Goal: Task Accomplishment & Management: Manage account settings

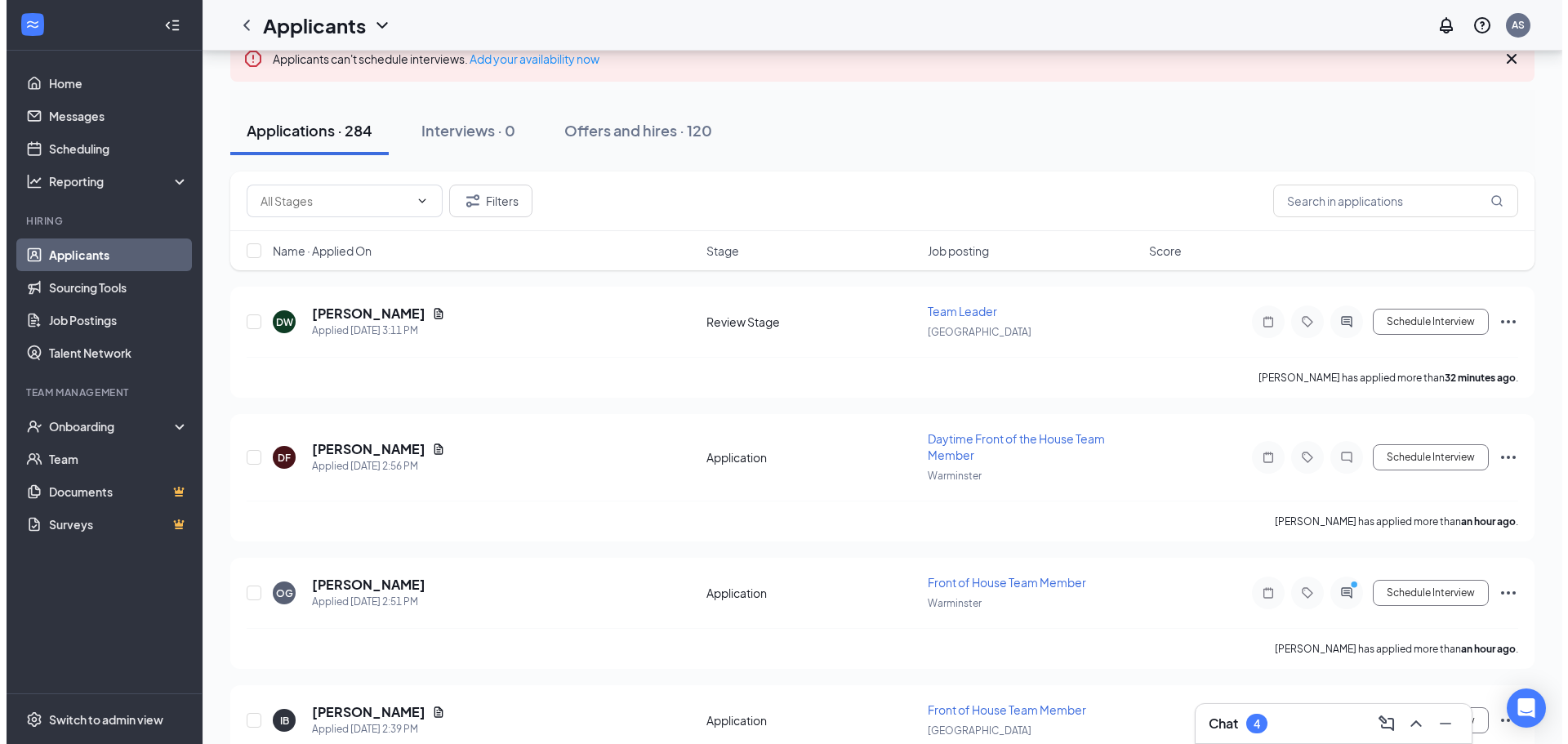
scroll to position [81, 0]
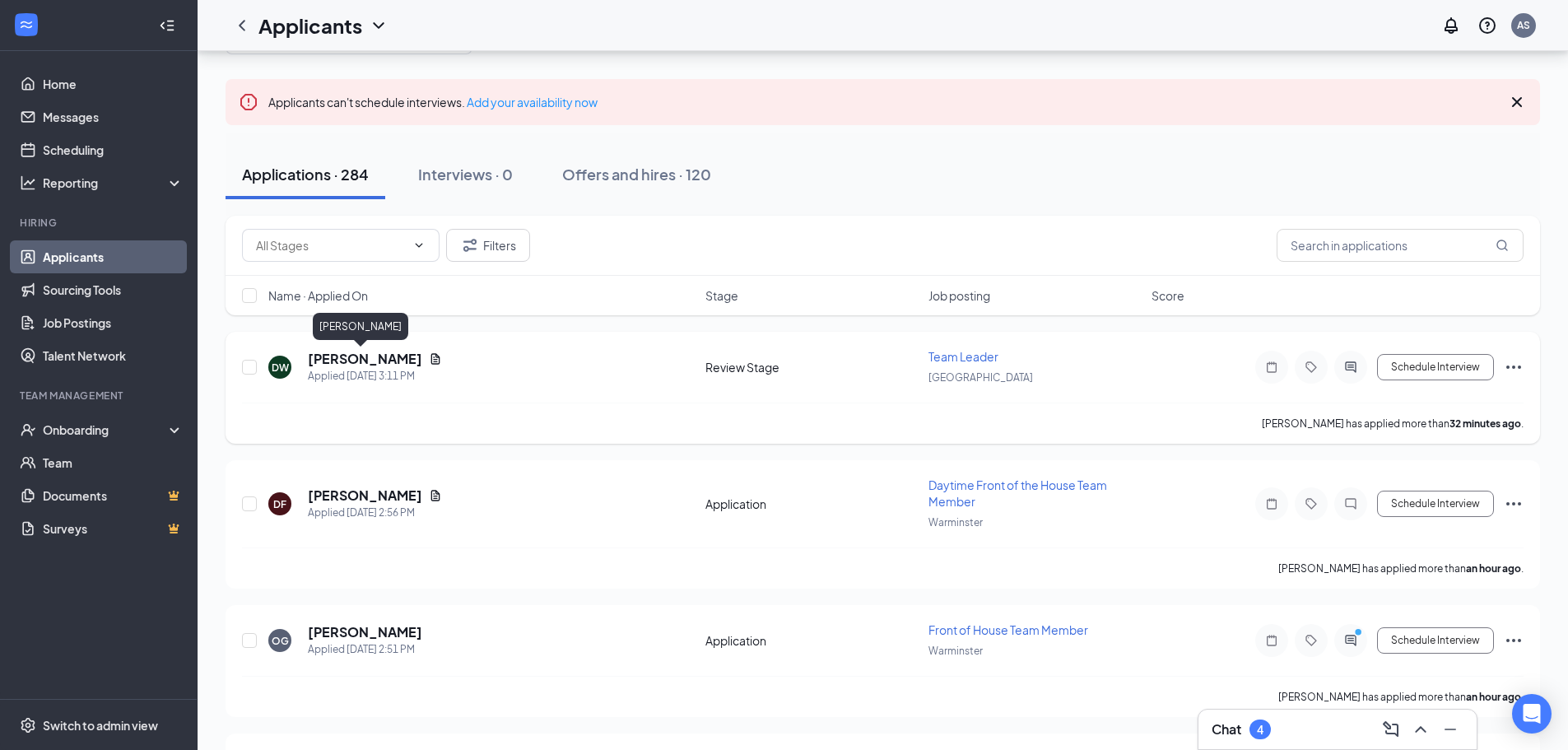
click at [359, 361] on h5 "[PERSON_NAME]" at bounding box center [364, 359] width 114 height 18
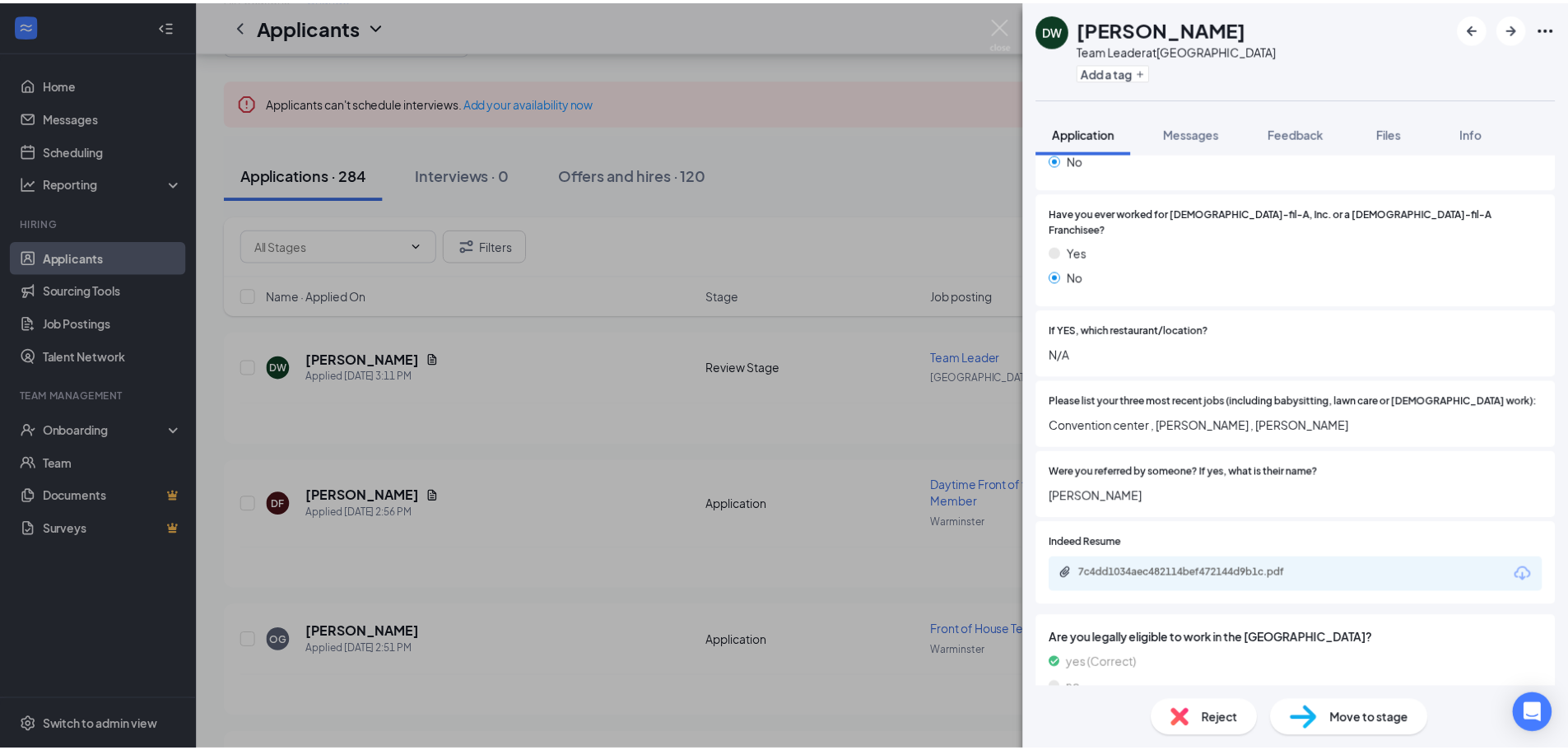
scroll to position [494, 0]
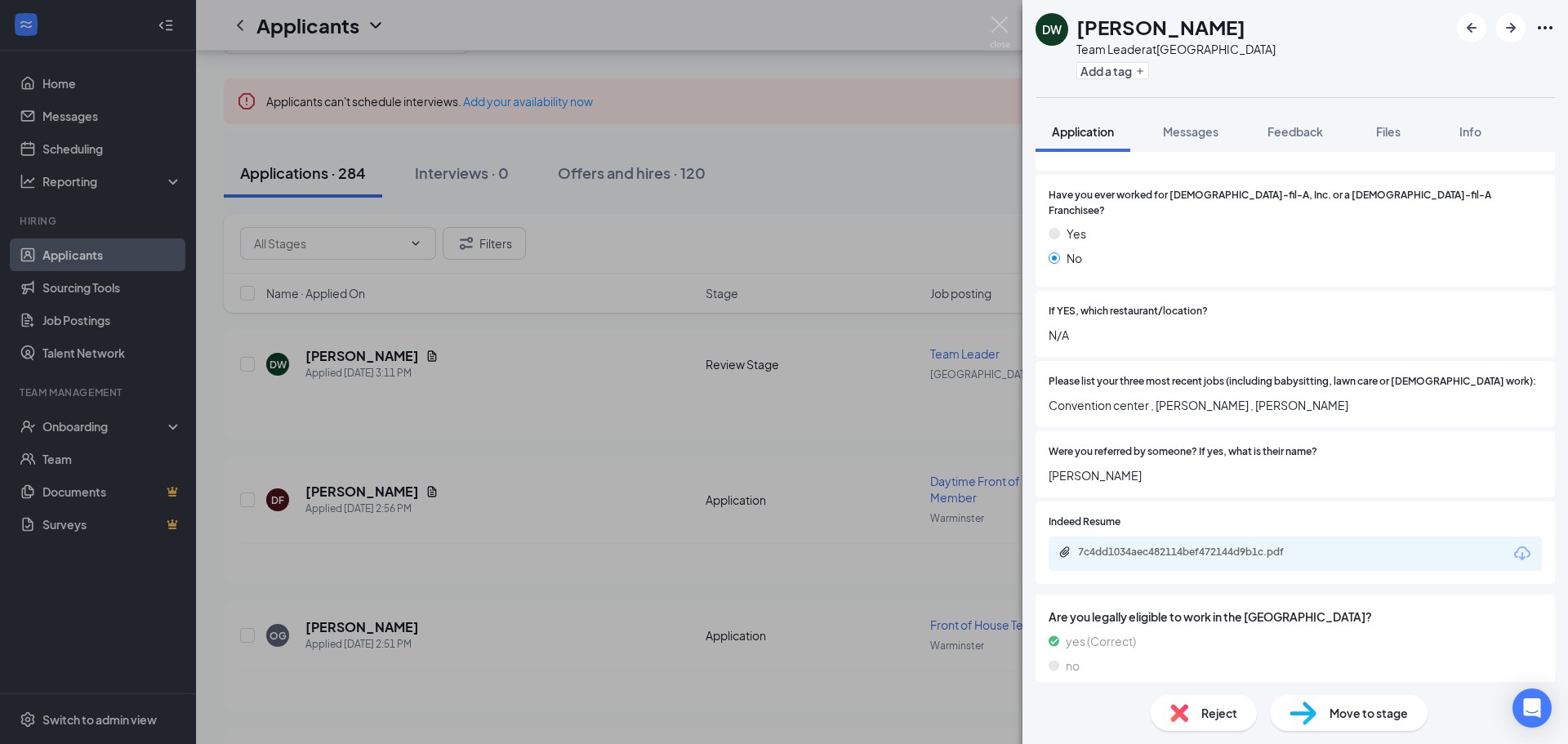
click at [1229, 537] on div "7c4dd1034aec482114bef472144d9b1c.pdf" at bounding box center [1295, 554] width 493 height 34
click at [1230, 545] on div "7c4dd1034aec482114bef472144d9b1c.pdf" at bounding box center [1191, 551] width 229 height 13
click at [894, 91] on div "DW Dennis Wragg Team Leader at Warrington Crossing Add a tag Application Messag…" at bounding box center [784, 372] width 1568 height 744
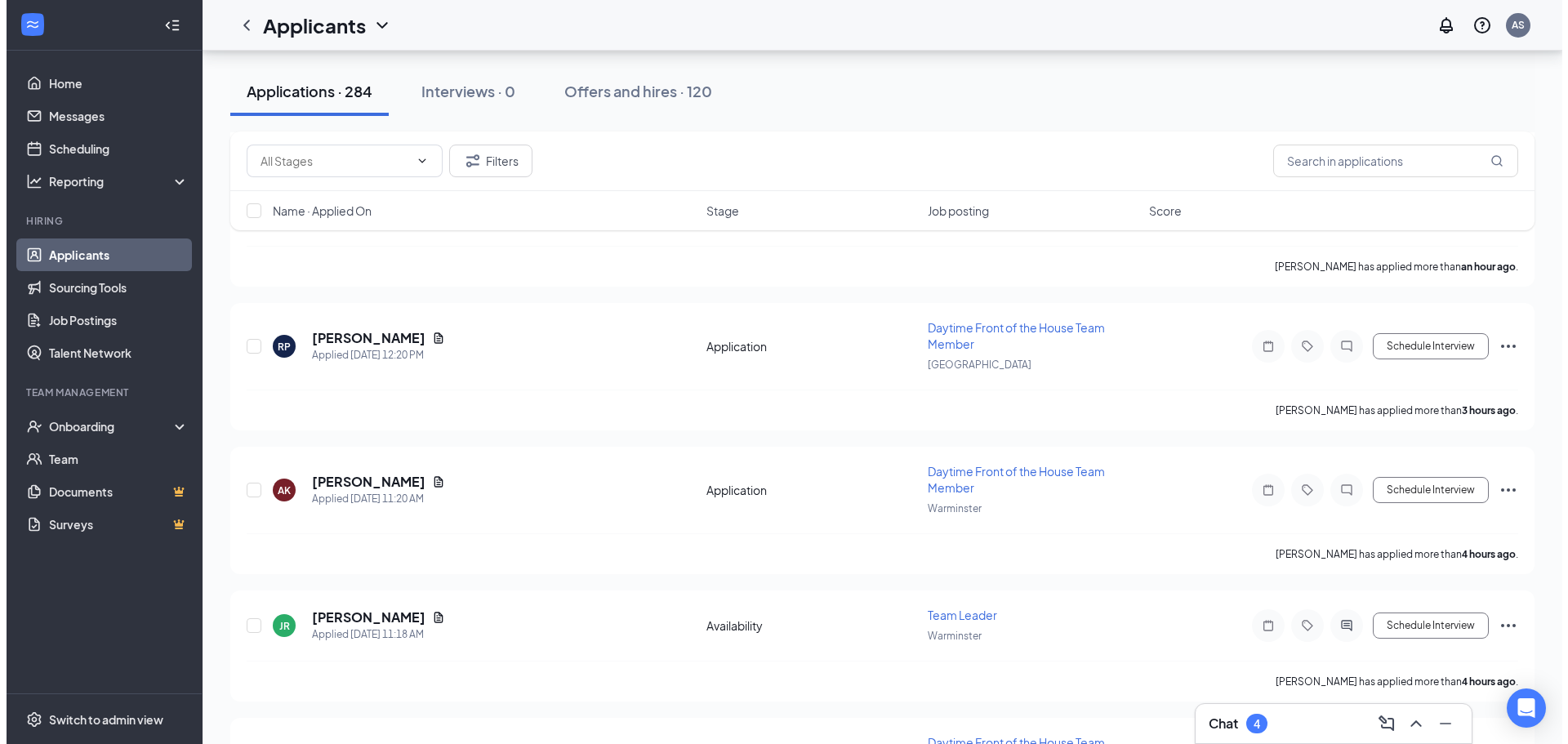
scroll to position [898, 0]
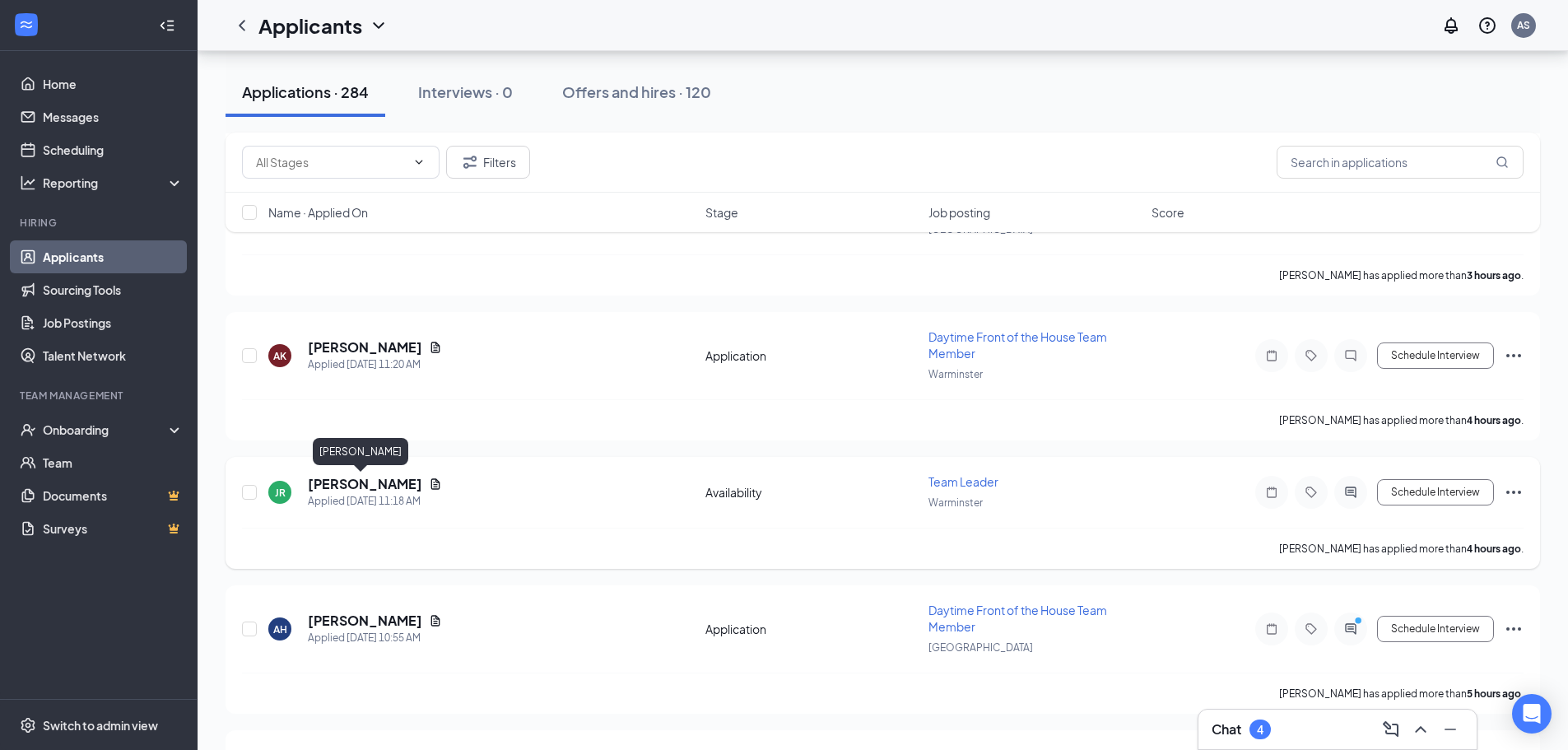
click at [367, 478] on h5 "[PERSON_NAME]" at bounding box center [364, 484] width 114 height 18
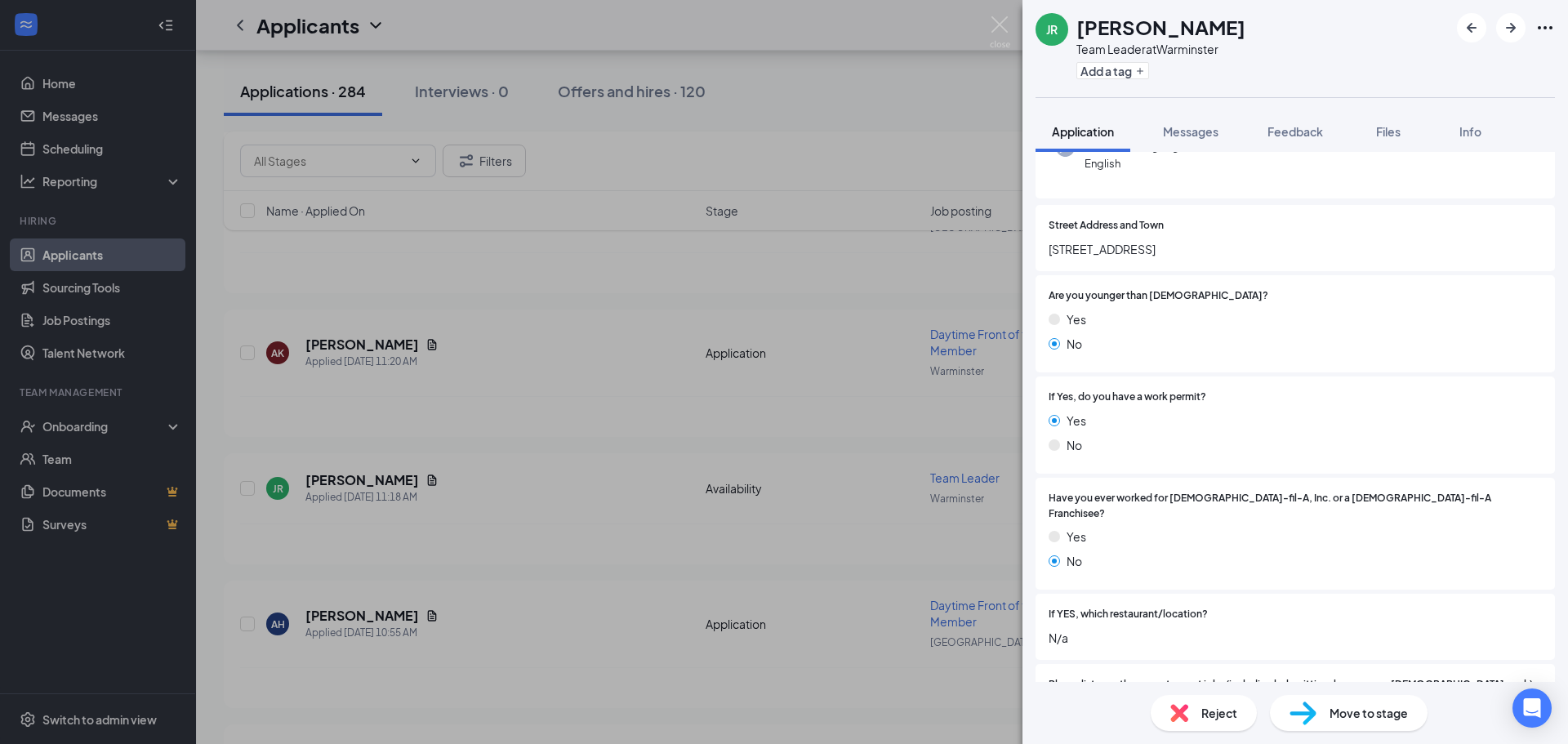
scroll to position [489, 0]
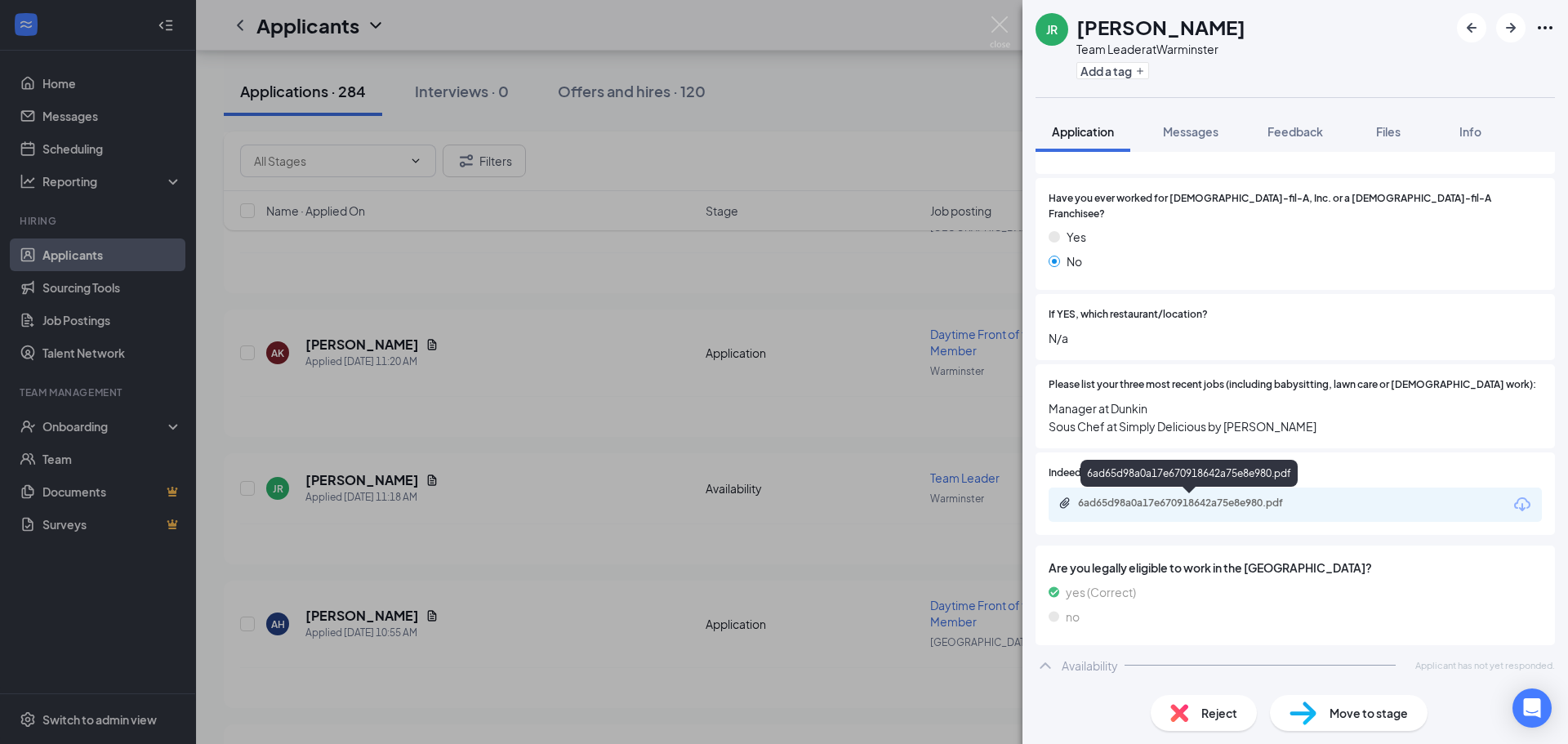
click at [1270, 501] on div "6ad65d98a0a17e670918642a75e8e980.pdf" at bounding box center [1191, 502] width 229 height 13
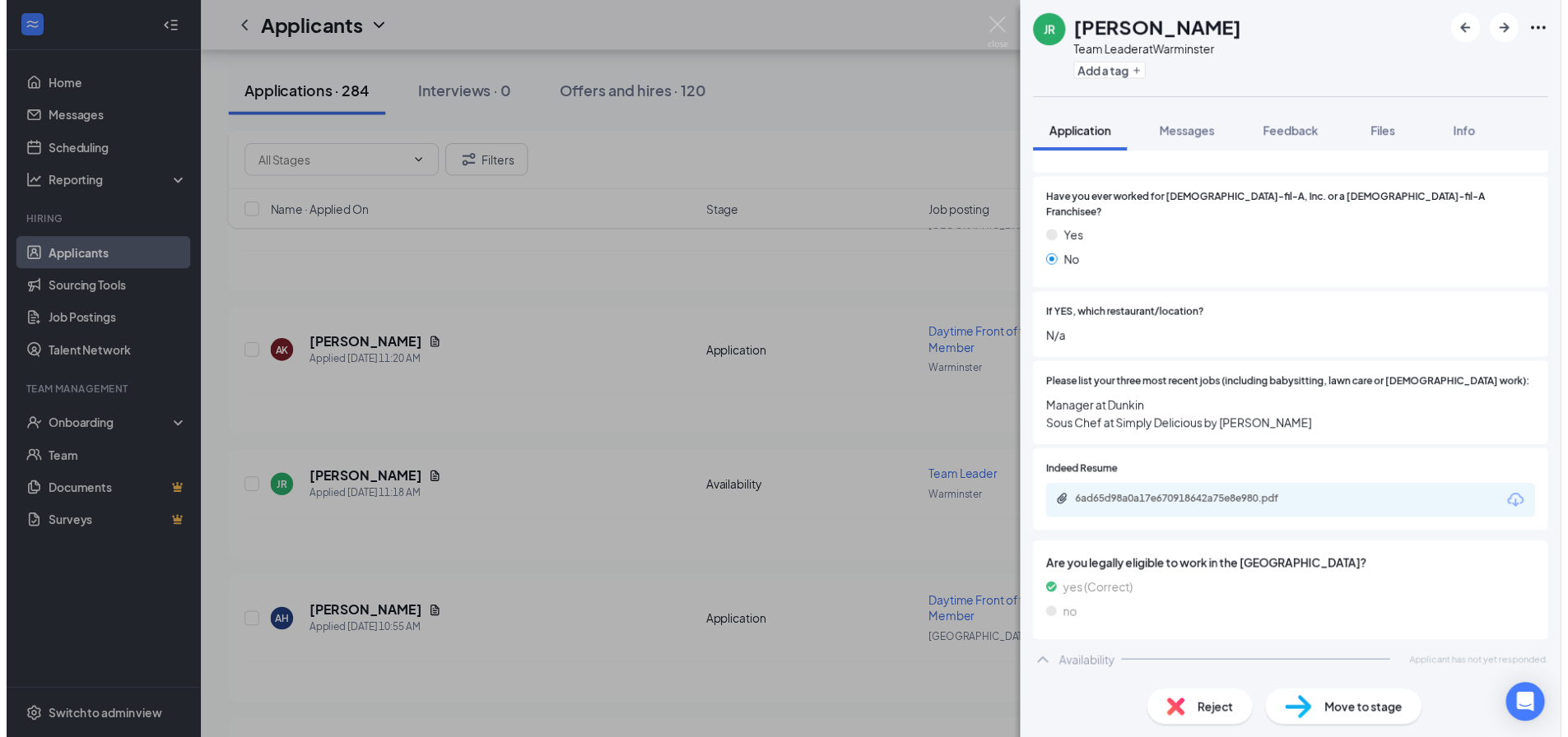
scroll to position [486, 0]
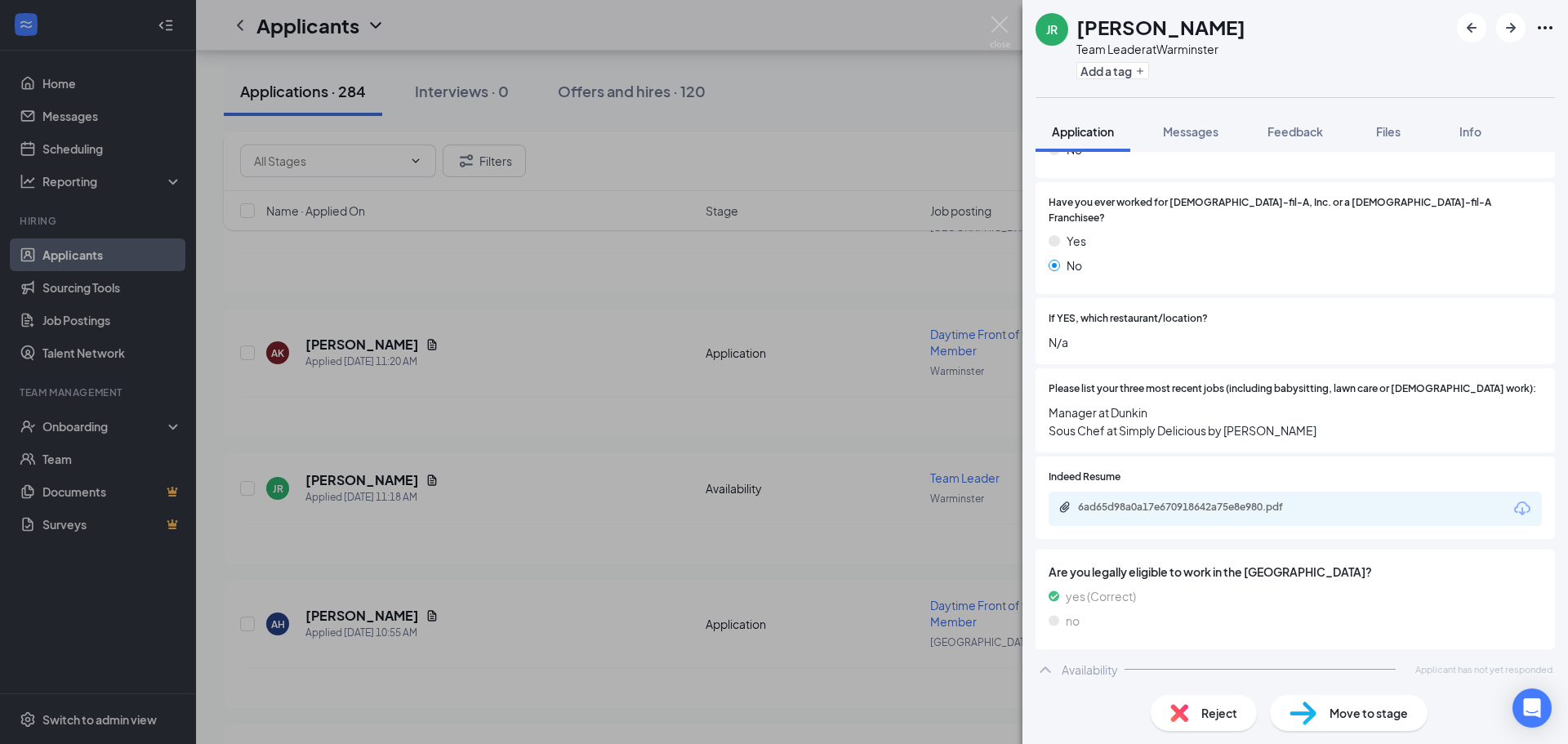
click at [772, 135] on div "JR JANESA RICH Team Leader at Warminster Add a tag Application Messages Feedbac…" at bounding box center [784, 372] width 1568 height 744
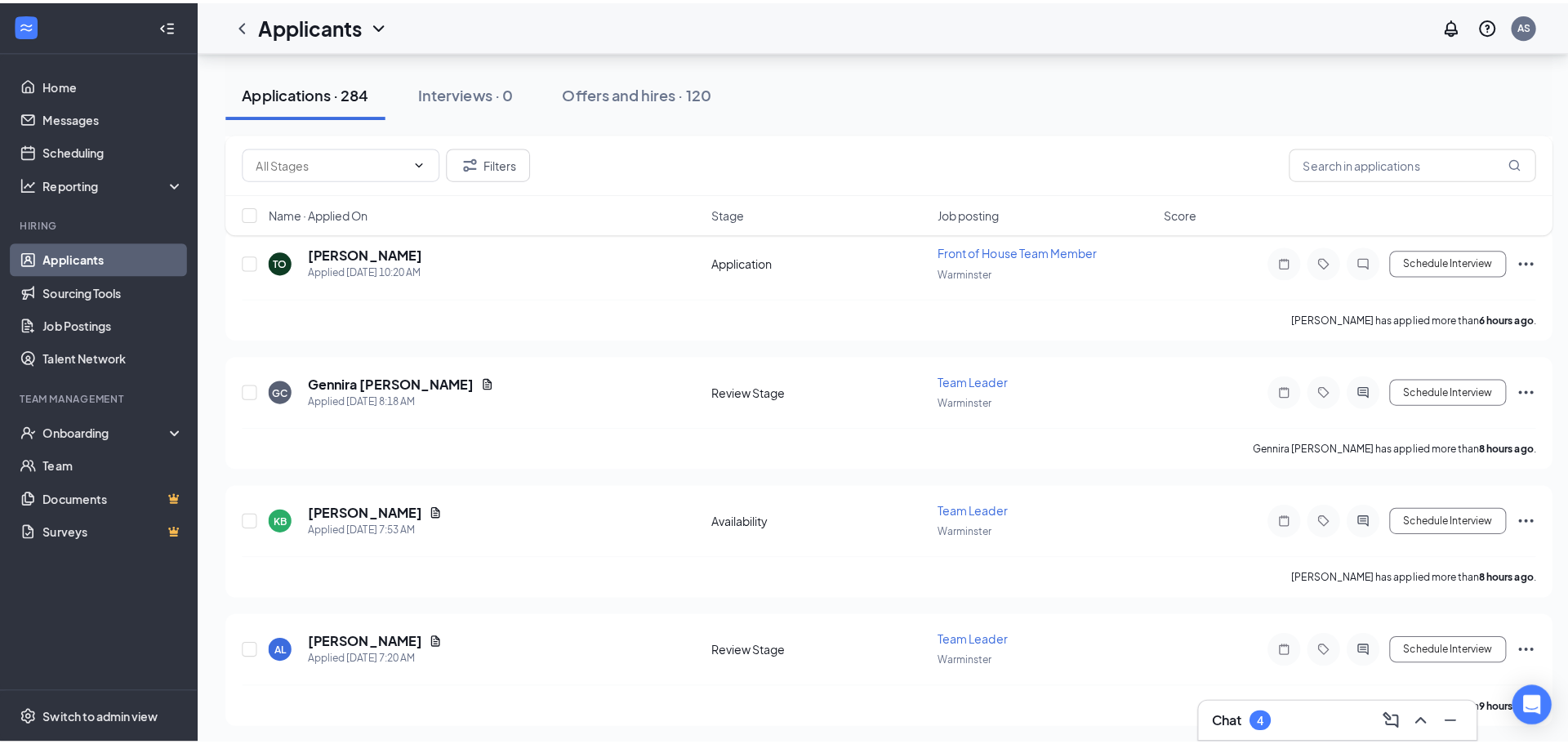
scroll to position [1550, 0]
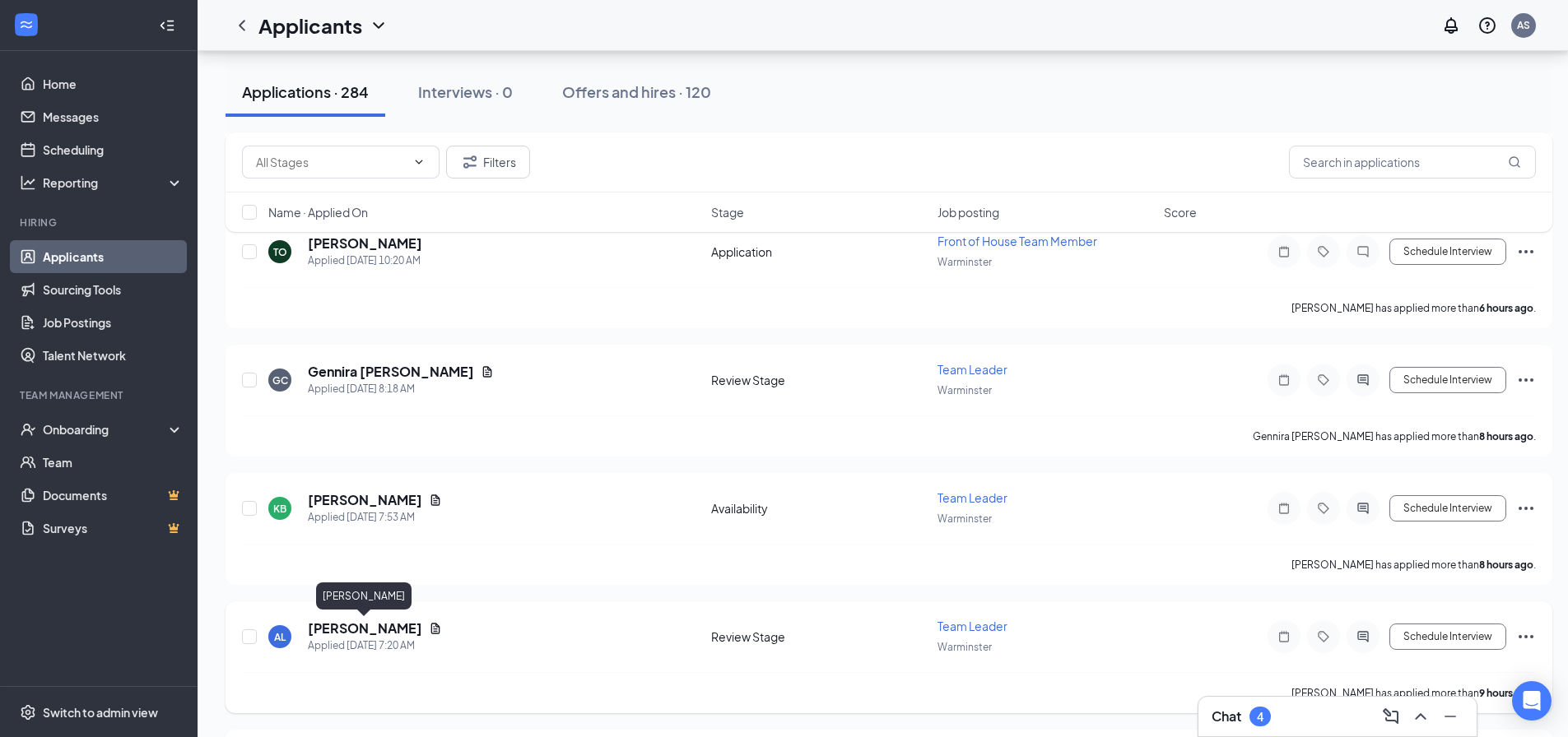
click at [384, 624] on h5 "[PERSON_NAME]" at bounding box center [364, 628] width 114 height 18
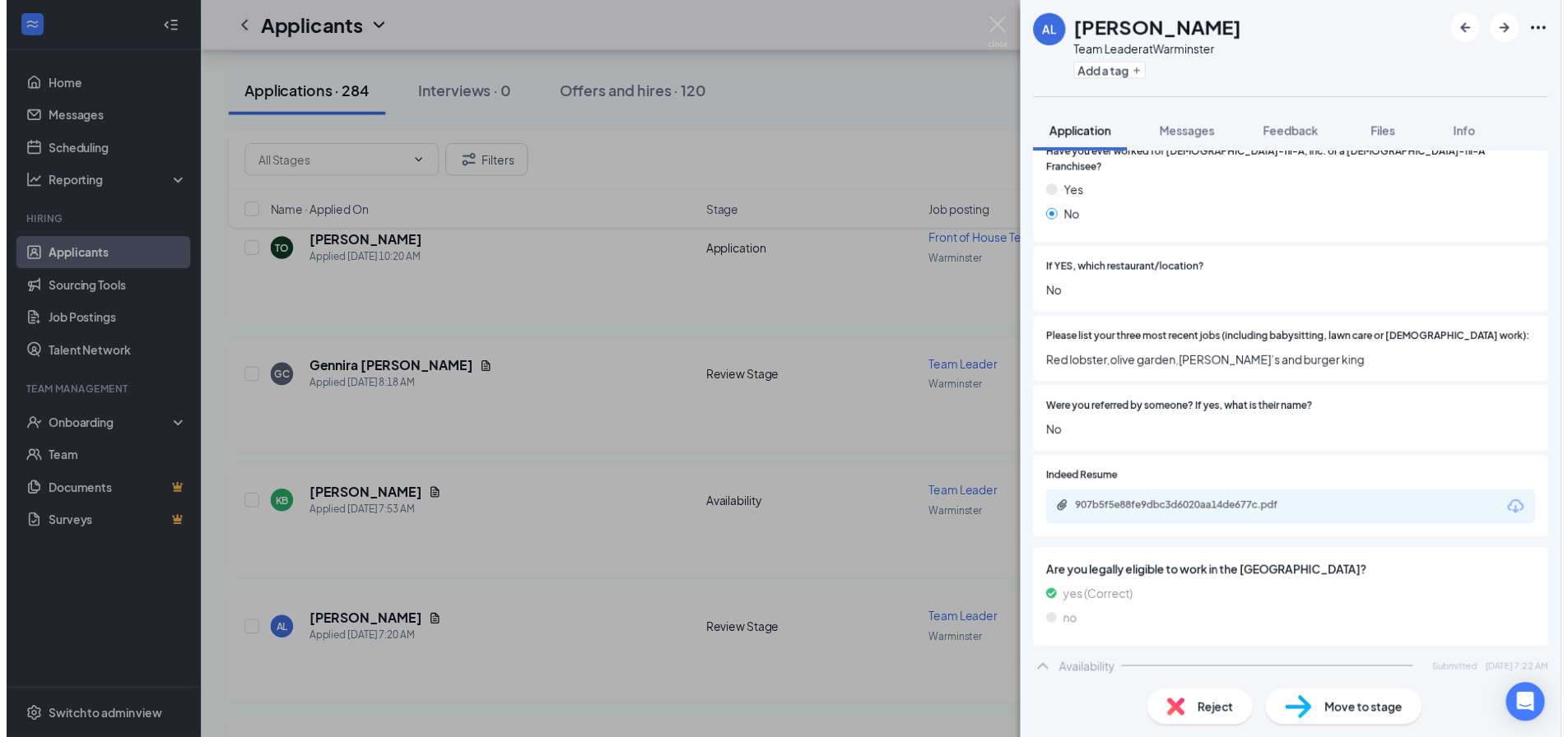
scroll to position [576, 0]
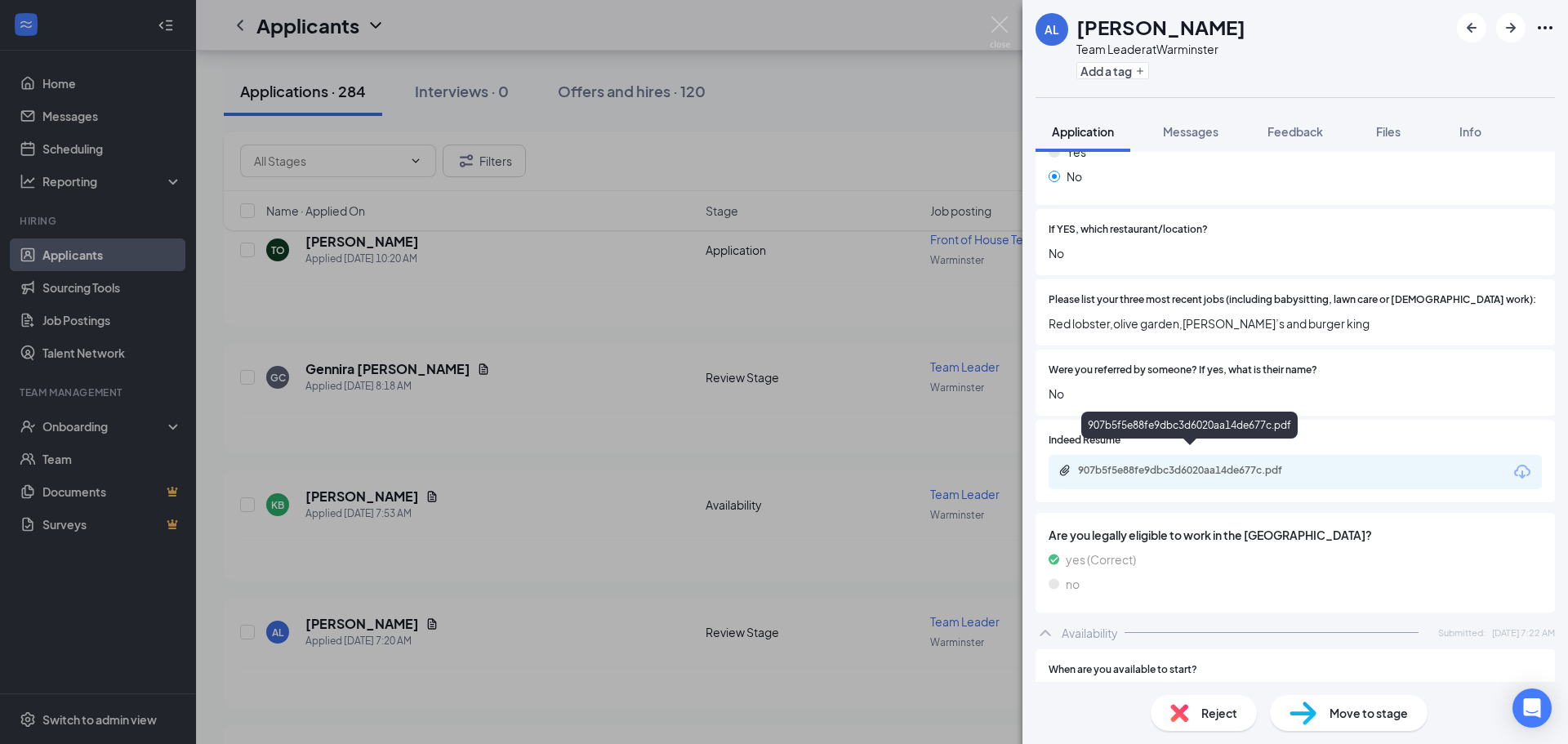
click at [1222, 463] on div "907b5f5e88fe9dbc3d6020aa14de677c.pdf" at bounding box center [1191, 470] width 229 height 13
click at [692, 307] on div "AL Anthony lawton Team Leader at Warminster Add a tag Application Messages Feed…" at bounding box center [784, 372] width 1568 height 744
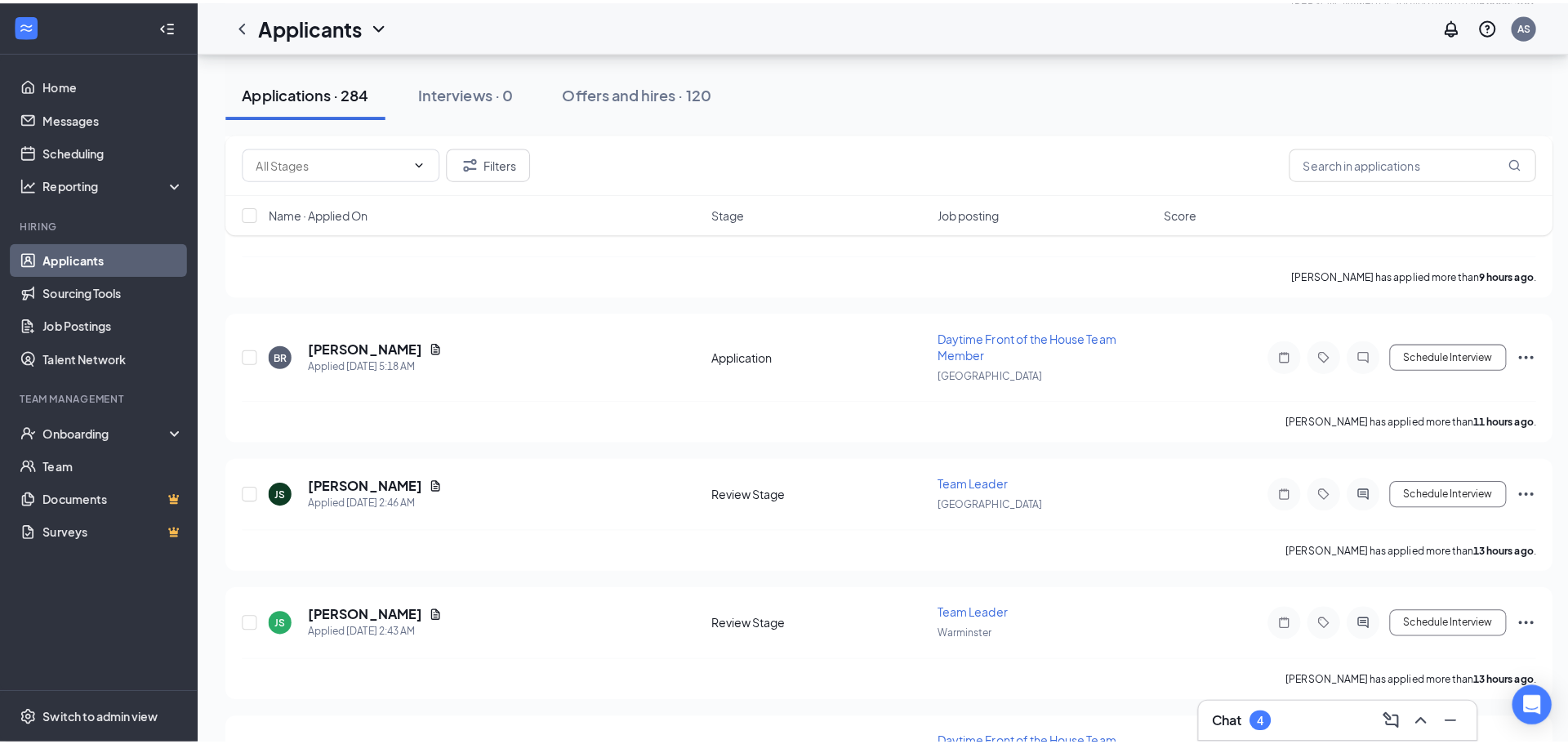
scroll to position [2122, 0]
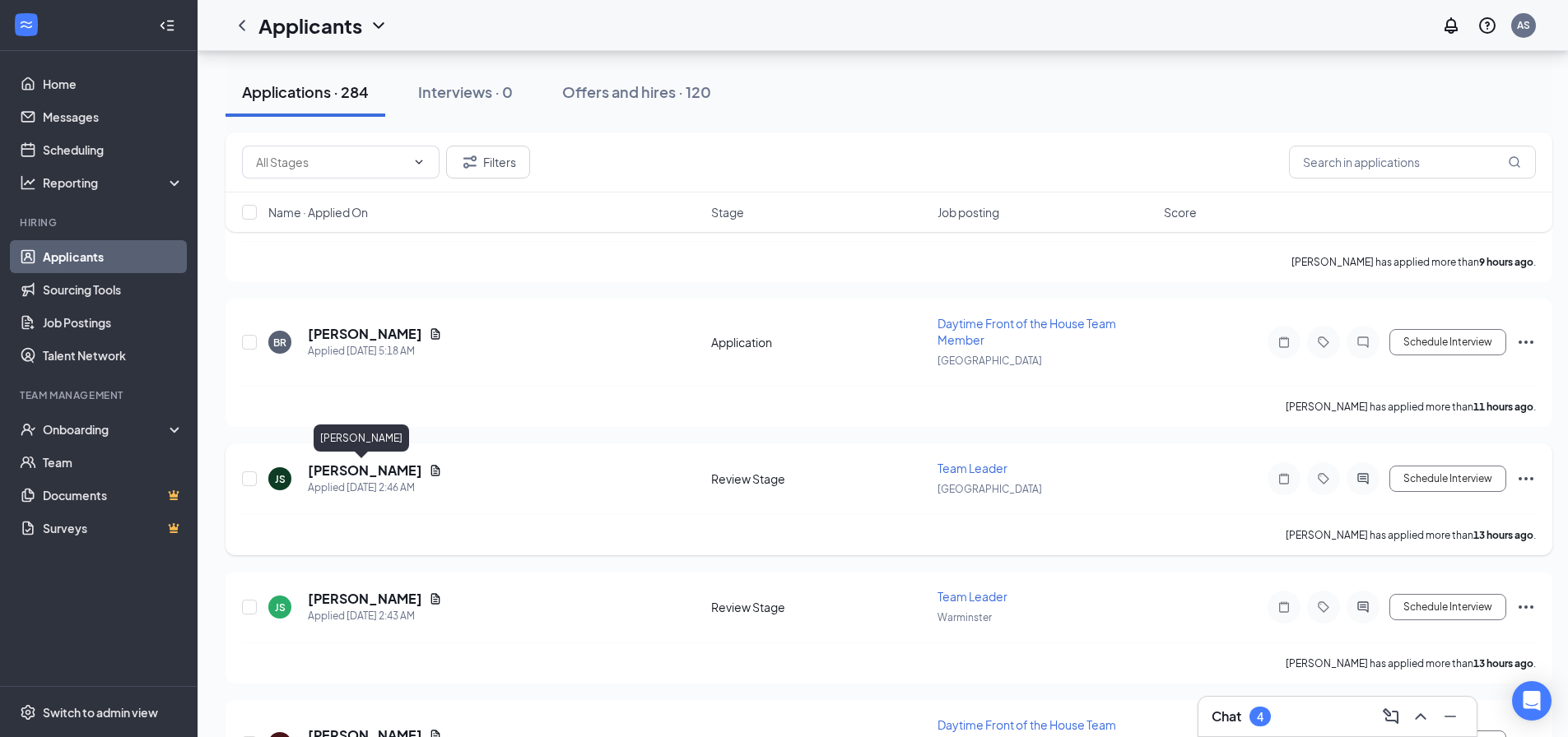
click at [374, 473] on h5 "[PERSON_NAME]" at bounding box center [364, 471] width 114 height 18
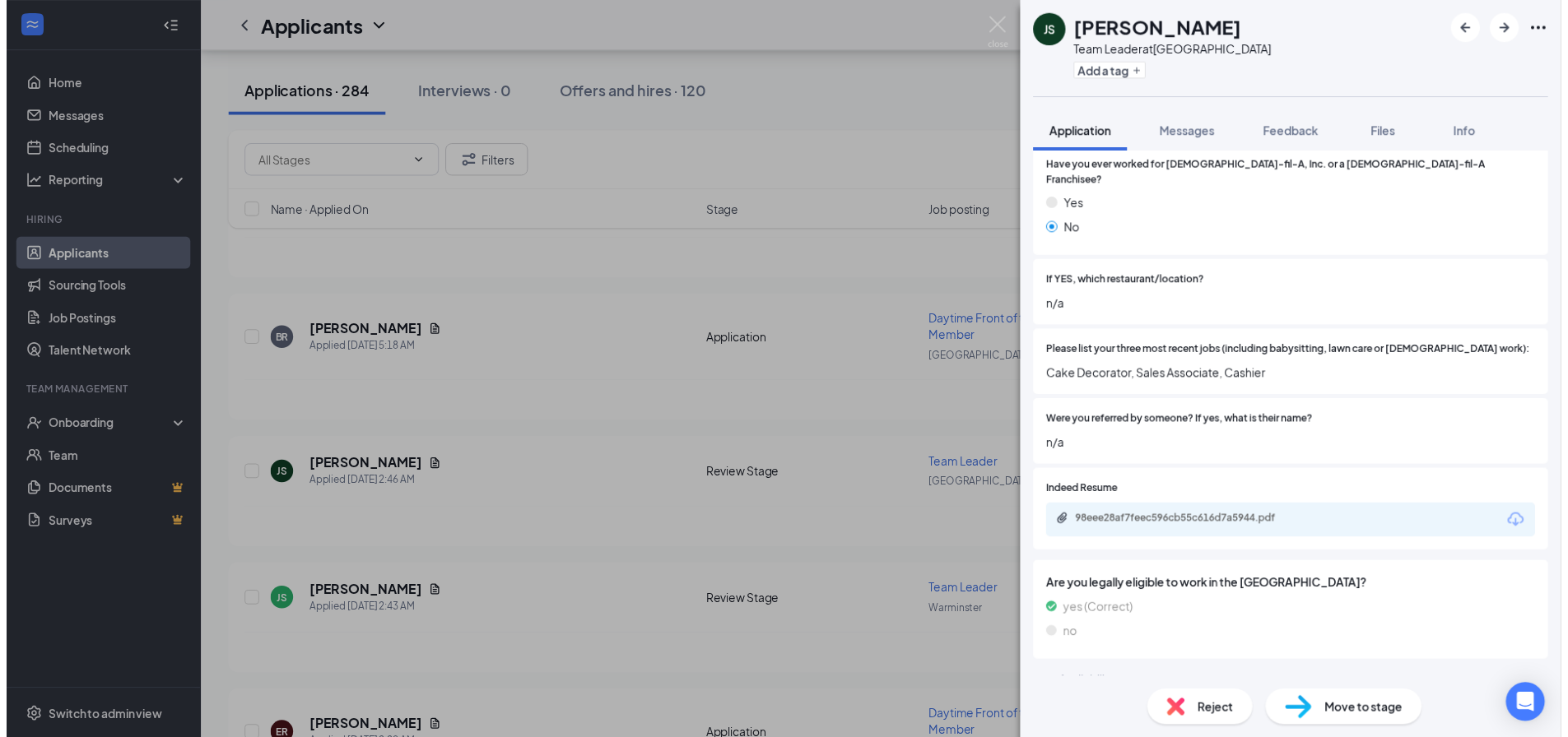
scroll to position [576, 0]
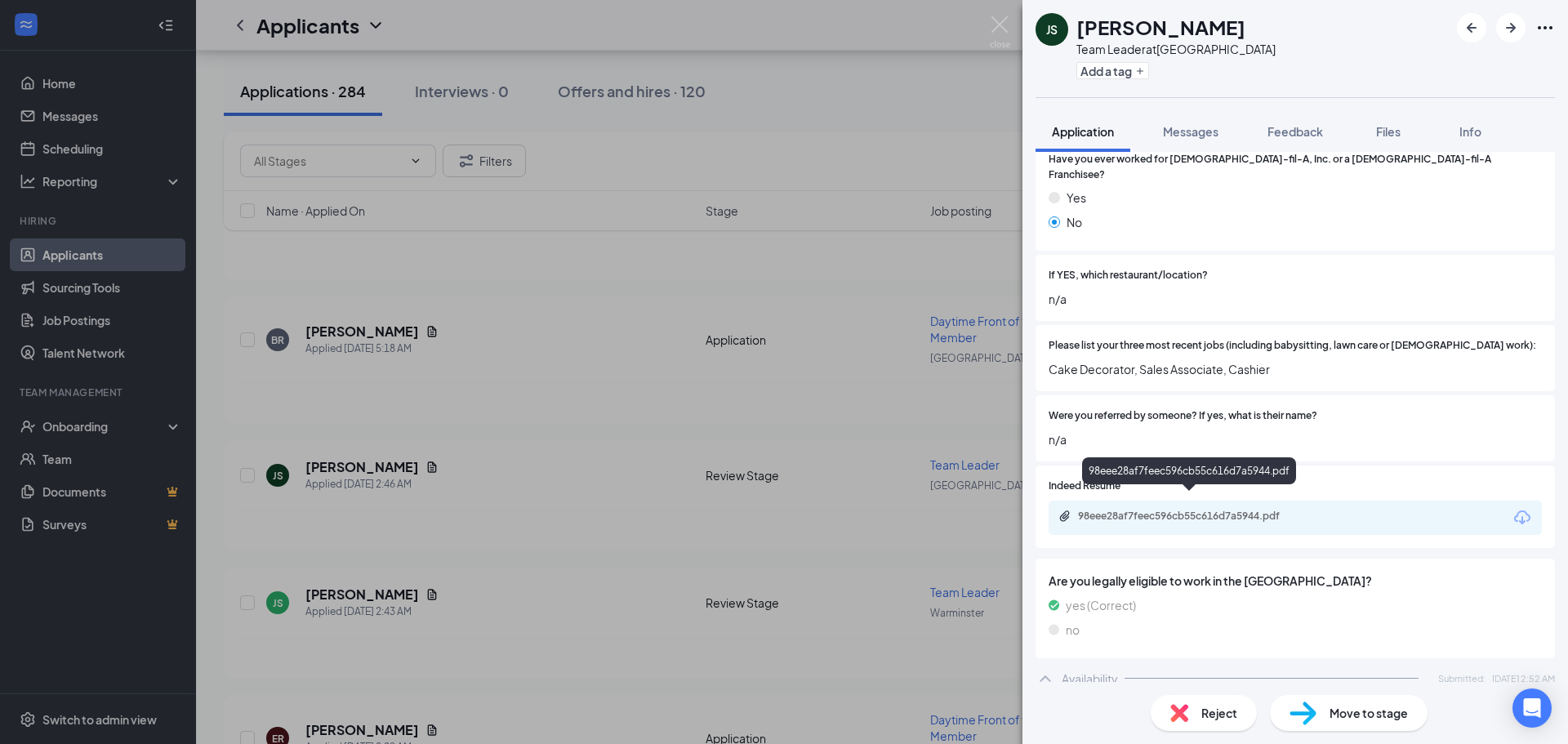
click at [1212, 510] on div "98eee28af7feec596cb55c616d7a5944.pdf" at bounding box center [1191, 516] width 229 height 13
click at [895, 172] on div "JS Jordan Shaffer Team Leader at Warrington Crossing Add a tag Application Mess…" at bounding box center [784, 372] width 1568 height 744
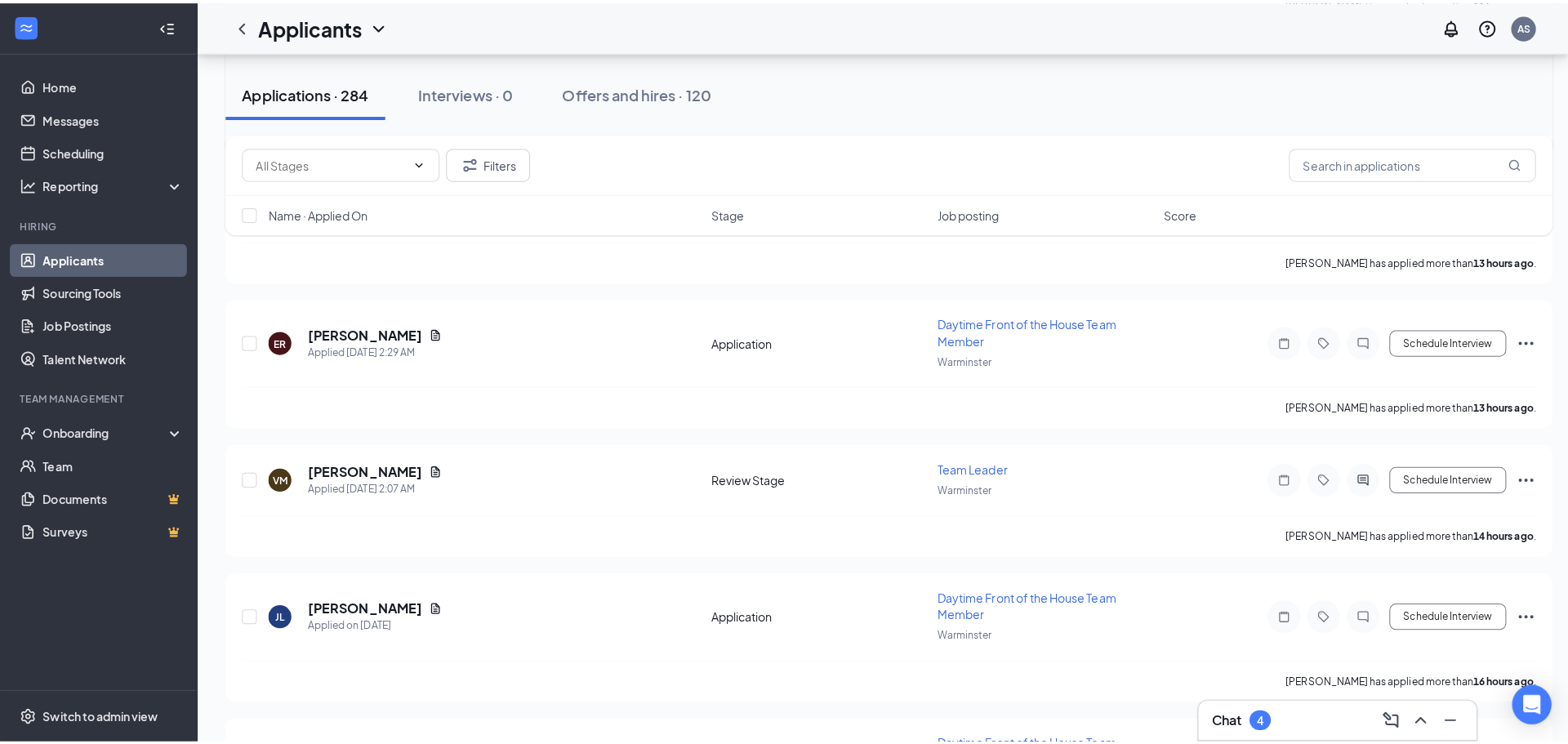
scroll to position [2531, 0]
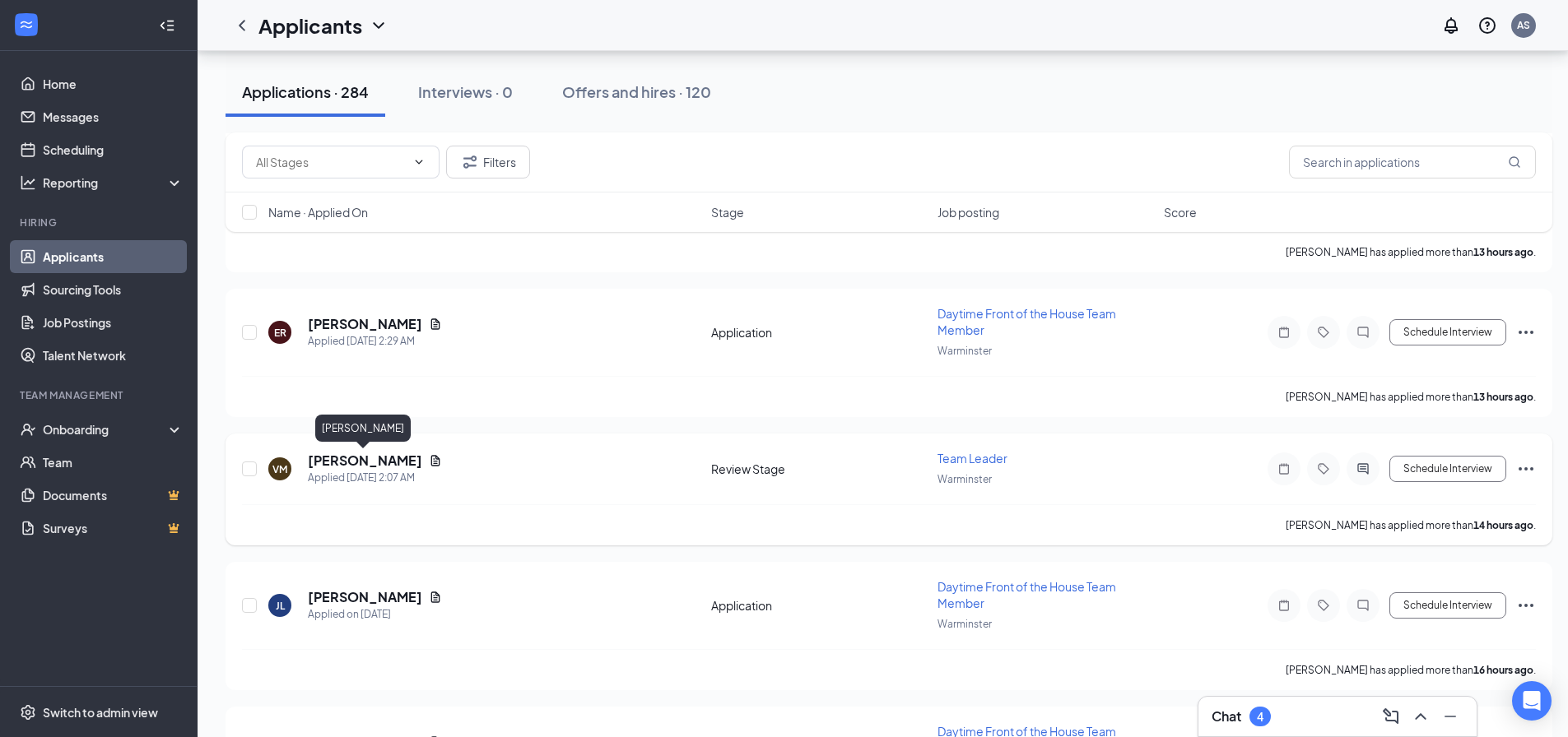
click at [329, 456] on h5 "[PERSON_NAME]" at bounding box center [364, 461] width 114 height 18
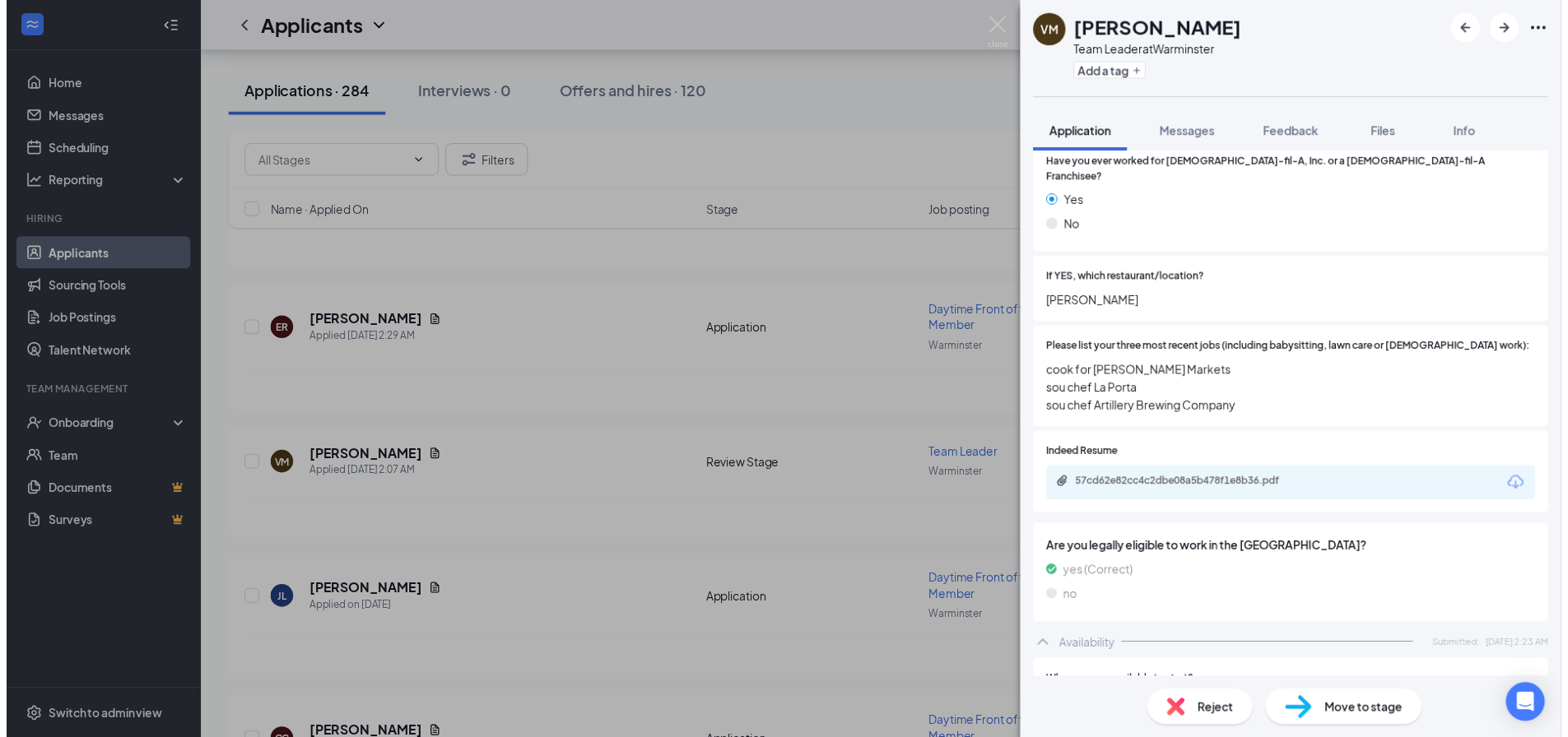
scroll to position [576, 0]
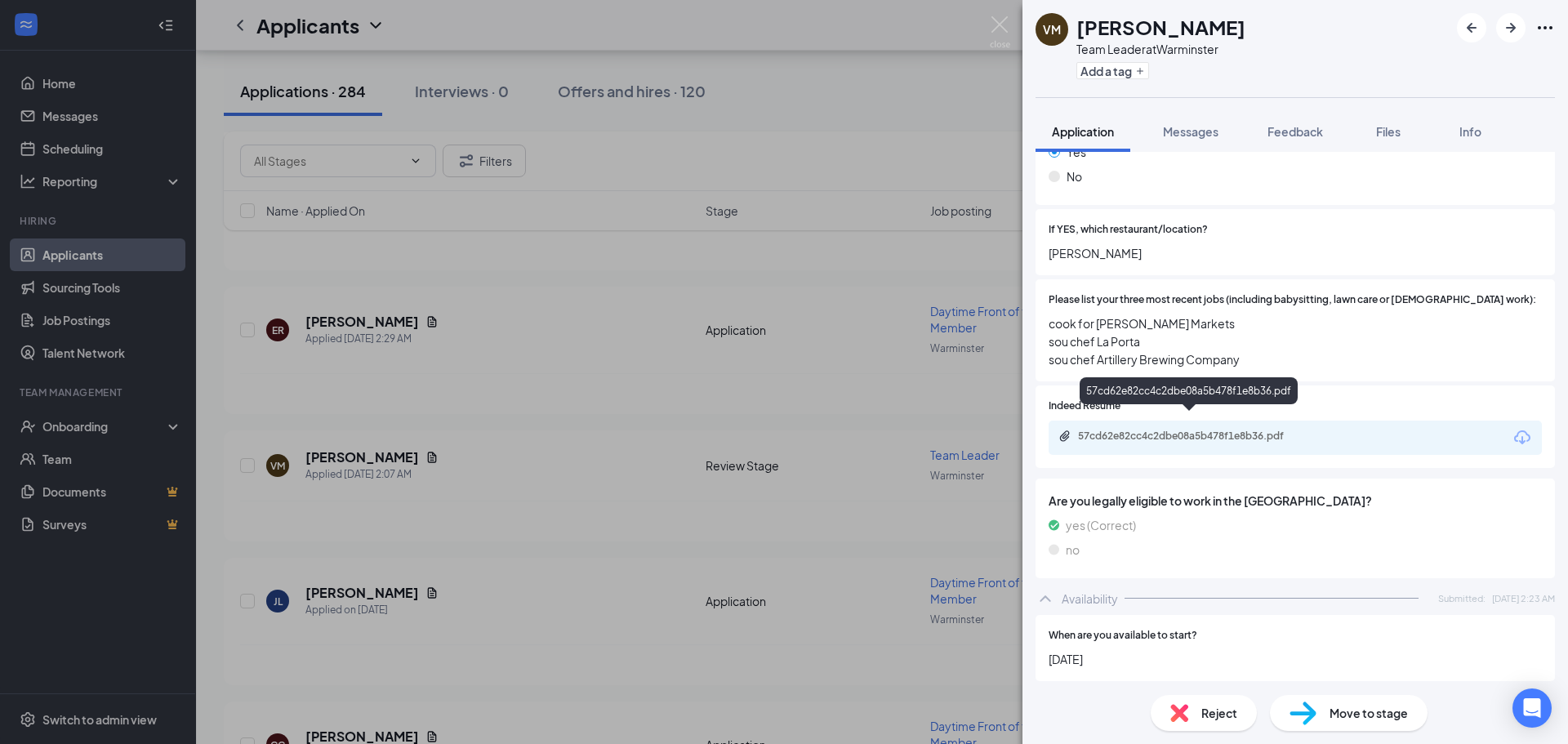
click at [1246, 429] on div "57cd62e82cc4c2dbe08a5b478f1e8b36.pdf" at bounding box center [1191, 435] width 229 height 13
click at [859, 220] on div "VM Vince McIlwain Team Leader at Warminster Add a tag Application Messages Feed…" at bounding box center [784, 372] width 1568 height 744
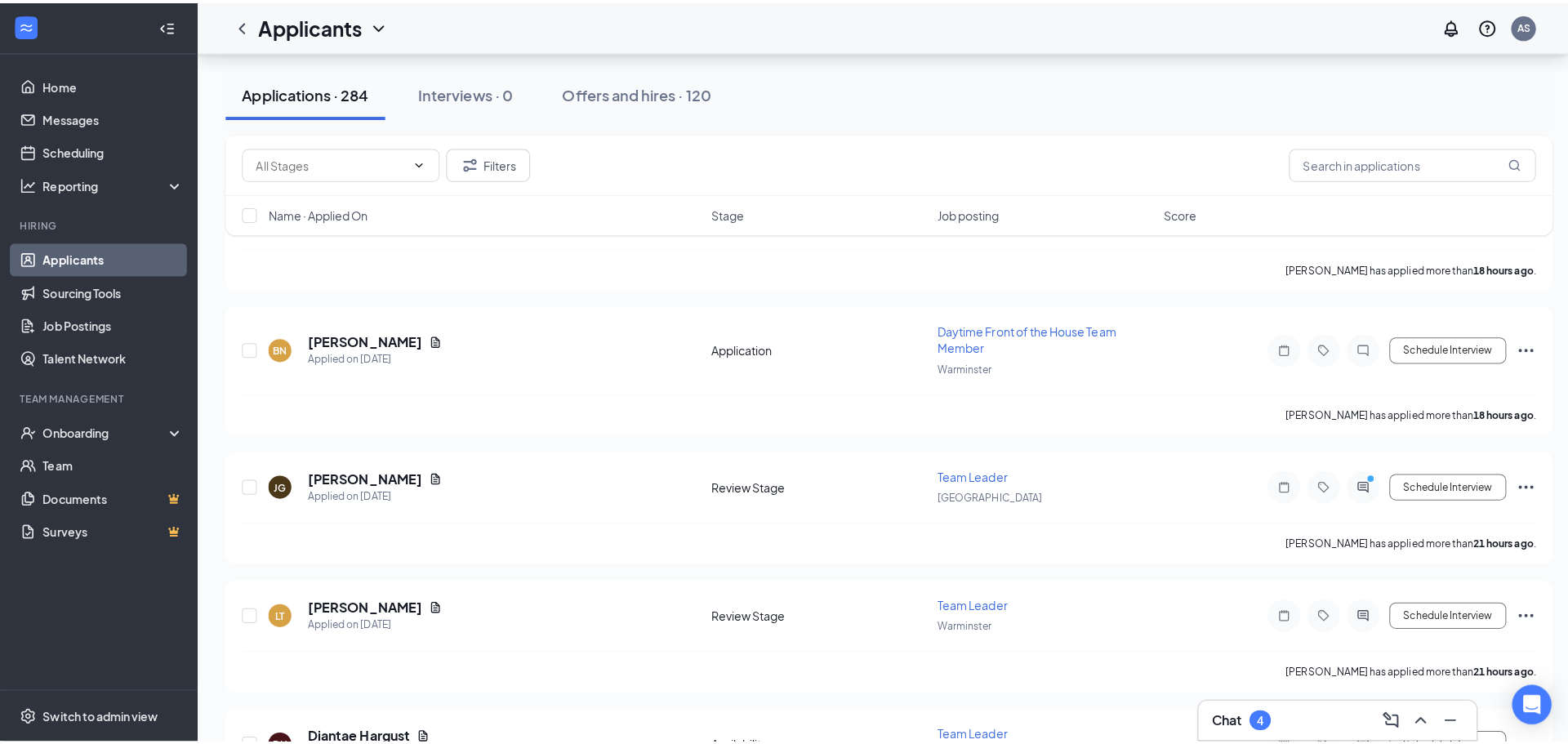
scroll to position [4000, 0]
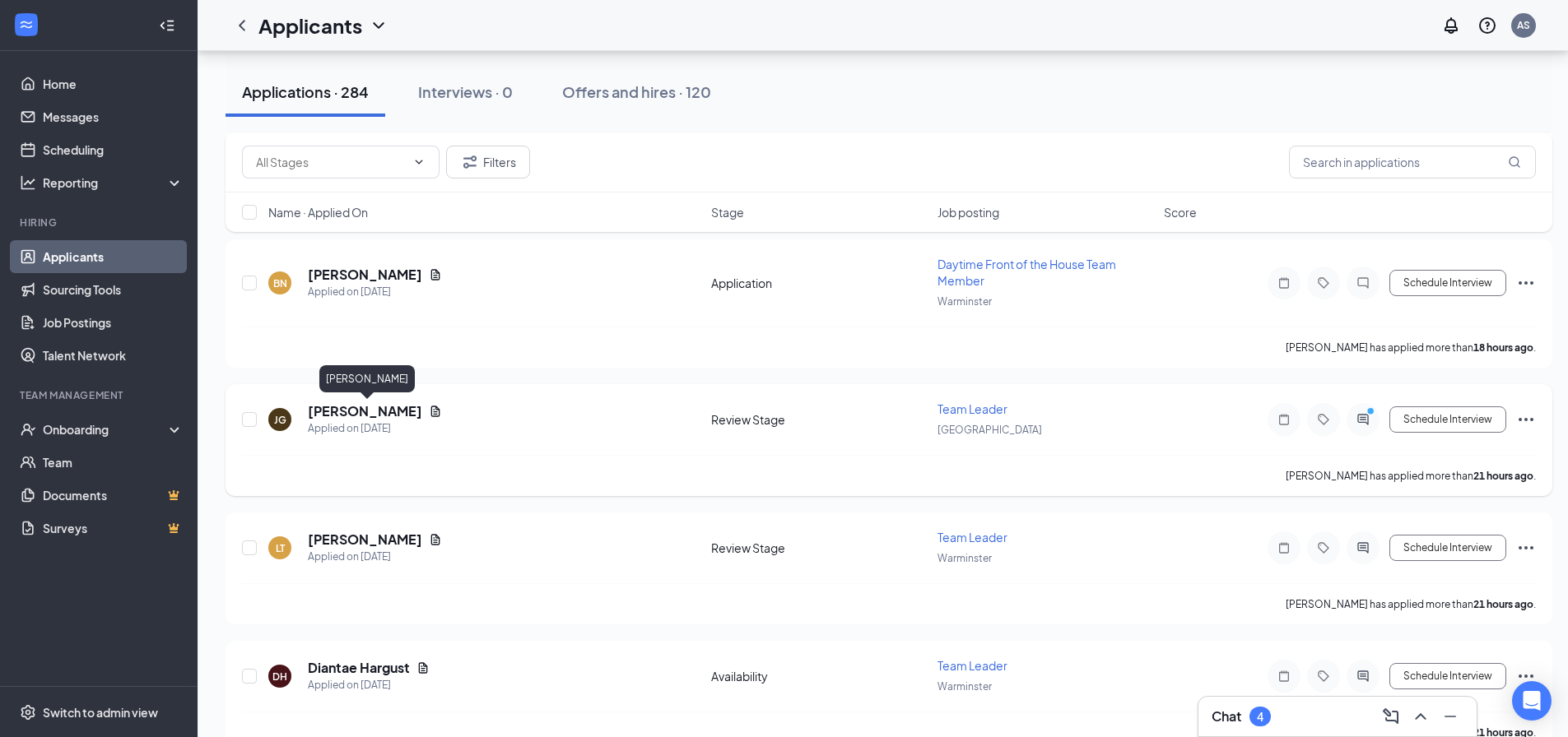
click at [415, 413] on h5 "[PERSON_NAME]" at bounding box center [364, 411] width 114 height 18
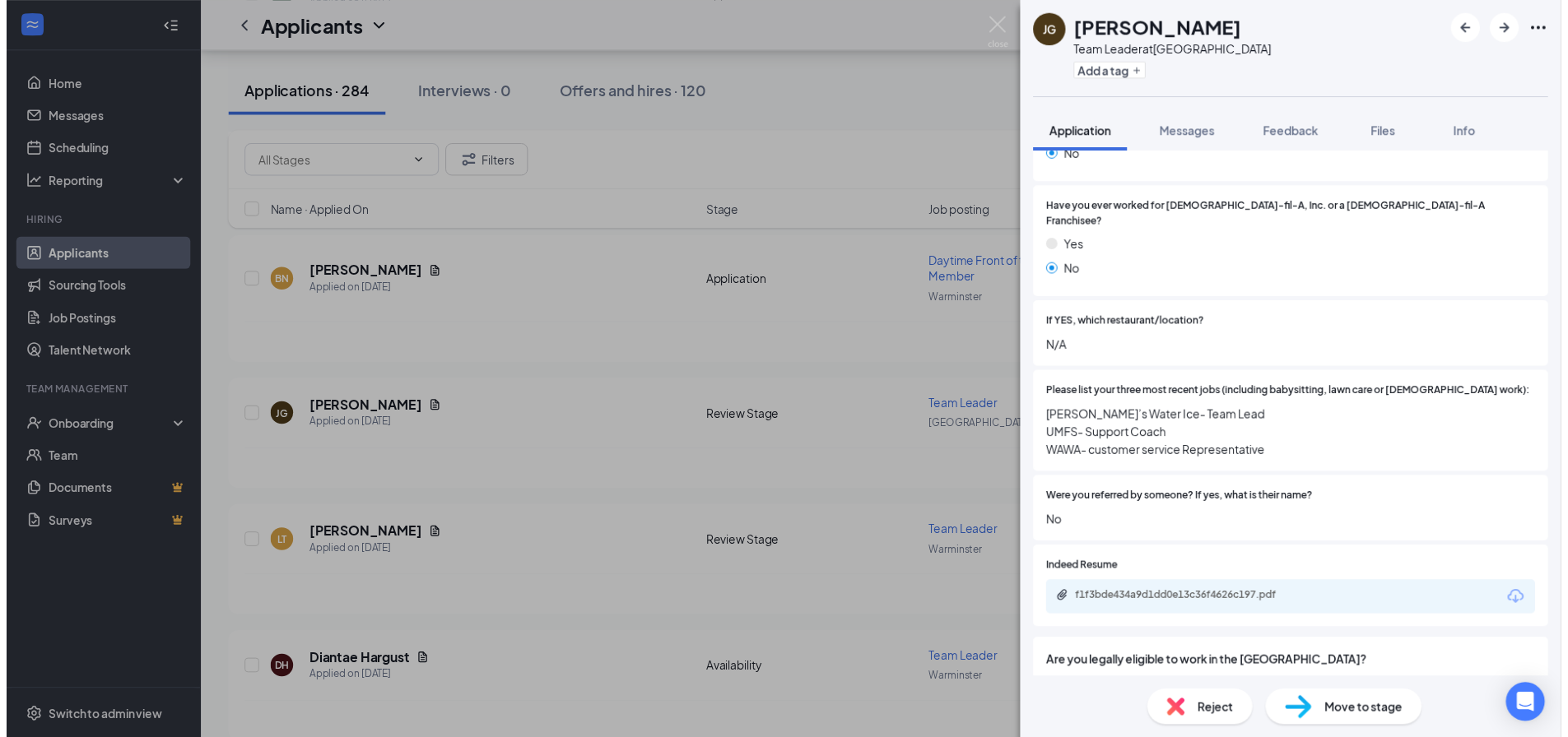
scroll to position [493, 0]
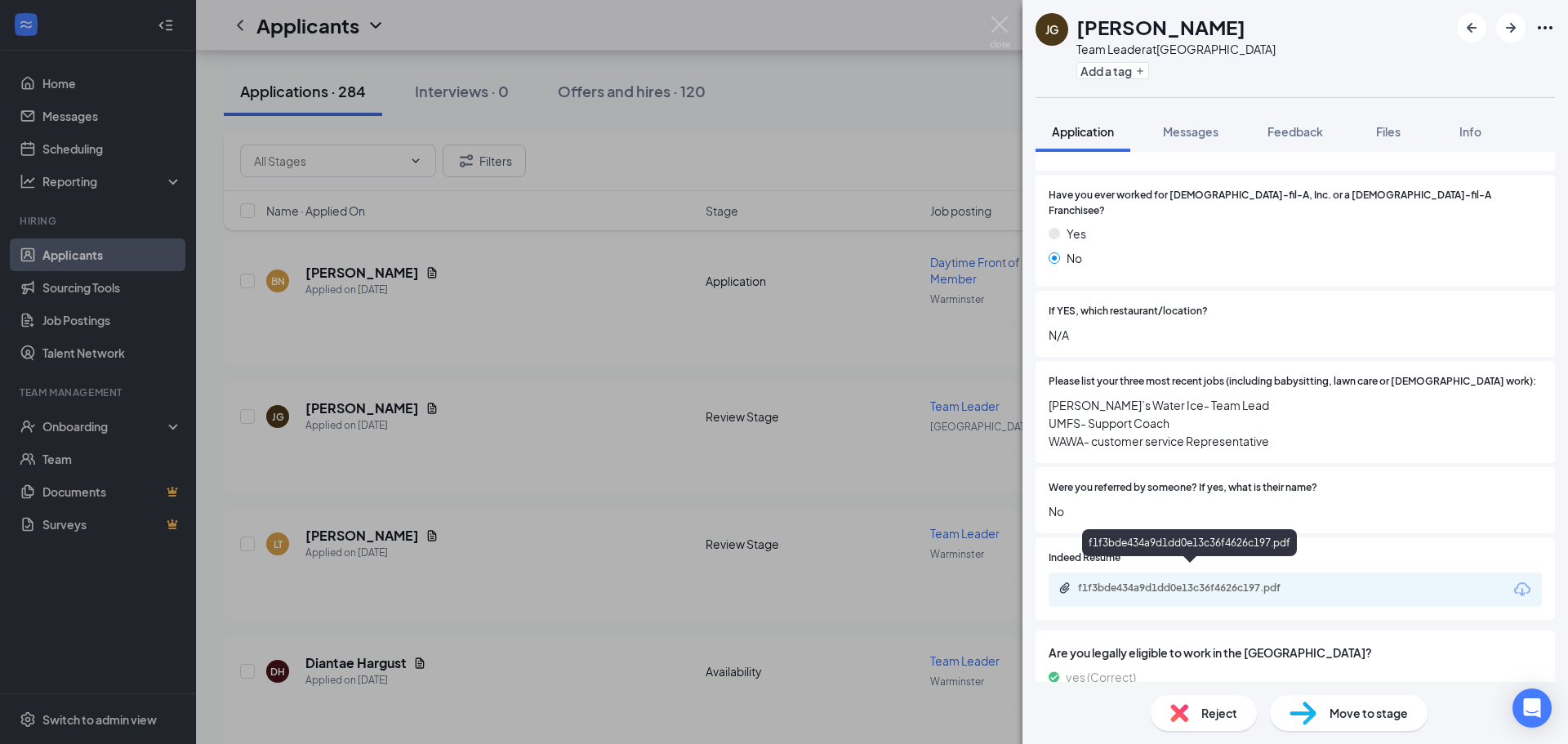
click at [1221, 581] on div "f1f3bde434a9d1dd0e13c36f4626c197.pdf" at bounding box center [1191, 587] width 229 height 13
click at [825, 111] on div "[PERSON_NAME] [PERSON_NAME] Team Leader at [GEOGRAPHIC_DATA] Add a tag Applicat…" at bounding box center [784, 372] width 1568 height 744
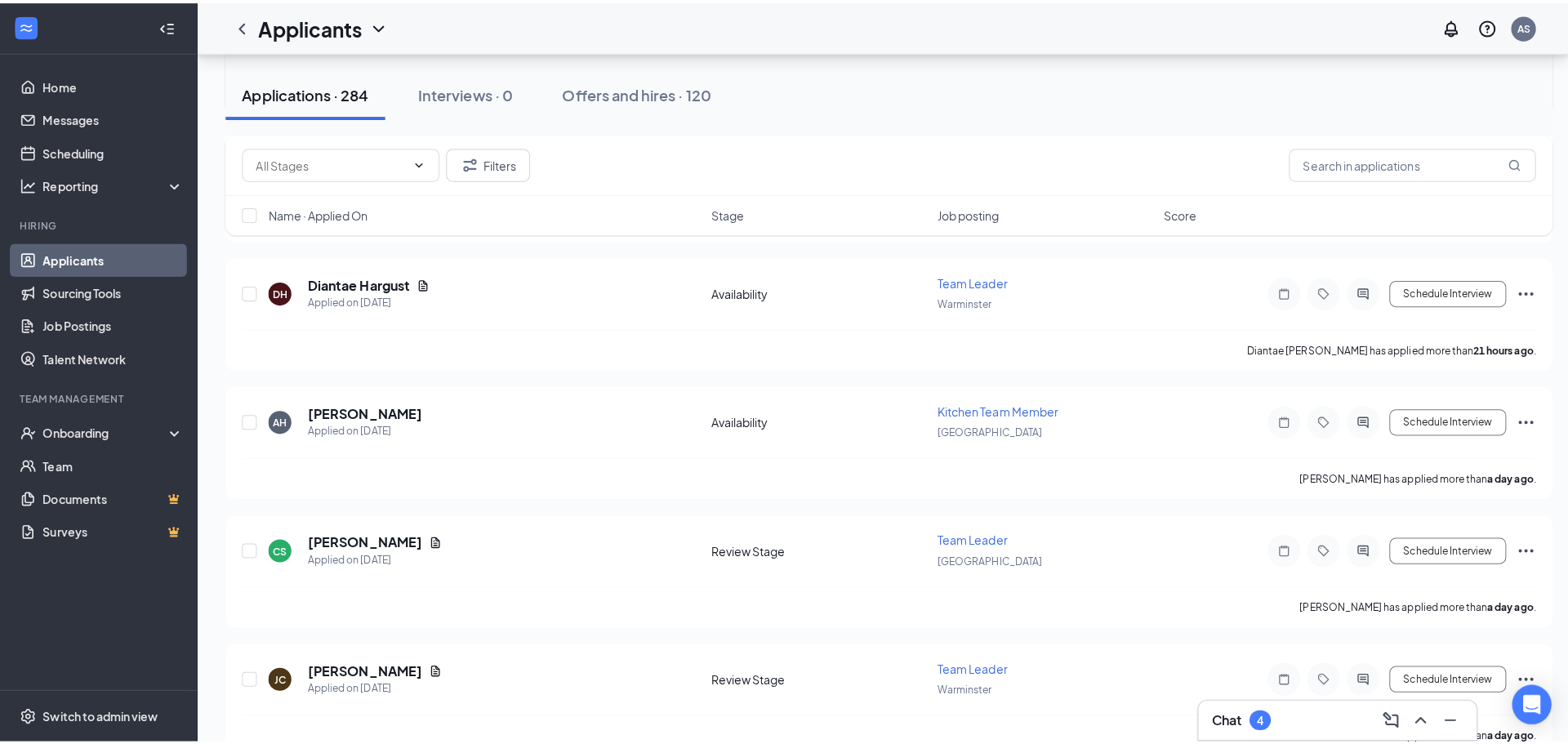
scroll to position [4408, 0]
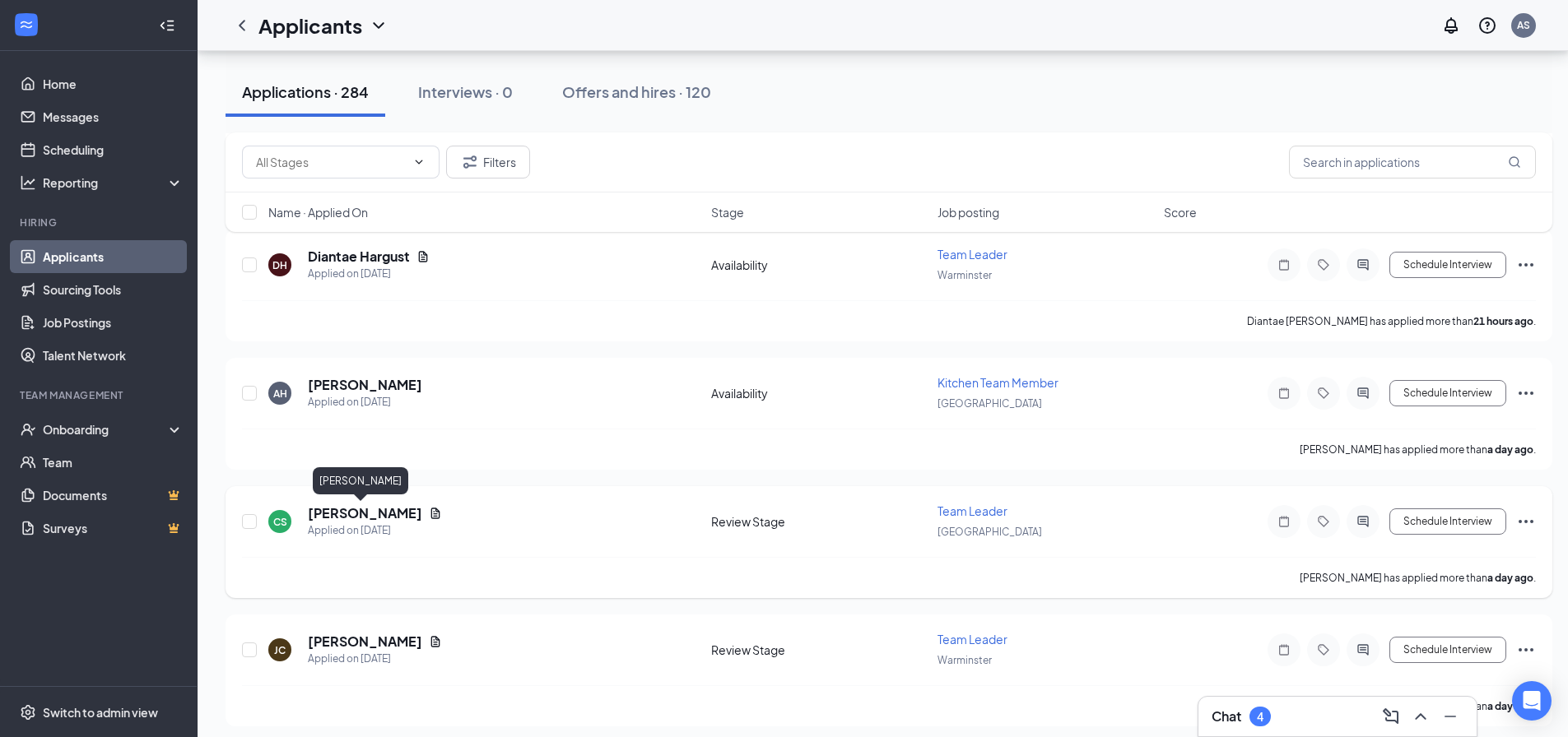
click at [378, 514] on h5 "[PERSON_NAME]" at bounding box center [364, 514] width 114 height 18
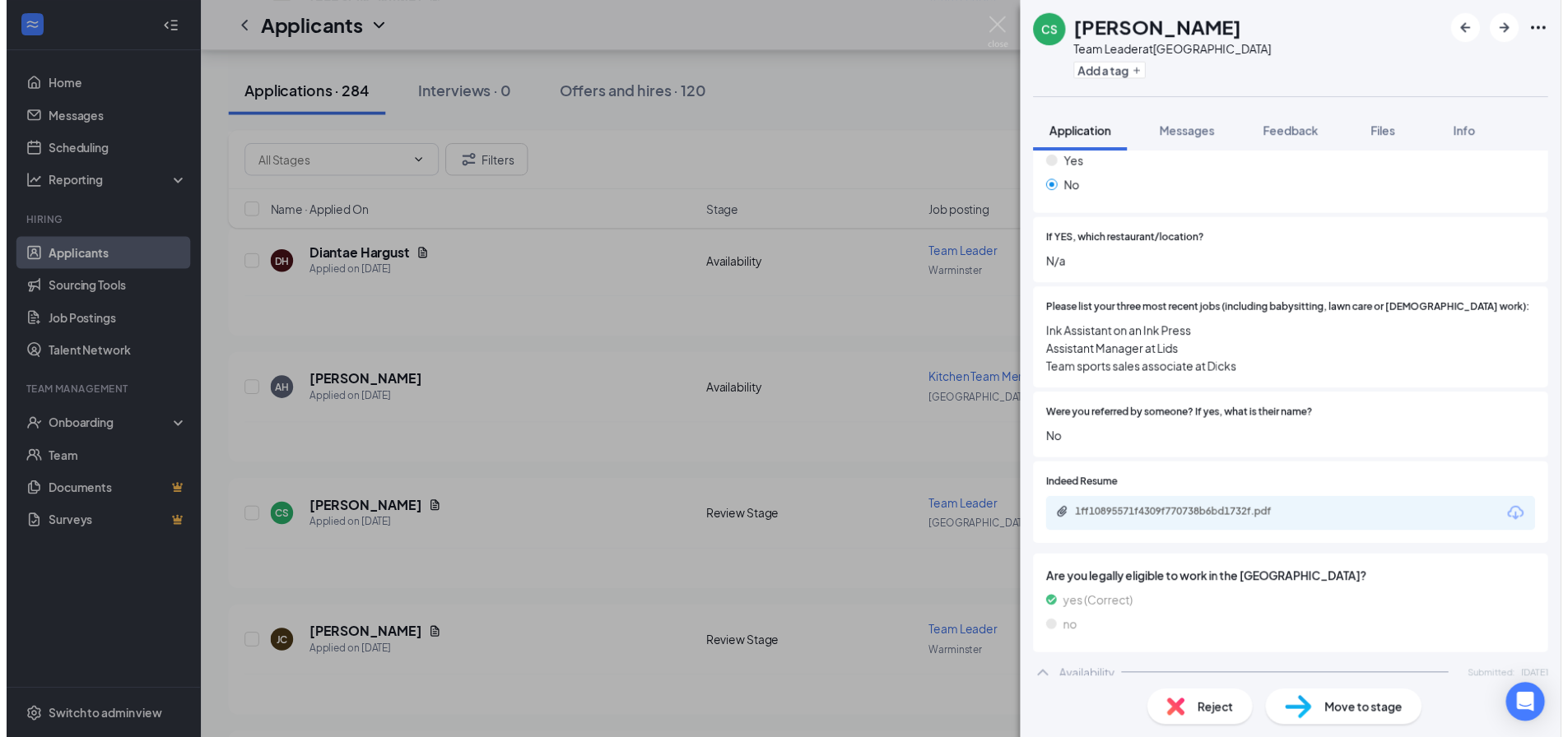
scroll to position [576, 0]
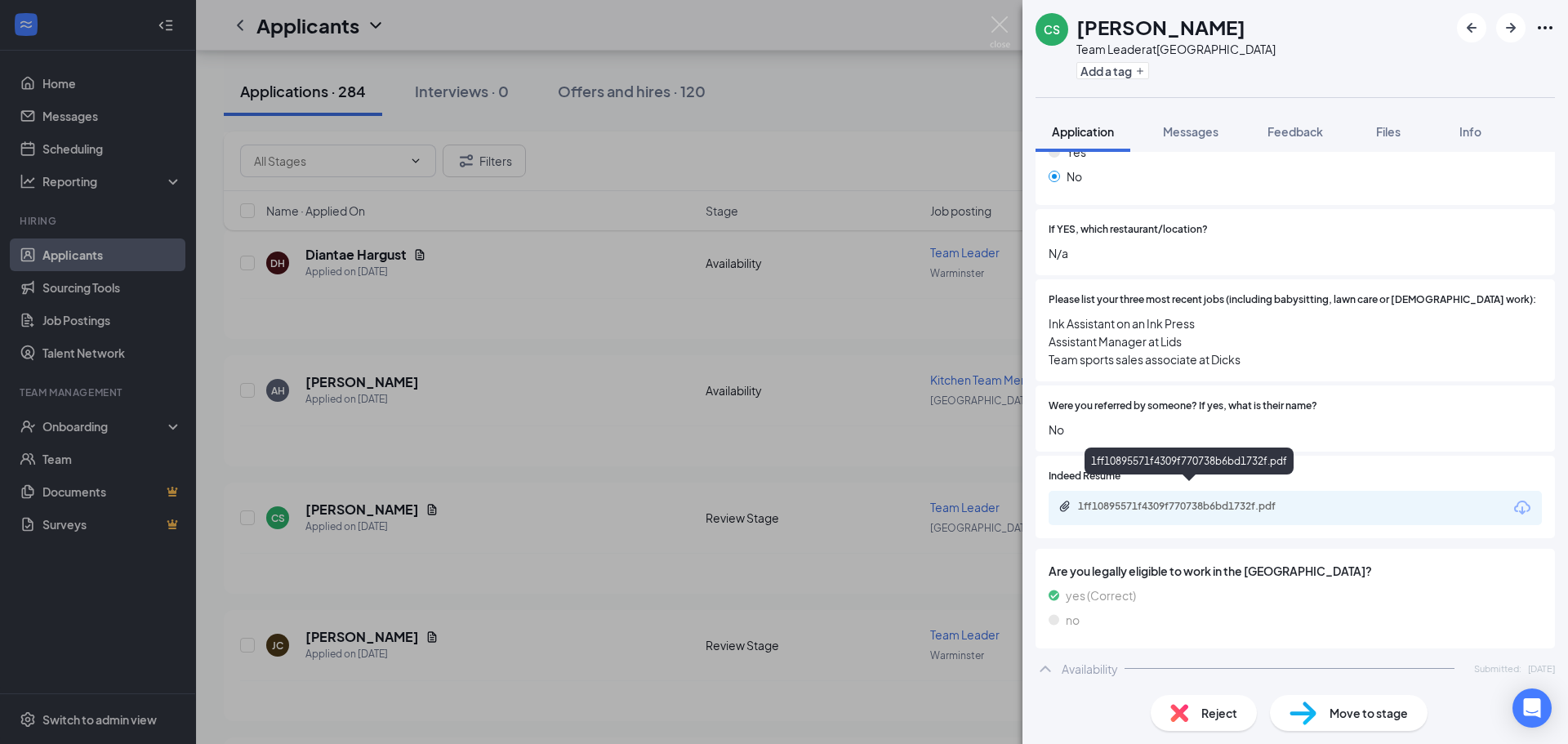
click at [1219, 500] on div "1ff10895571f4309f770738b6bd1732f.pdf" at bounding box center [1191, 506] width 229 height 13
click at [883, 55] on div "CS [PERSON_NAME] Team Leader at [GEOGRAPHIC_DATA] Add a tag Application Message…" at bounding box center [784, 372] width 1568 height 744
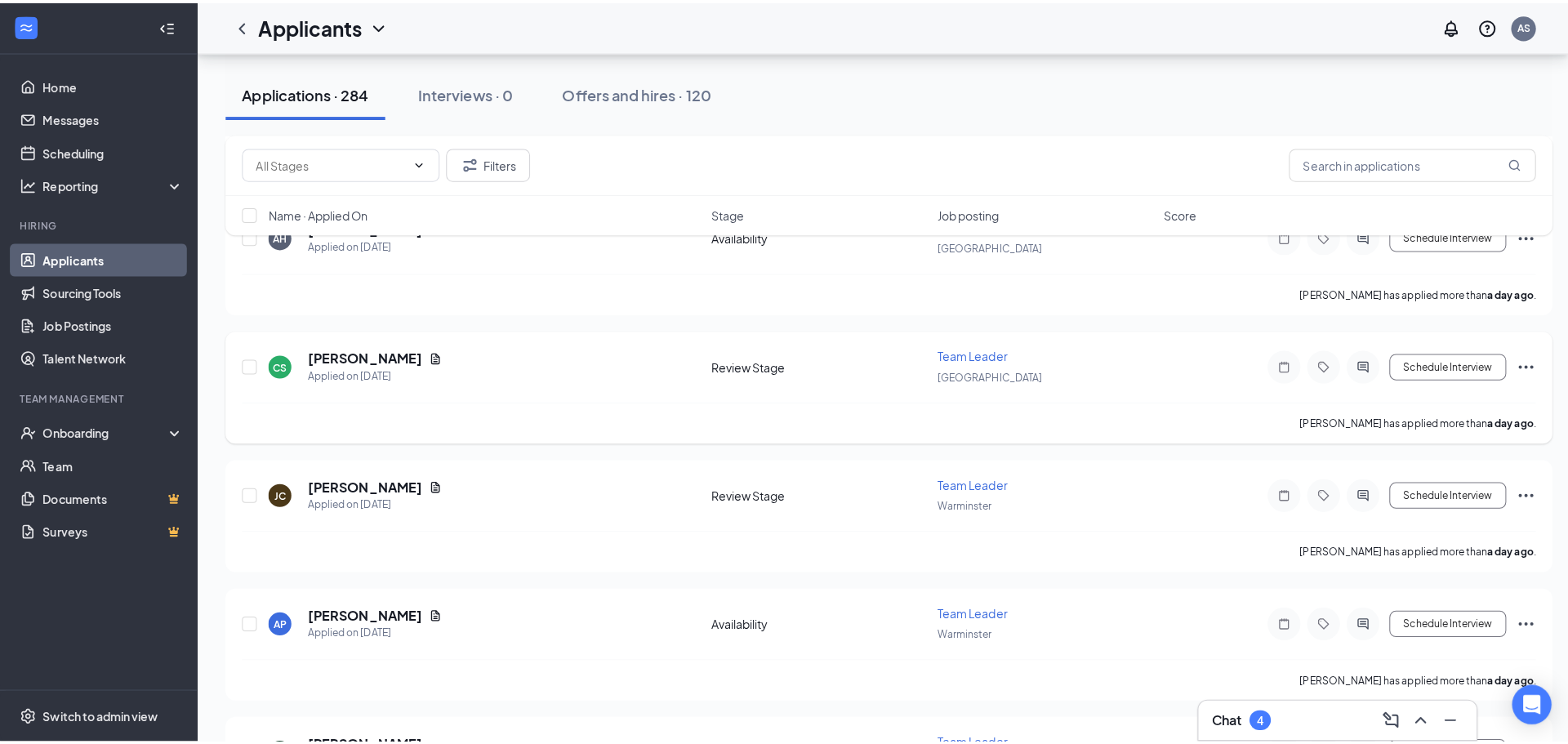
scroll to position [4571, 0]
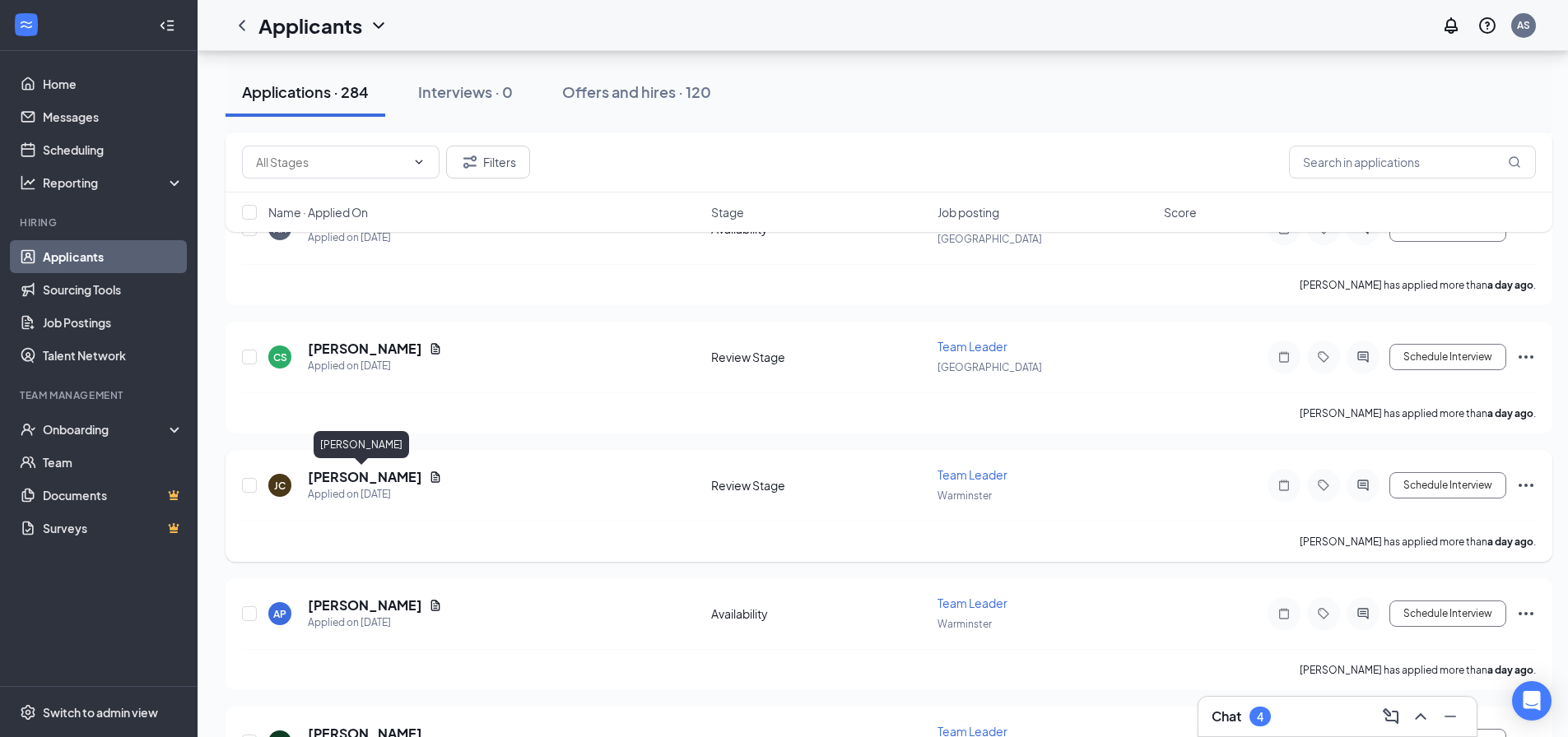
click at [376, 482] on h5 "[PERSON_NAME]" at bounding box center [364, 477] width 114 height 18
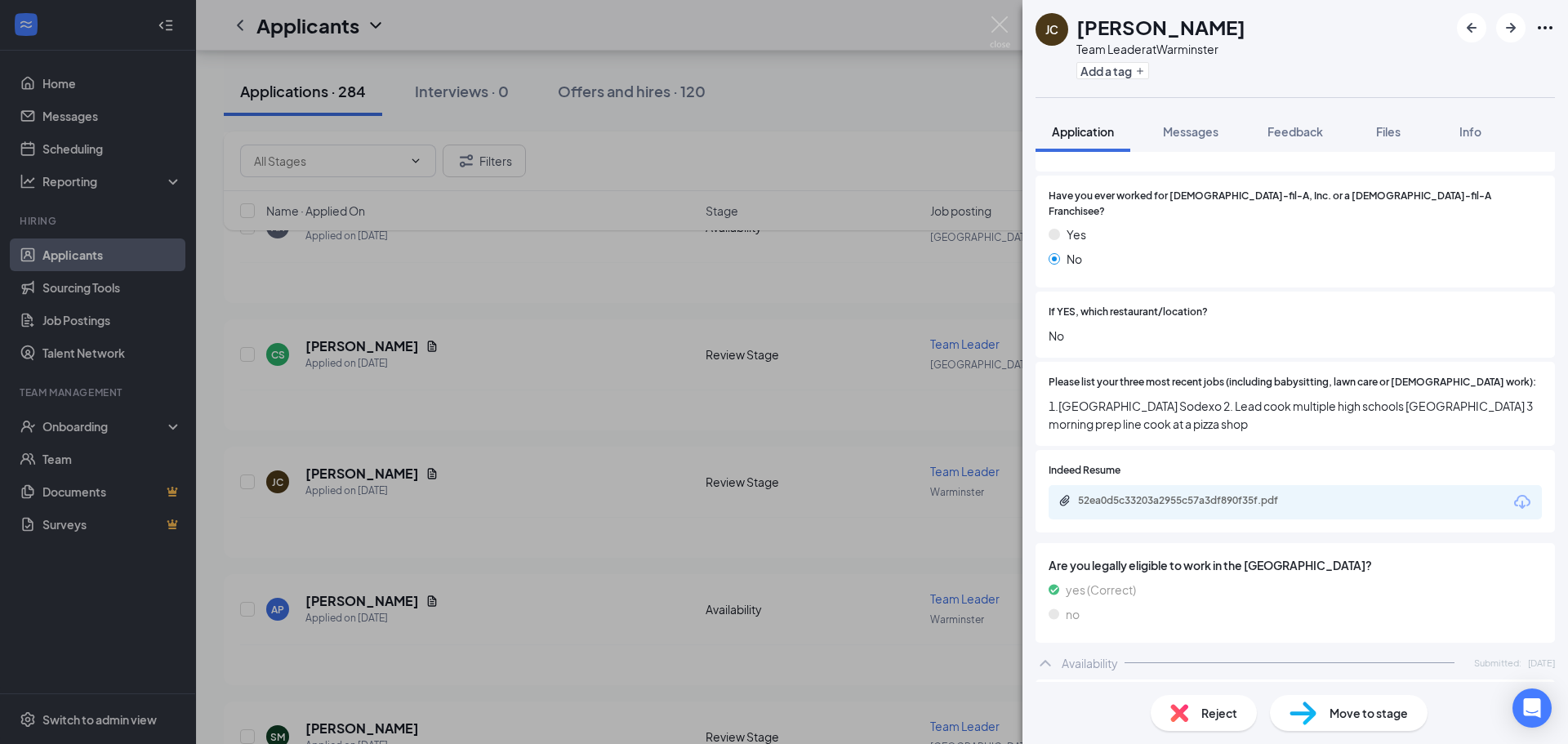
scroll to position [490, 0]
click at [1232, 493] on div "52ea0d5c33203a2955c57a3df890f35f.pdf" at bounding box center [1191, 500] width 229 height 13
click at [852, 553] on div "[PERSON_NAME] [PERSON_NAME] Team Leader at Warminster Add a tag Application Mes…" at bounding box center [784, 372] width 1568 height 744
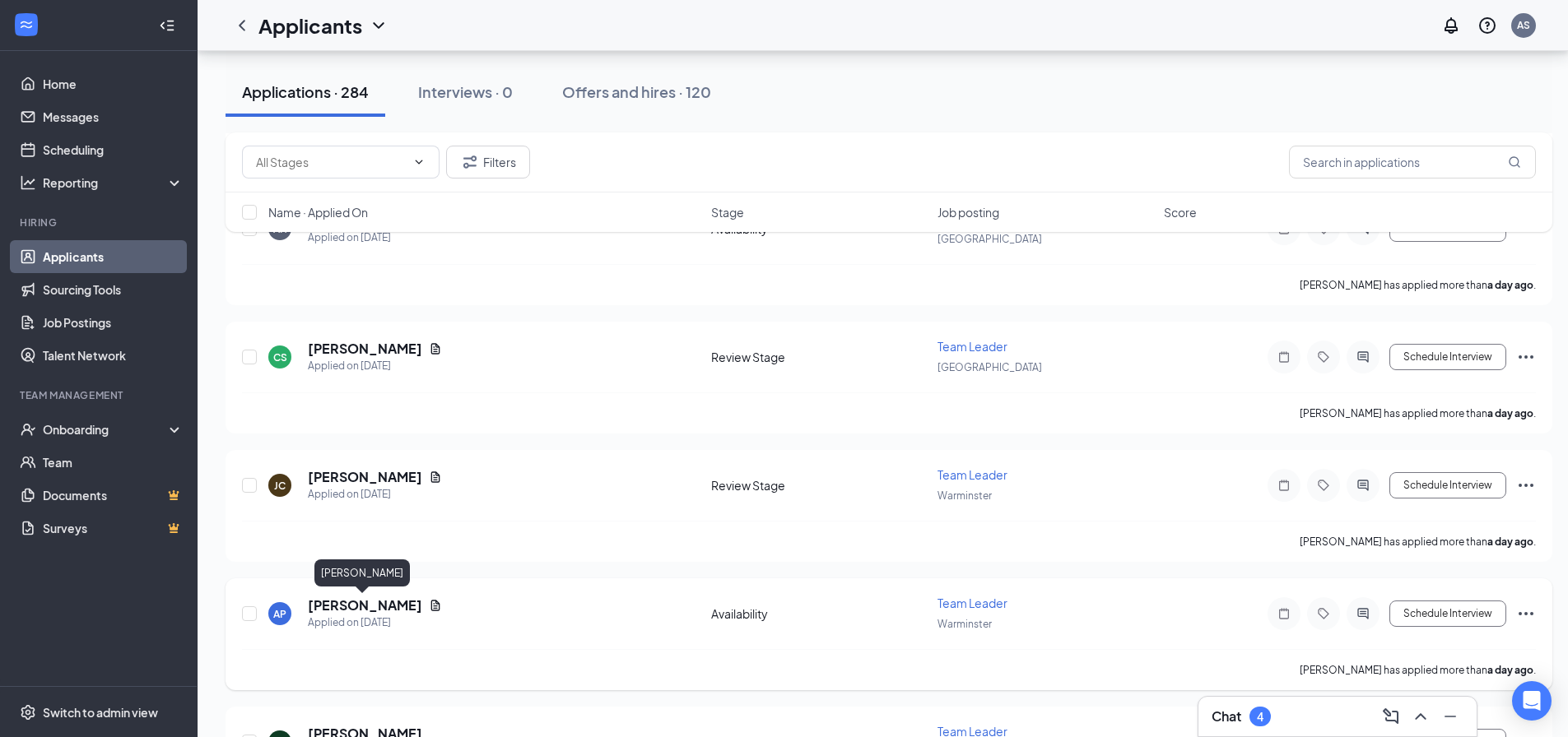
click at [376, 607] on h5 "[PERSON_NAME]" at bounding box center [364, 606] width 114 height 18
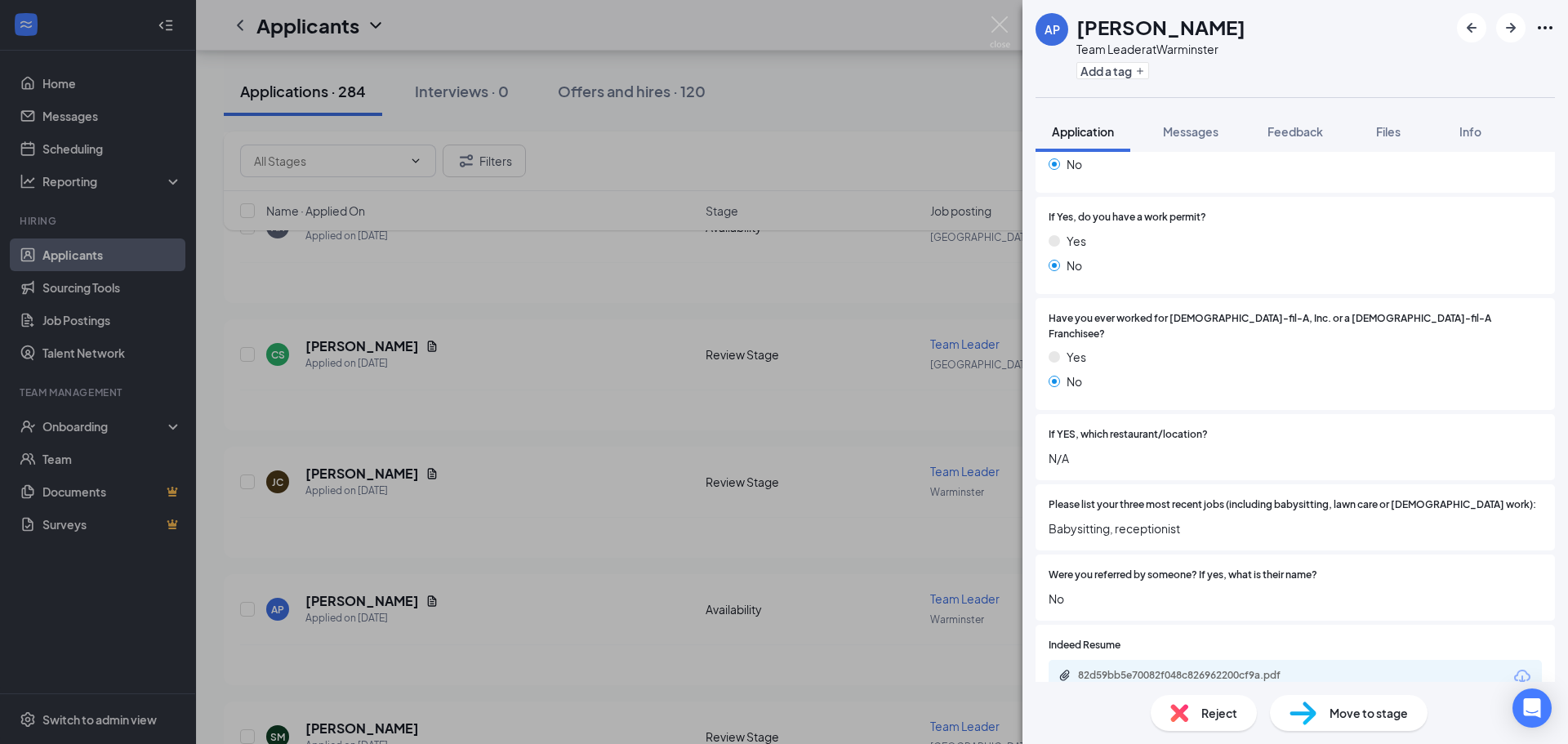
scroll to position [408, 0]
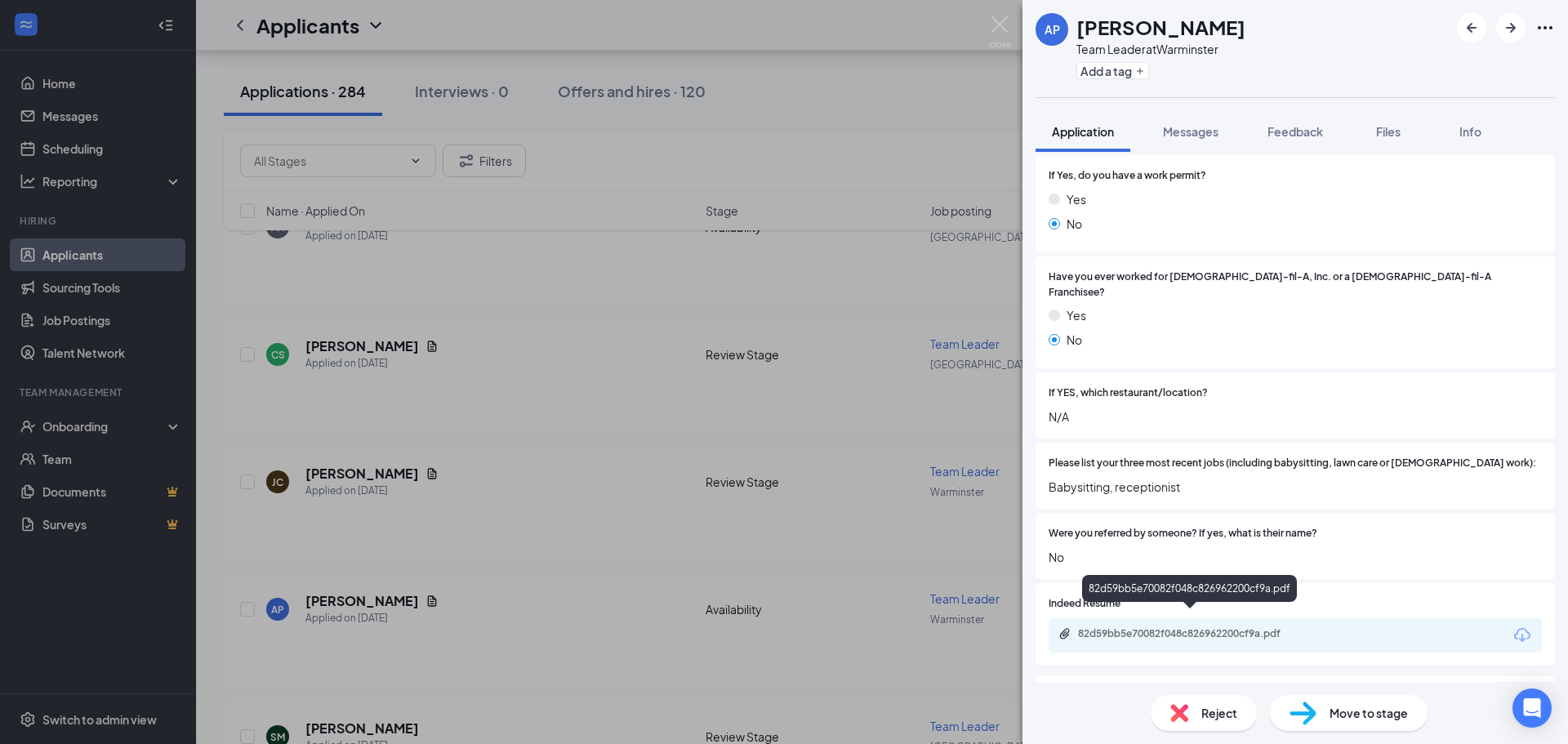
click at [1244, 627] on div "82d59bb5e70082f048c826962200cf9a.pdf" at bounding box center [1191, 634] width 229 height 13
click at [883, 277] on div "AP [PERSON_NAME] Team Leader at Warminster Add a tag Application Messages Feedb…" at bounding box center [784, 372] width 1568 height 744
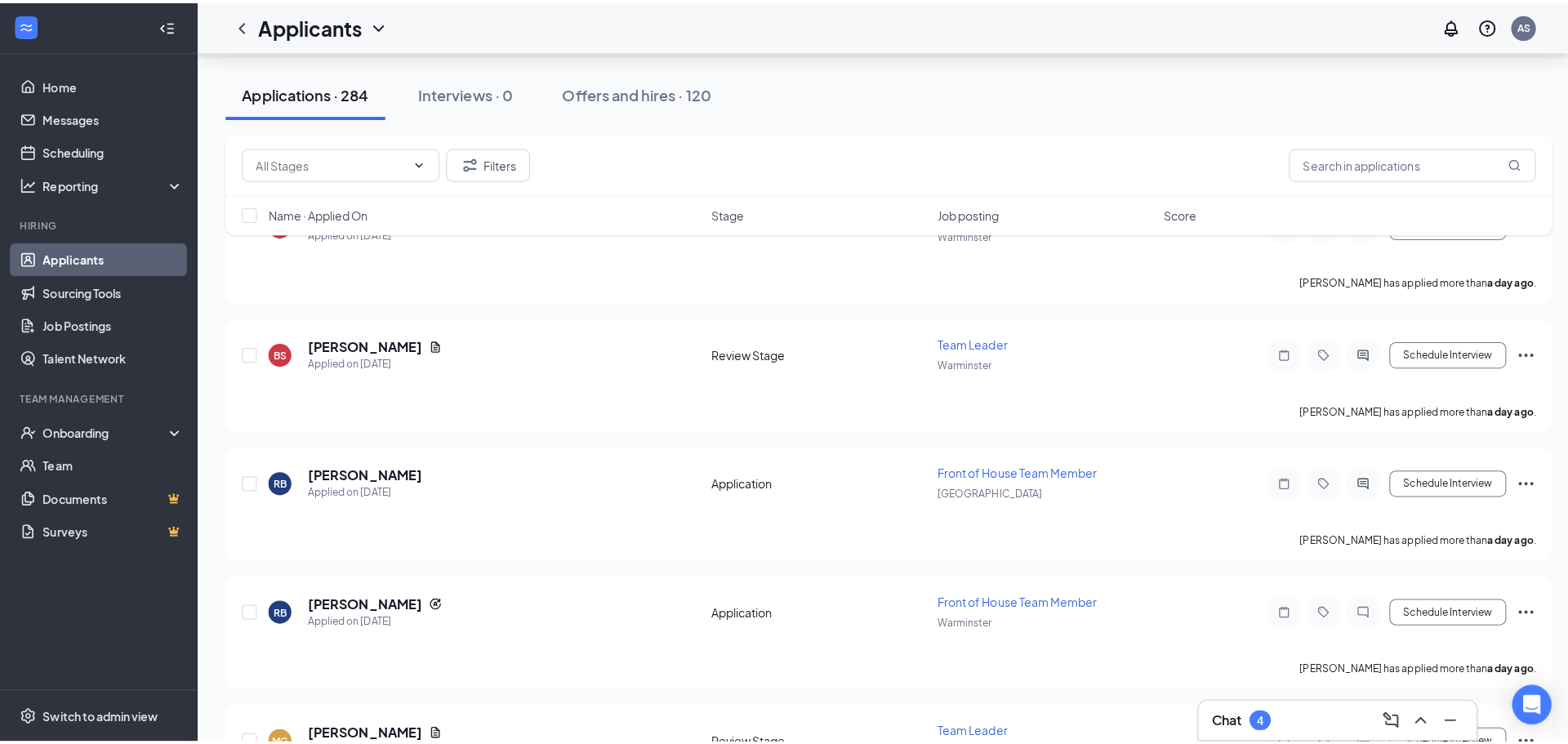
scroll to position [5469, 0]
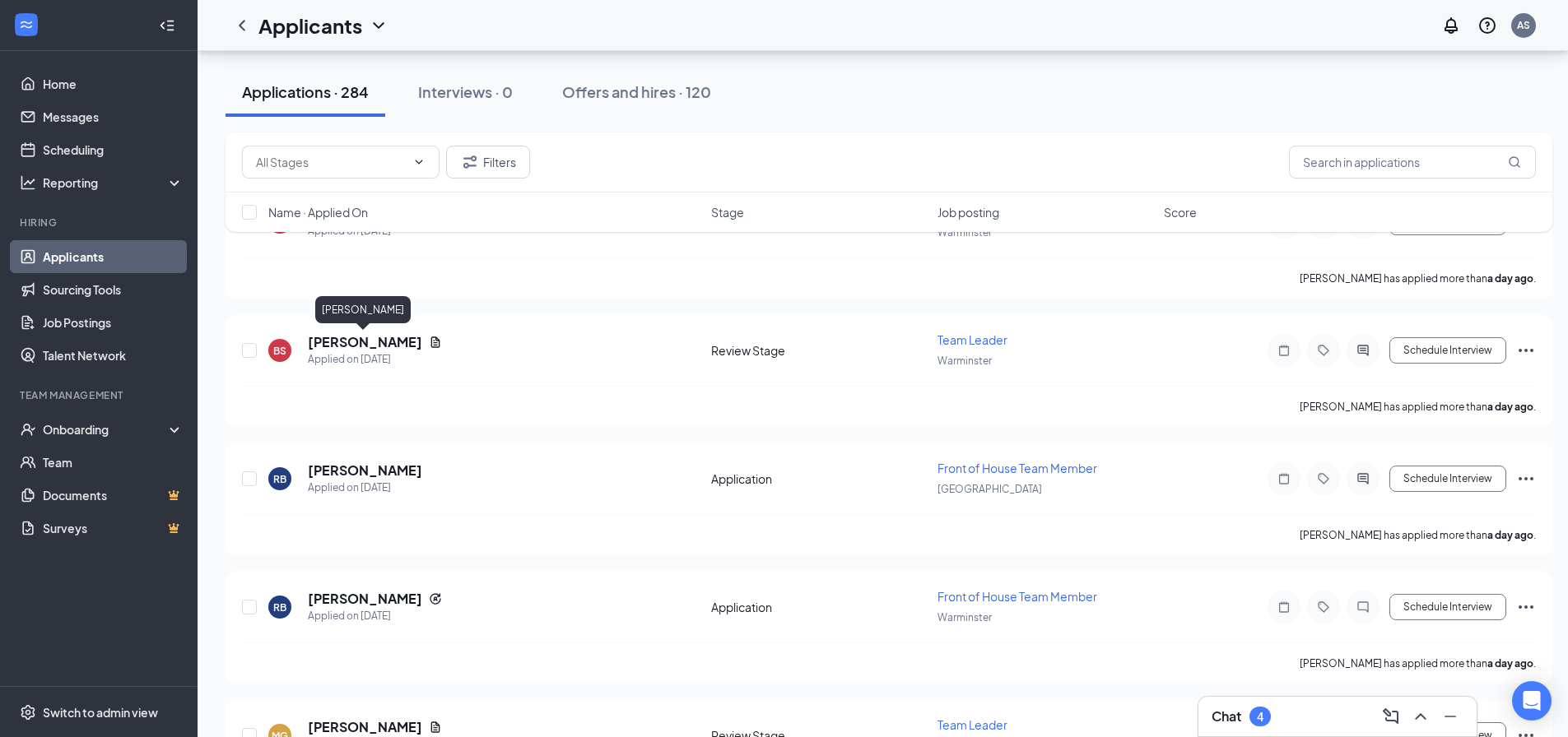
drag, startPoint x: 331, startPoint y: 335, endPoint x: 340, endPoint y: 319, distance: 18.4
click at [331, 334] on h5 "[PERSON_NAME]" at bounding box center [364, 342] width 114 height 18
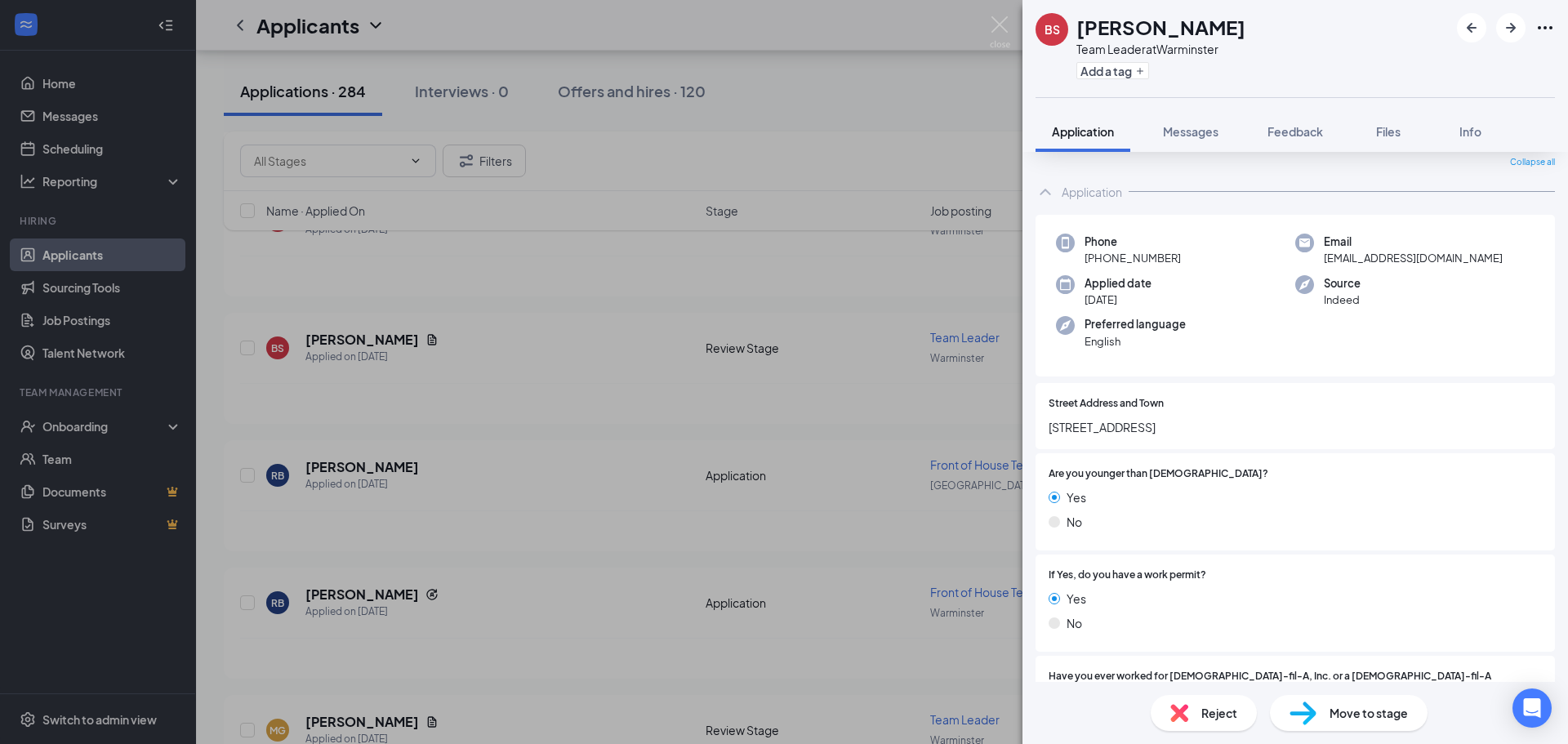
scroll to position [408, 0]
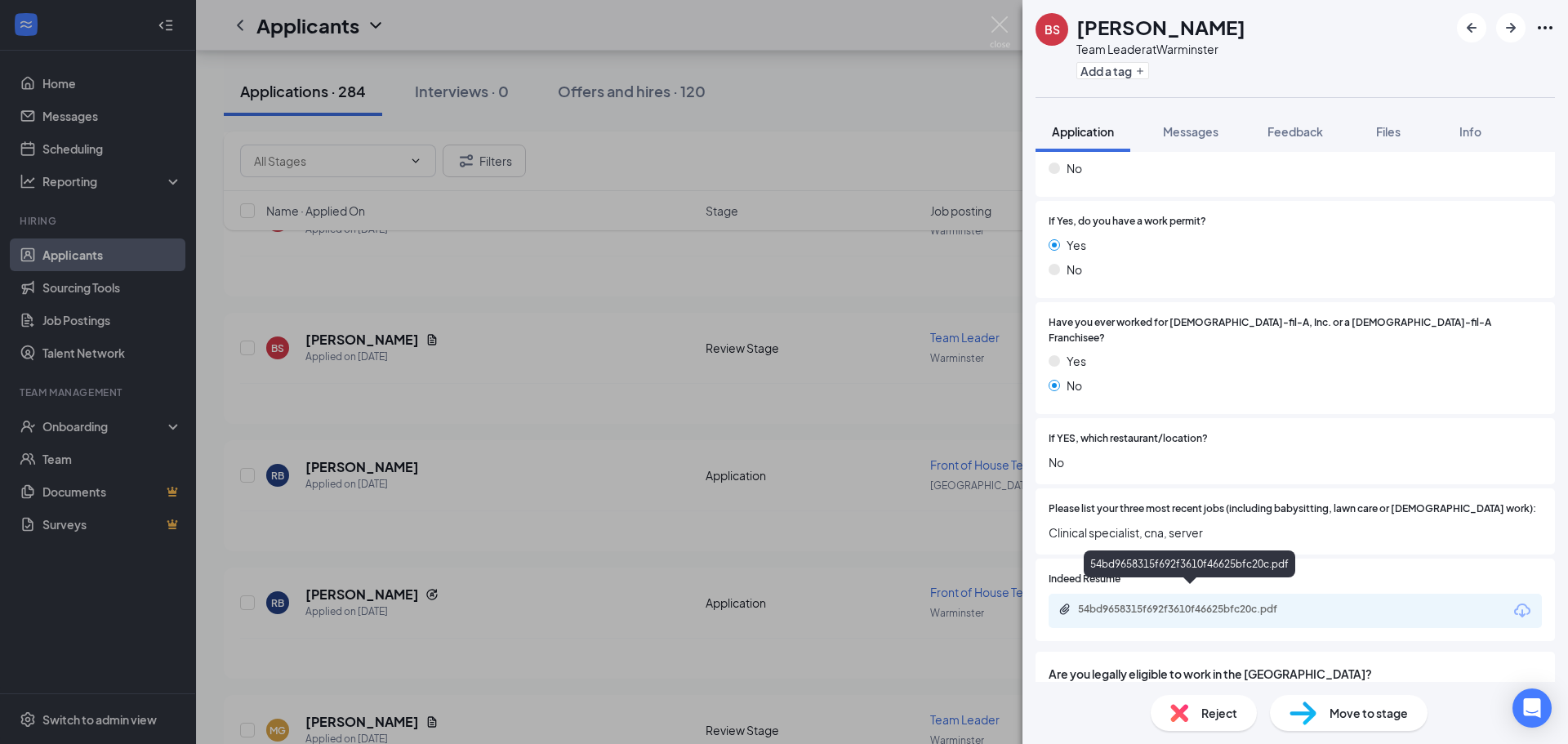
click at [1235, 603] on div "54bd9658315f692f3610f46625bfc20c.pdf" at bounding box center [1191, 609] width 229 height 13
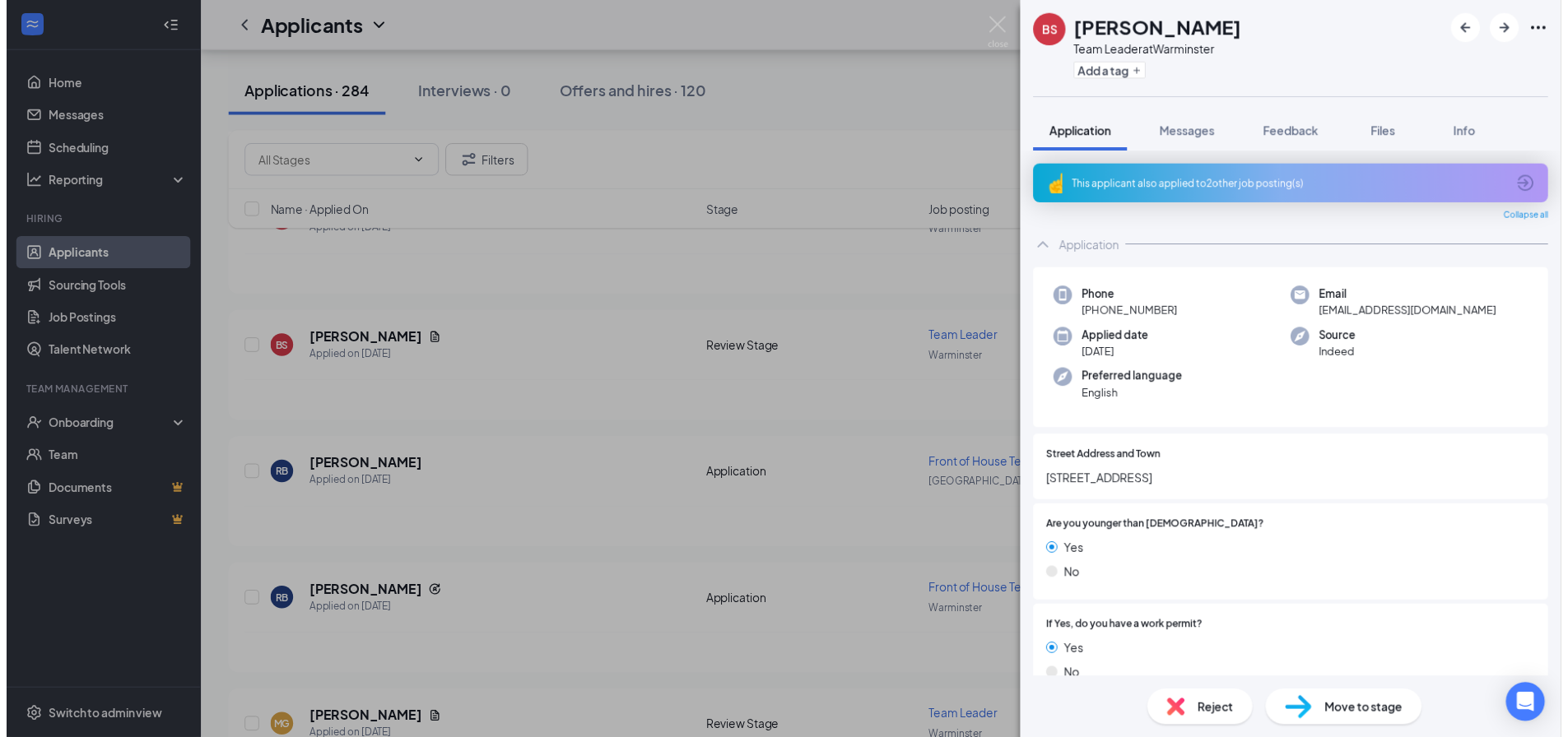
scroll to position [411, 0]
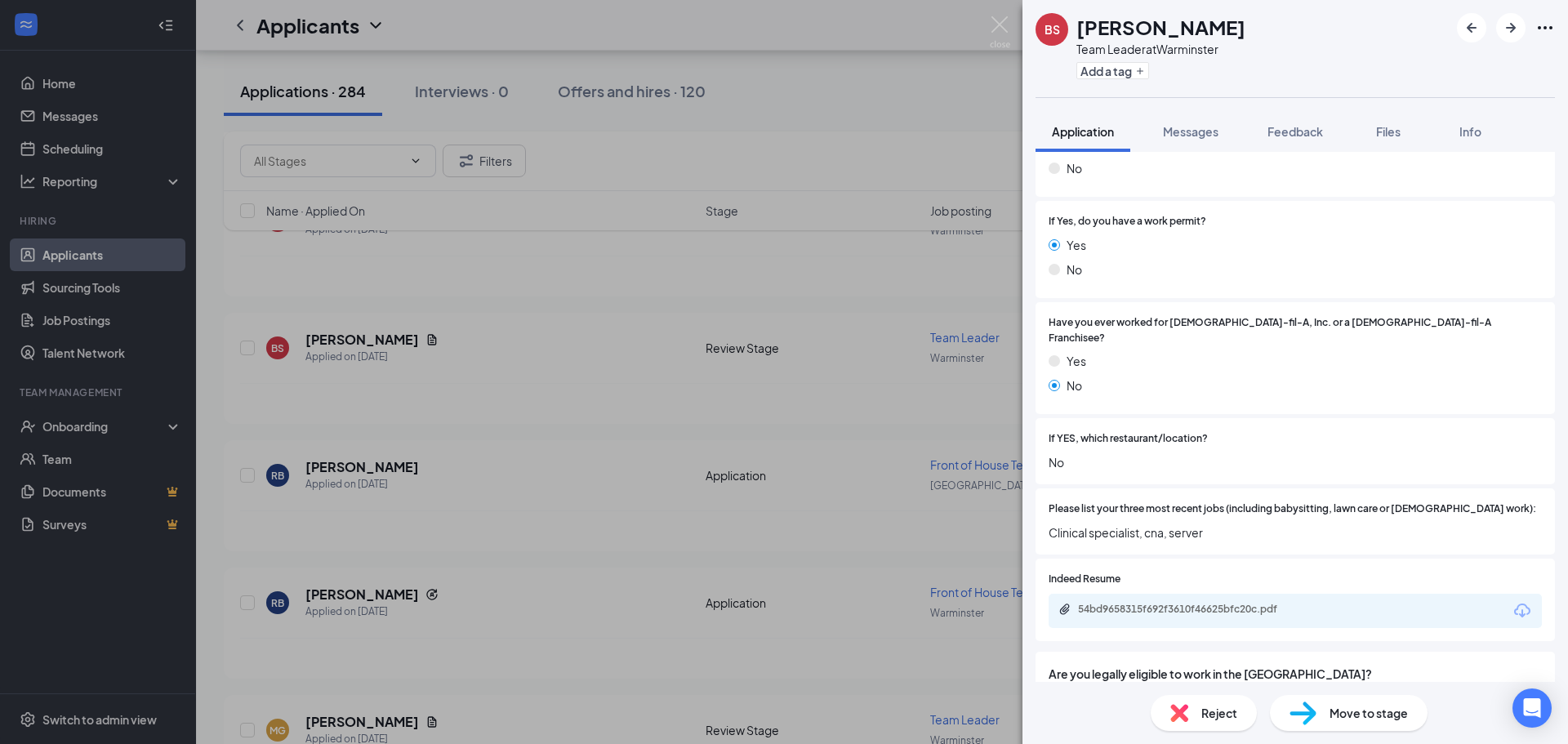
click at [633, 499] on div "BS Brittany Scharle Team Leader at Warminster Add a tag Application Messages Fe…" at bounding box center [784, 372] width 1568 height 744
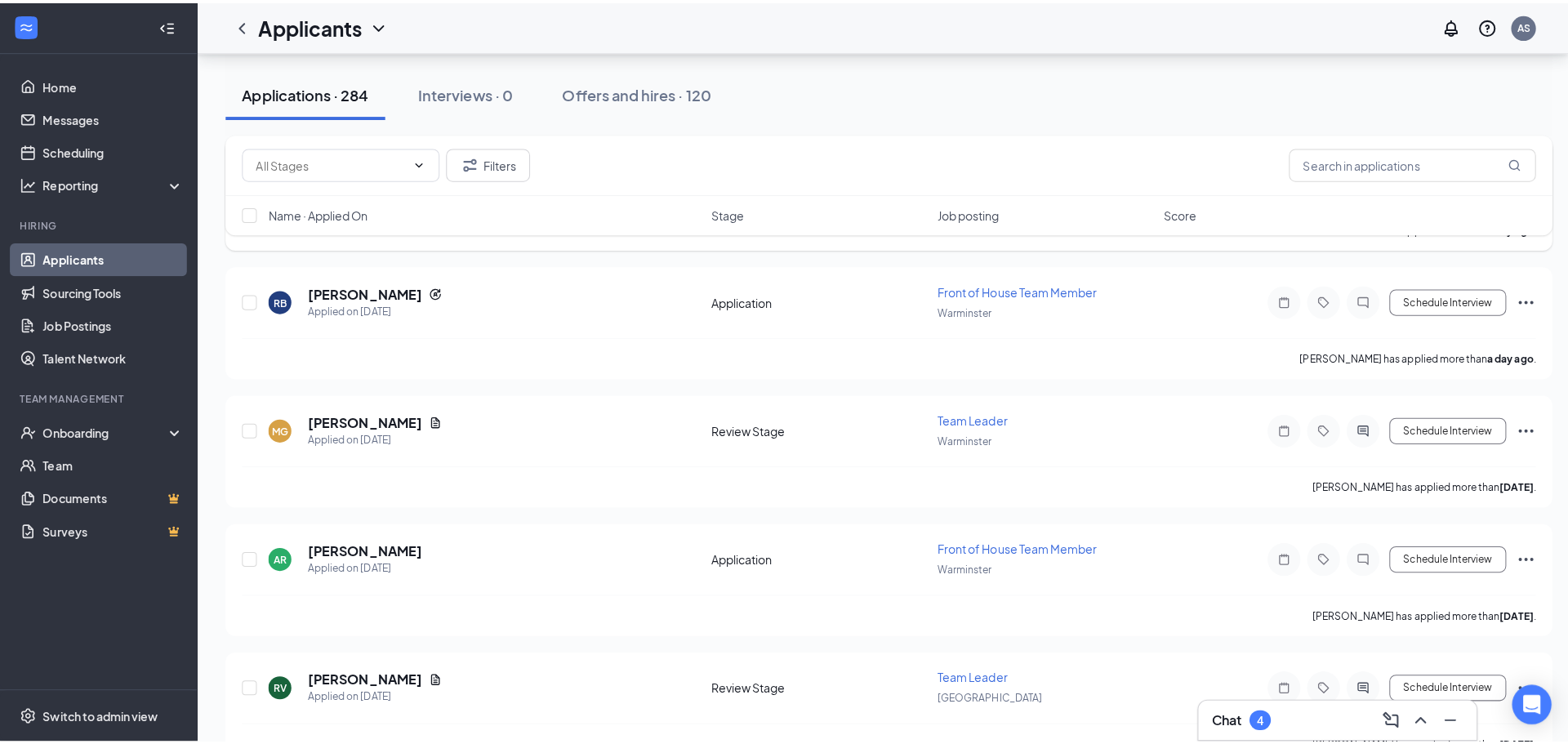
scroll to position [5795, 0]
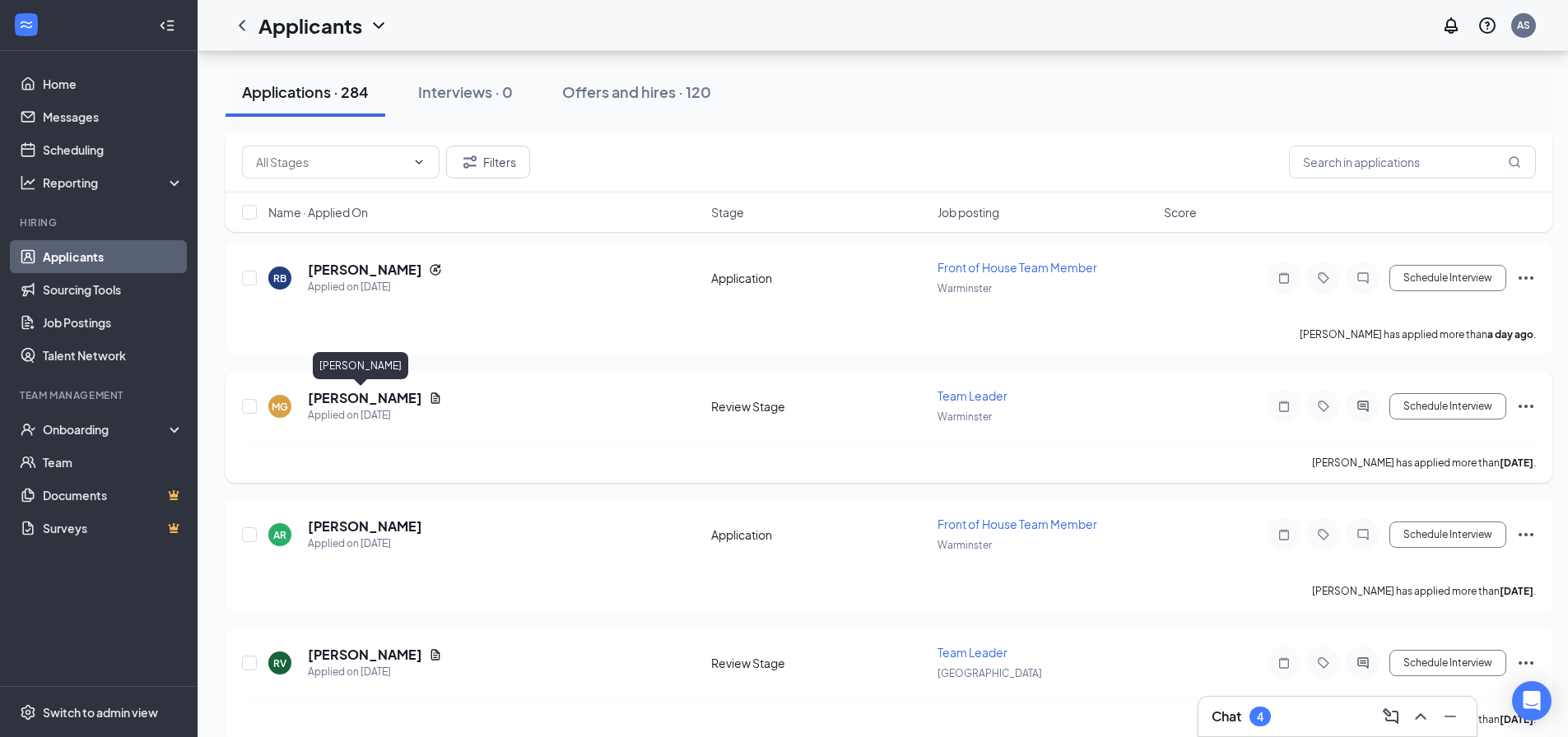
click at [361, 398] on h5 "[PERSON_NAME]" at bounding box center [364, 399] width 114 height 18
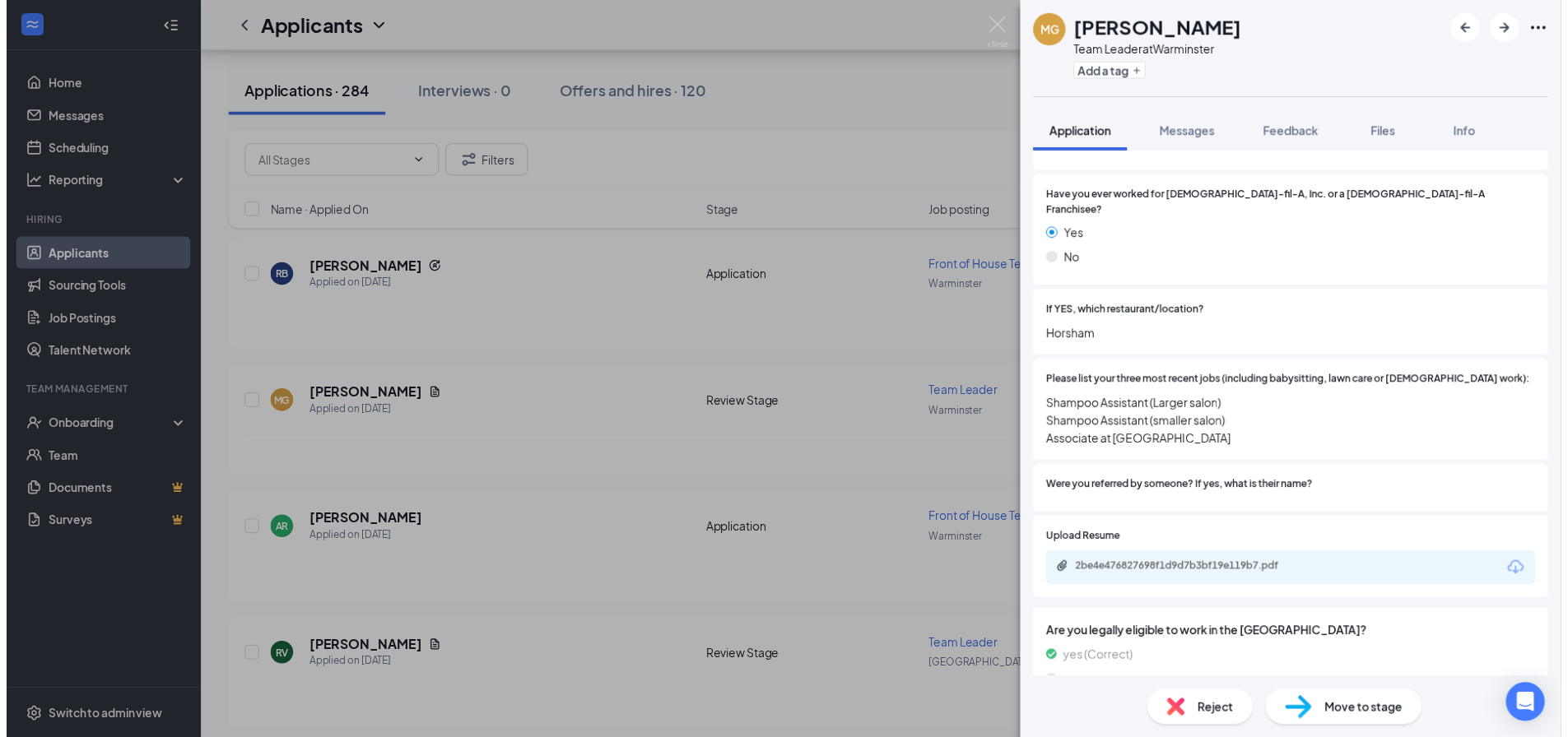
scroll to position [493, 0]
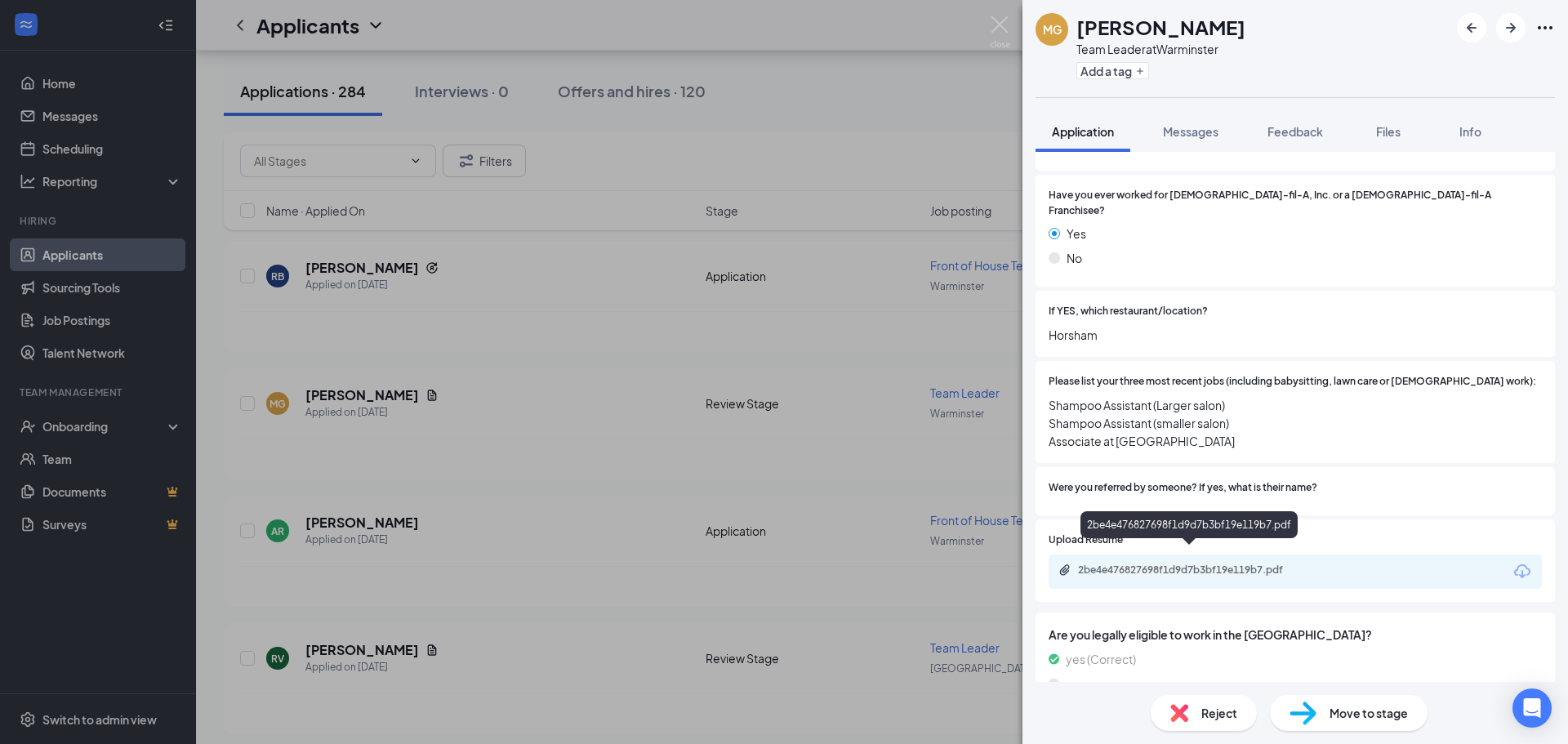
click at [1173, 563] on div "2be4e476827698f1d9d7b3bf19e119b7.pdf" at bounding box center [1191, 569] width 229 height 13
click at [619, 462] on div "MG Morgan Giles Team Leader at Warminster Add a tag Application Messages Feedba…" at bounding box center [784, 372] width 1568 height 744
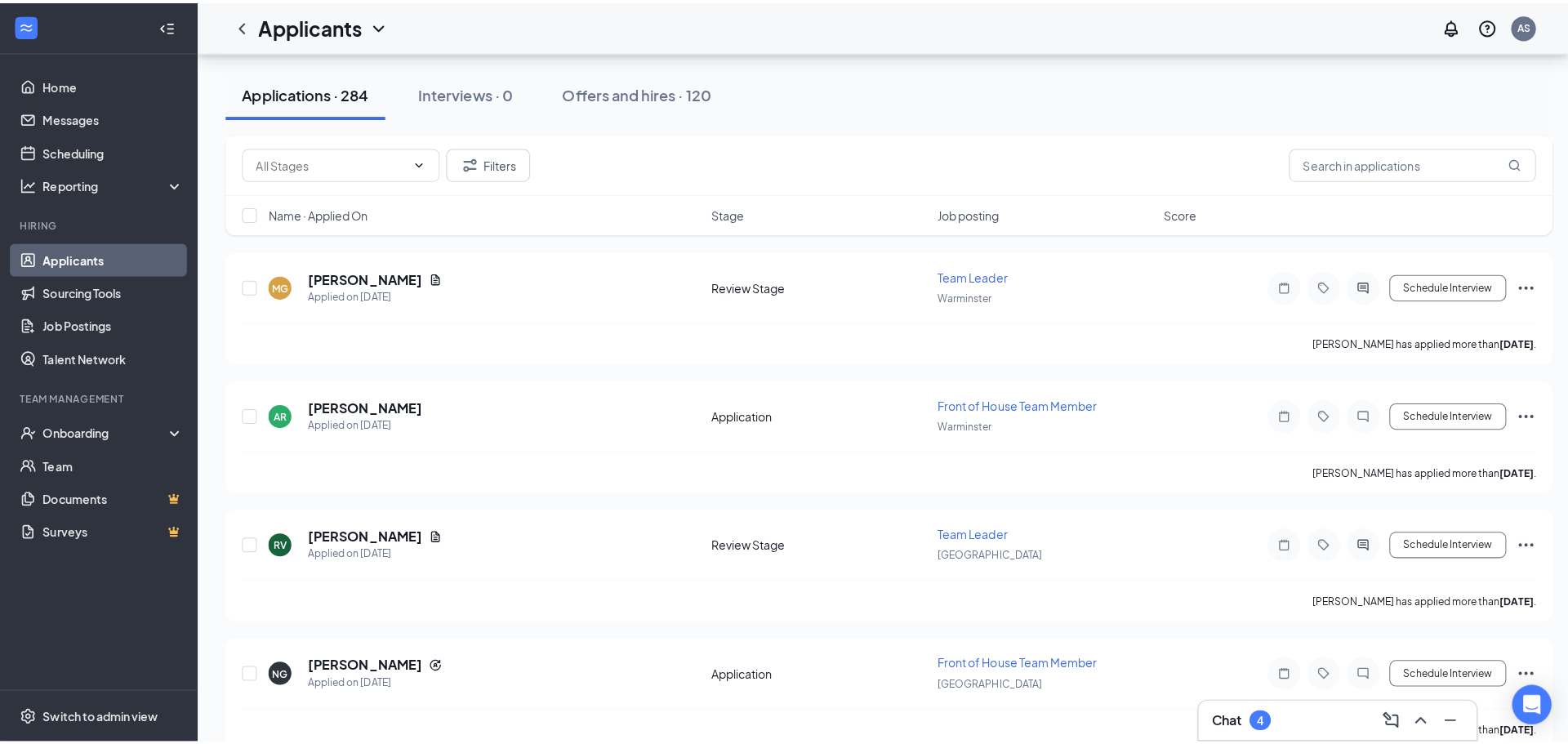
scroll to position [6041, 0]
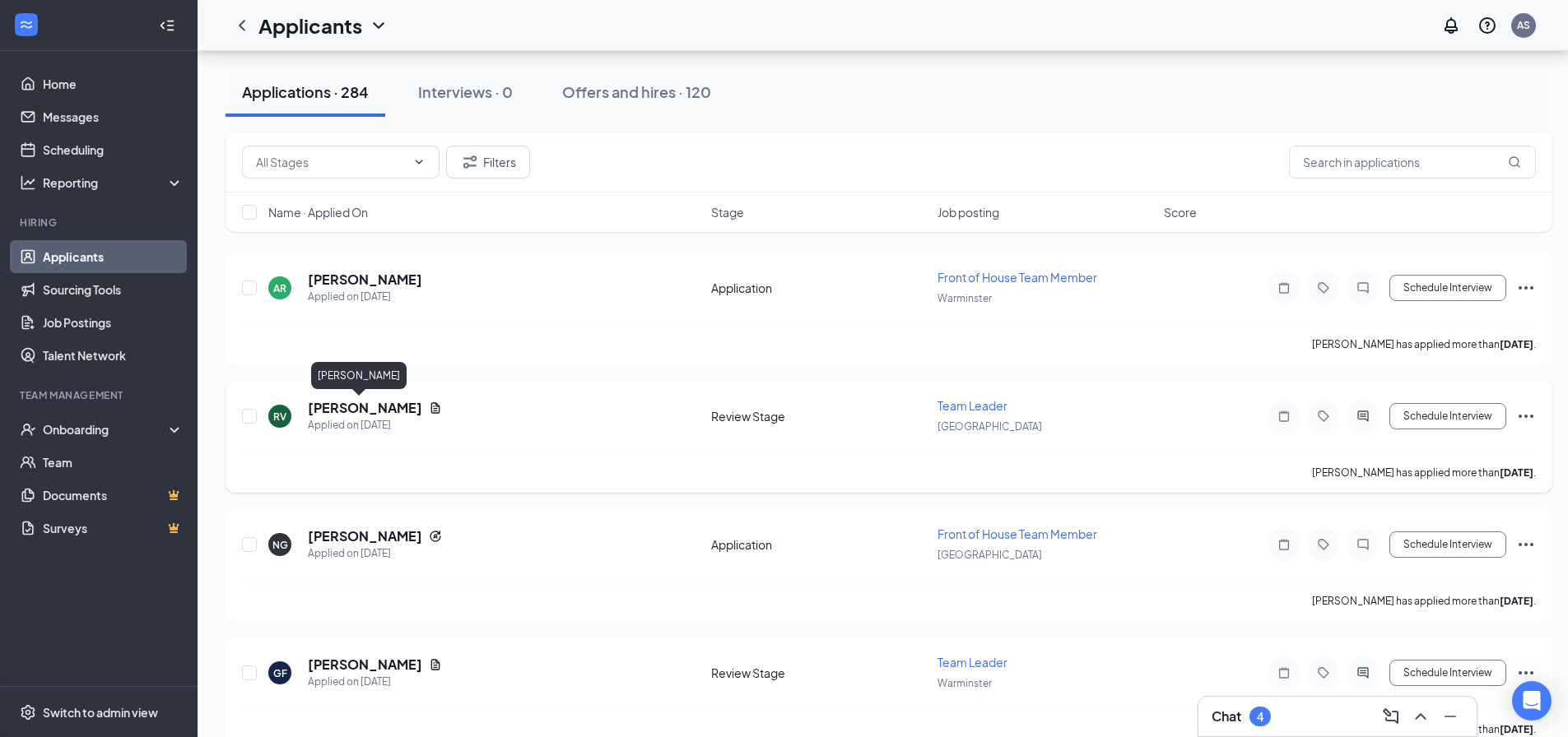
click at [363, 410] on h5 "[PERSON_NAME]" at bounding box center [364, 408] width 114 height 18
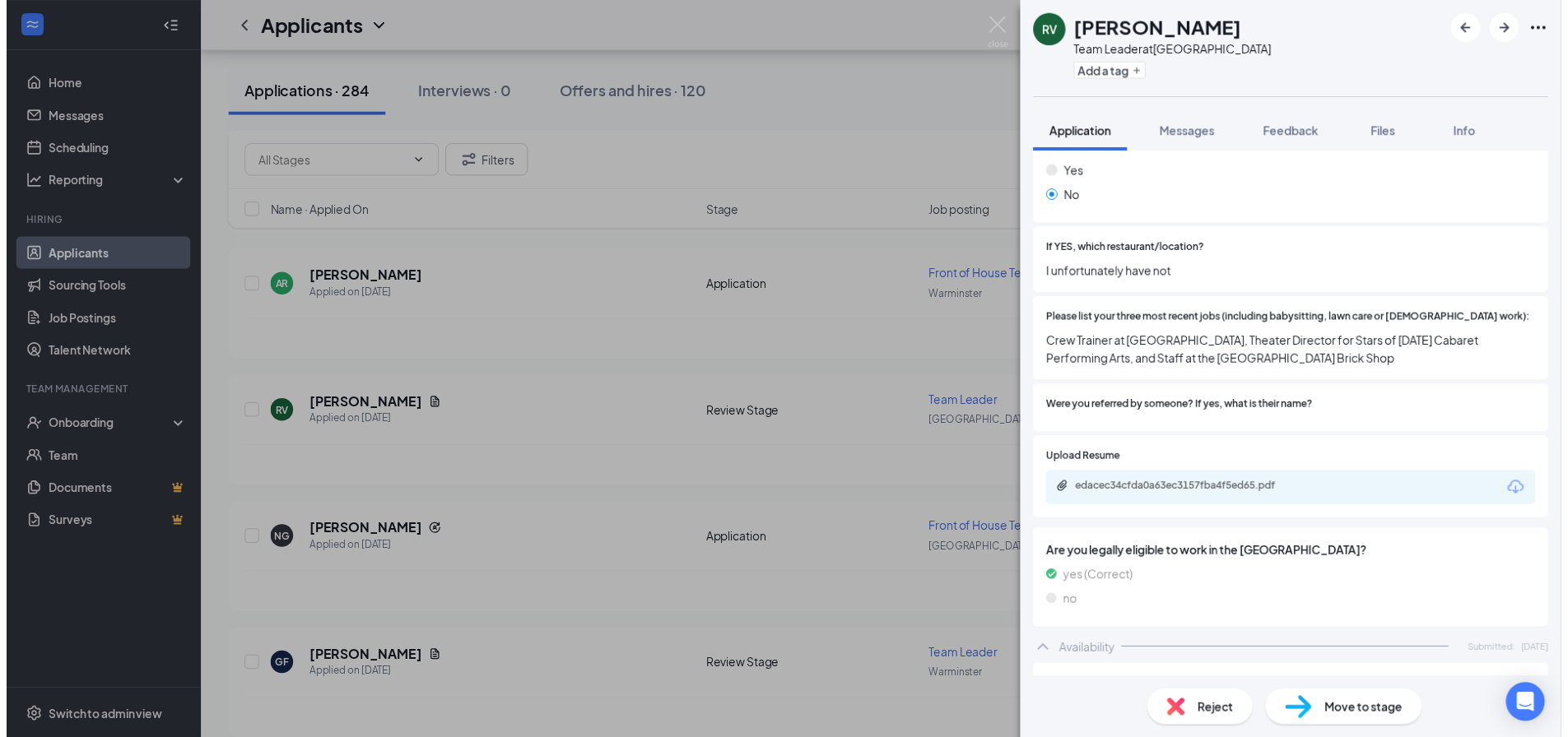
scroll to position [576, 0]
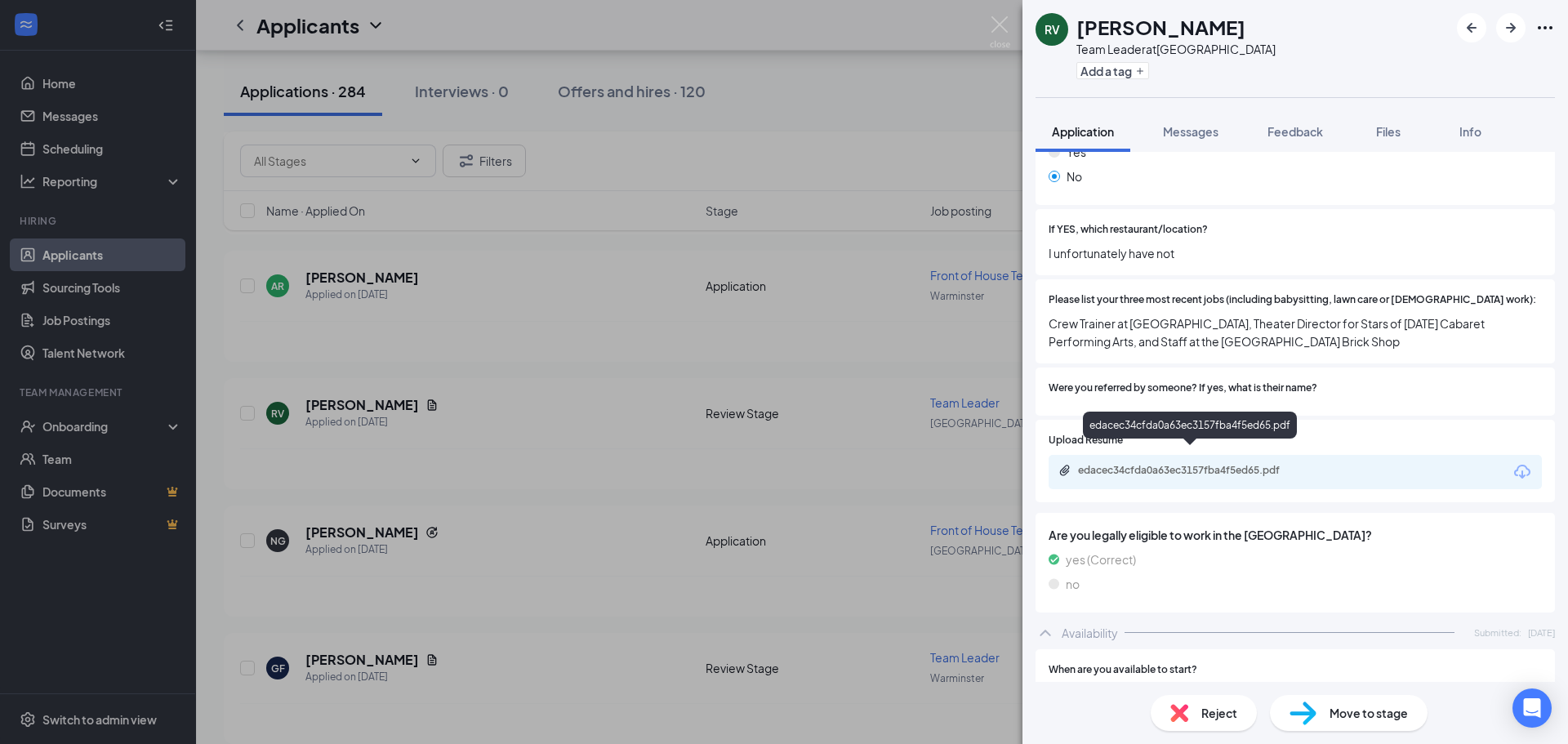
click at [1168, 463] on div "edacec34cfda0a63ec3157fba4f5ed65.pdf" at bounding box center [1191, 470] width 229 height 13
click at [572, 369] on div "RV Ryan Voron Team Leader at Warrington Crossing Add a tag Application Messages…" at bounding box center [784, 372] width 1568 height 744
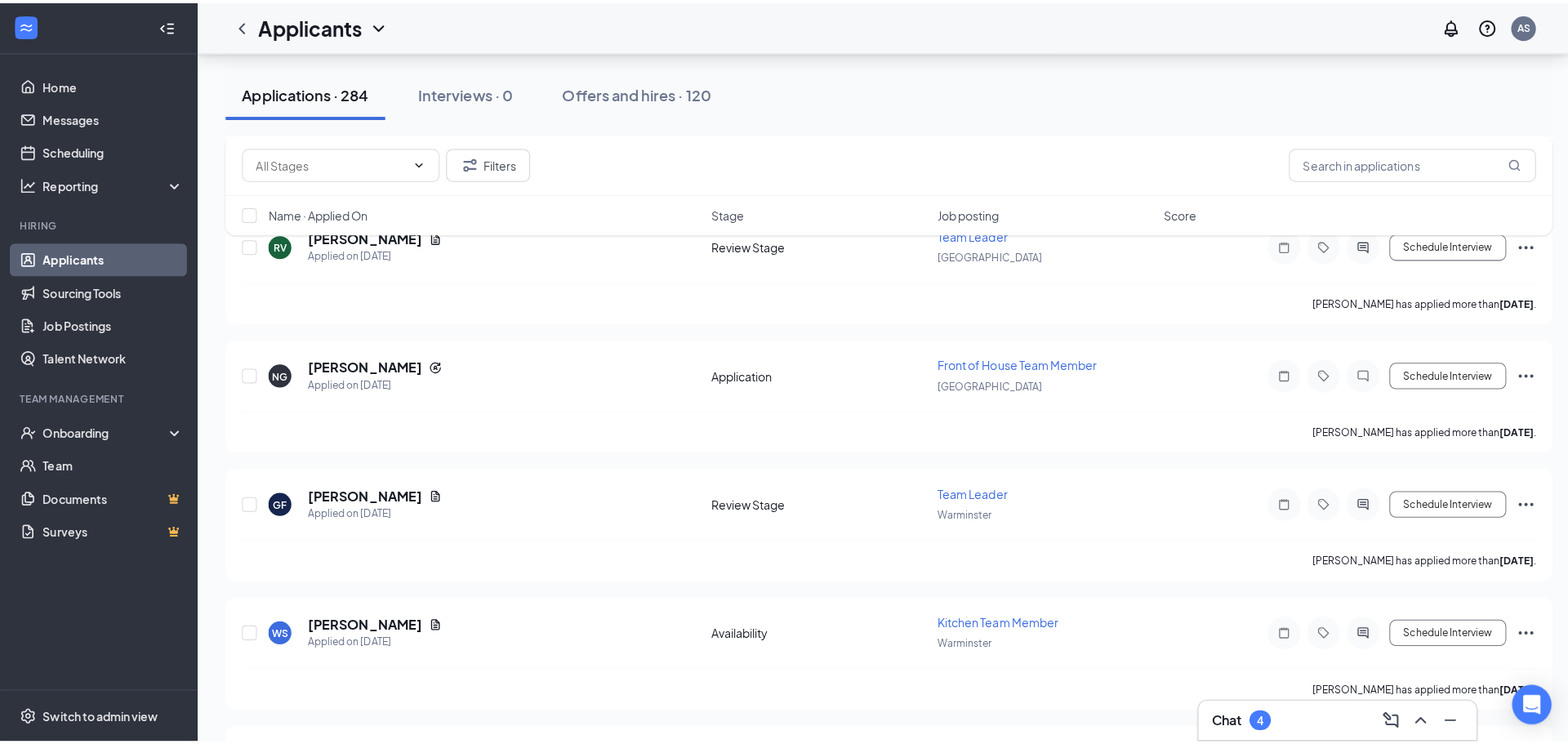
scroll to position [6204, 0]
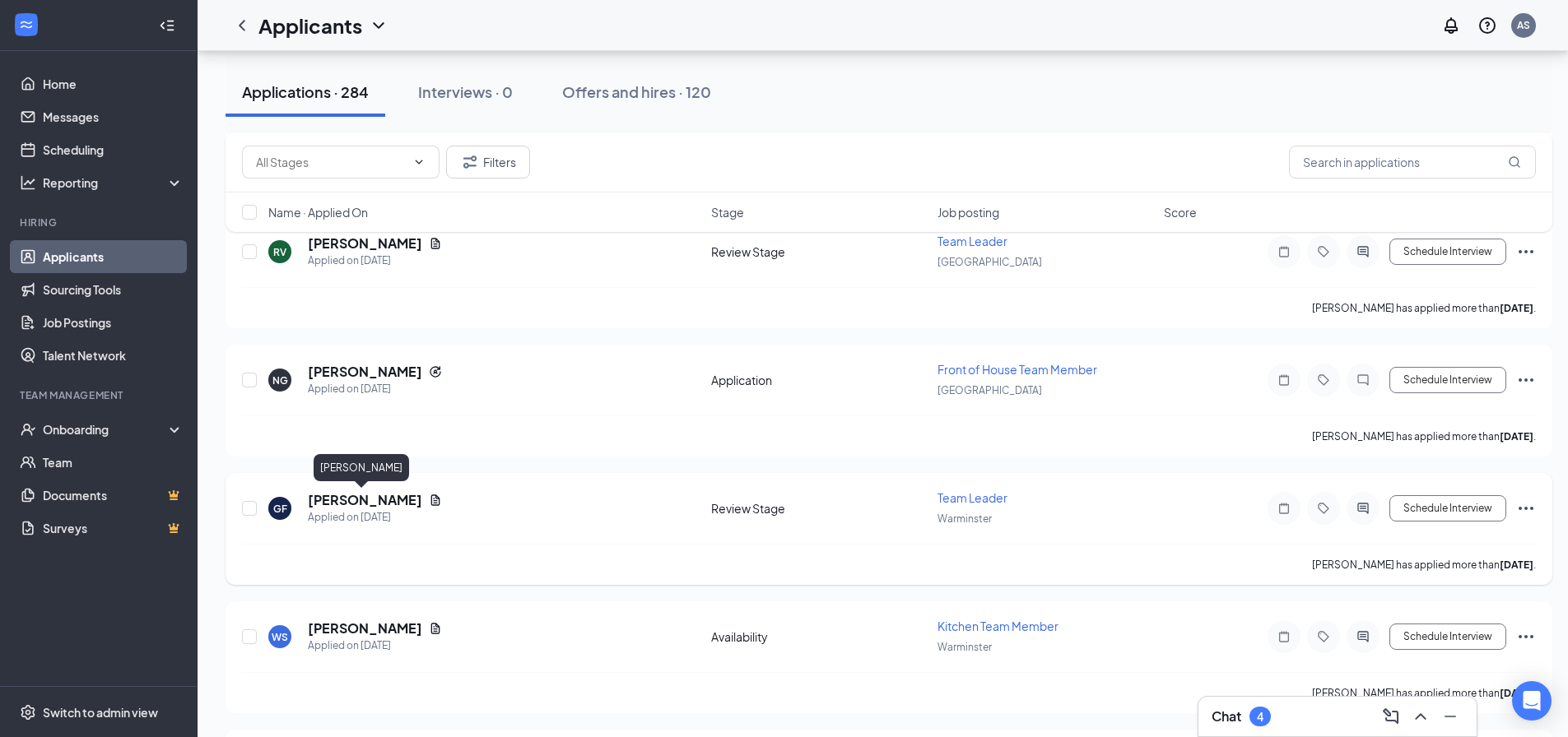
click at [381, 498] on h5 "[PERSON_NAME]" at bounding box center [364, 500] width 114 height 18
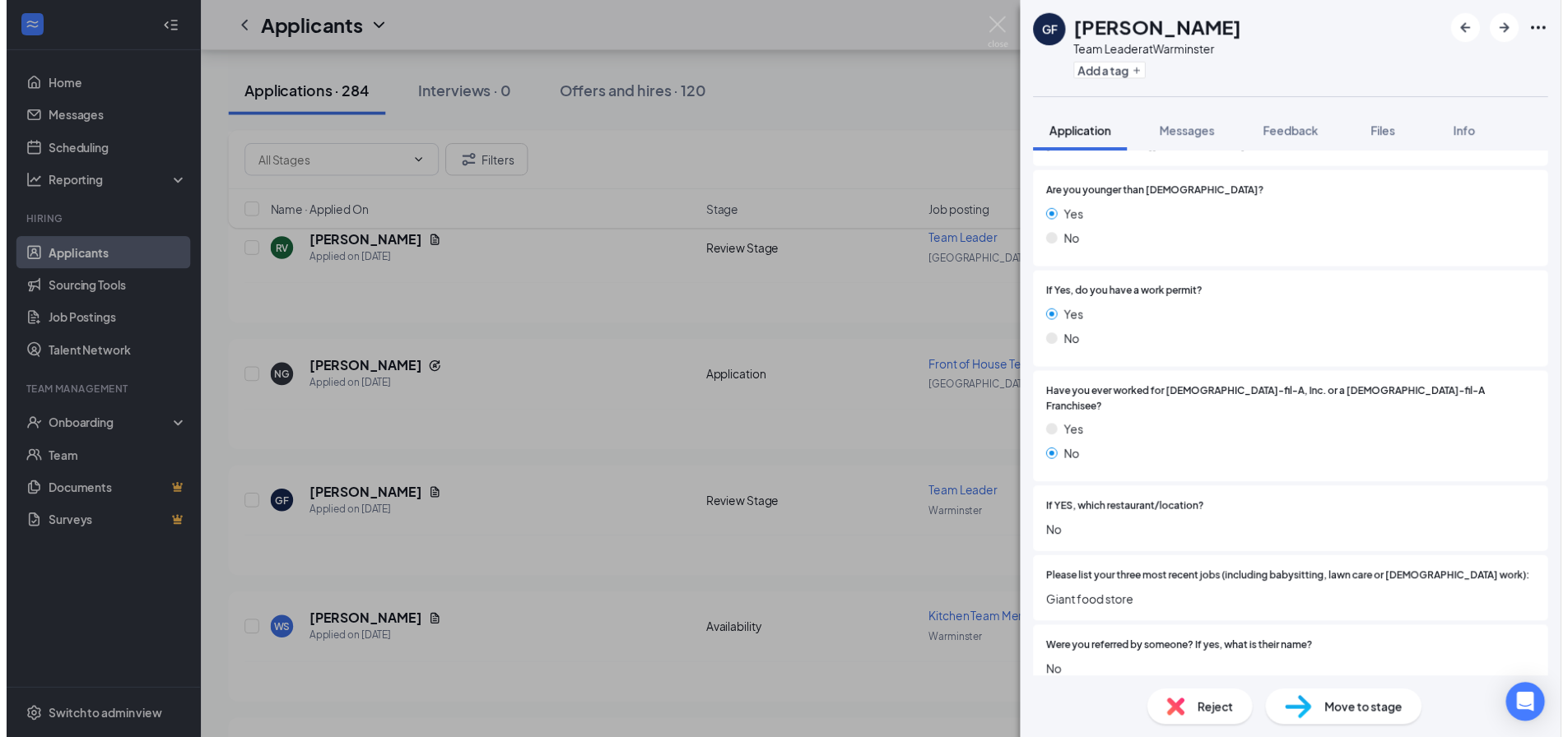
scroll to position [493, 0]
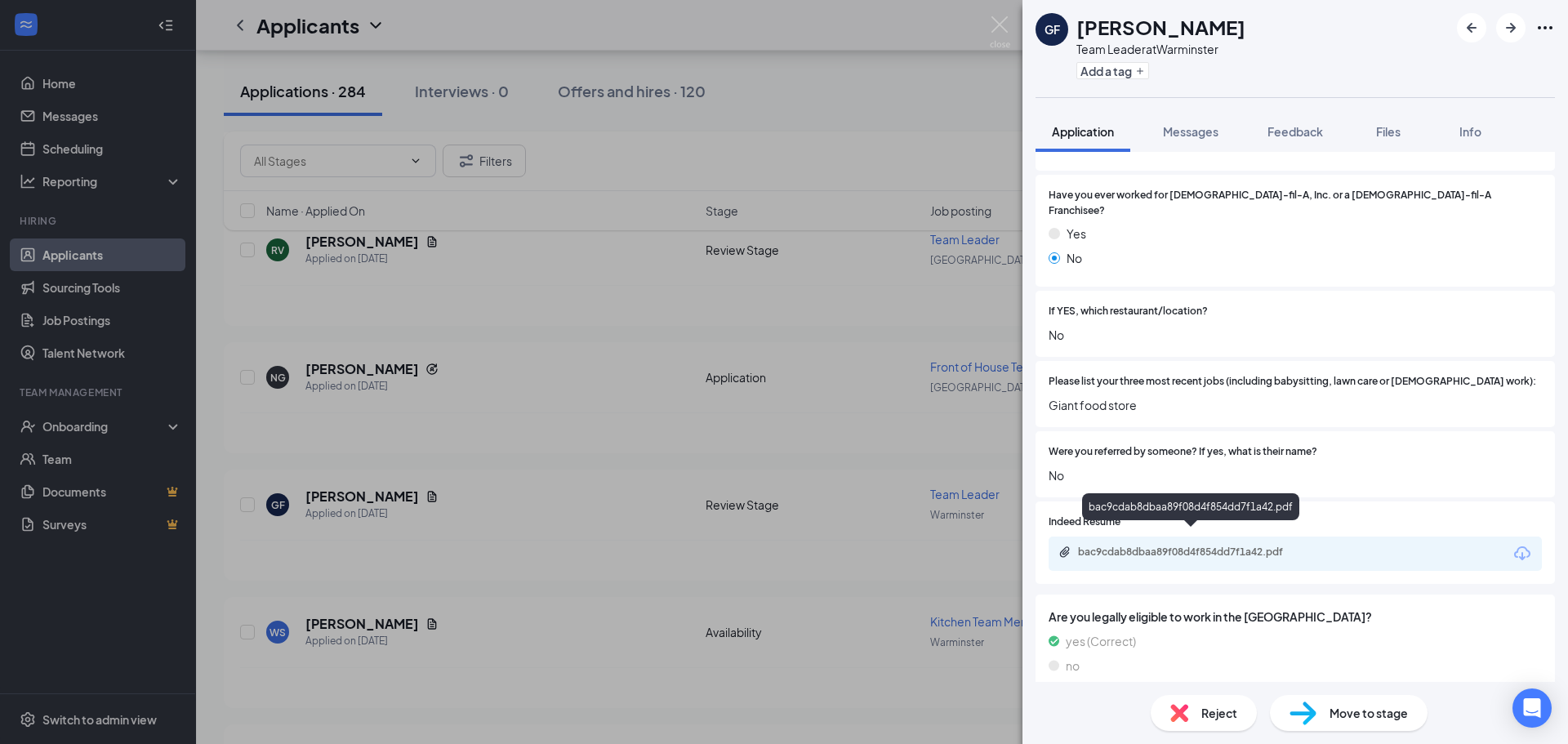
click at [1252, 545] on div "bac9cdab8dbaa89f08d4f854dd7f1a42.pdf" at bounding box center [1191, 551] width 229 height 13
click at [696, 287] on div "GF Gino Fabioneri Team Leader at Warminster Add a tag Application Messages Feed…" at bounding box center [784, 372] width 1568 height 744
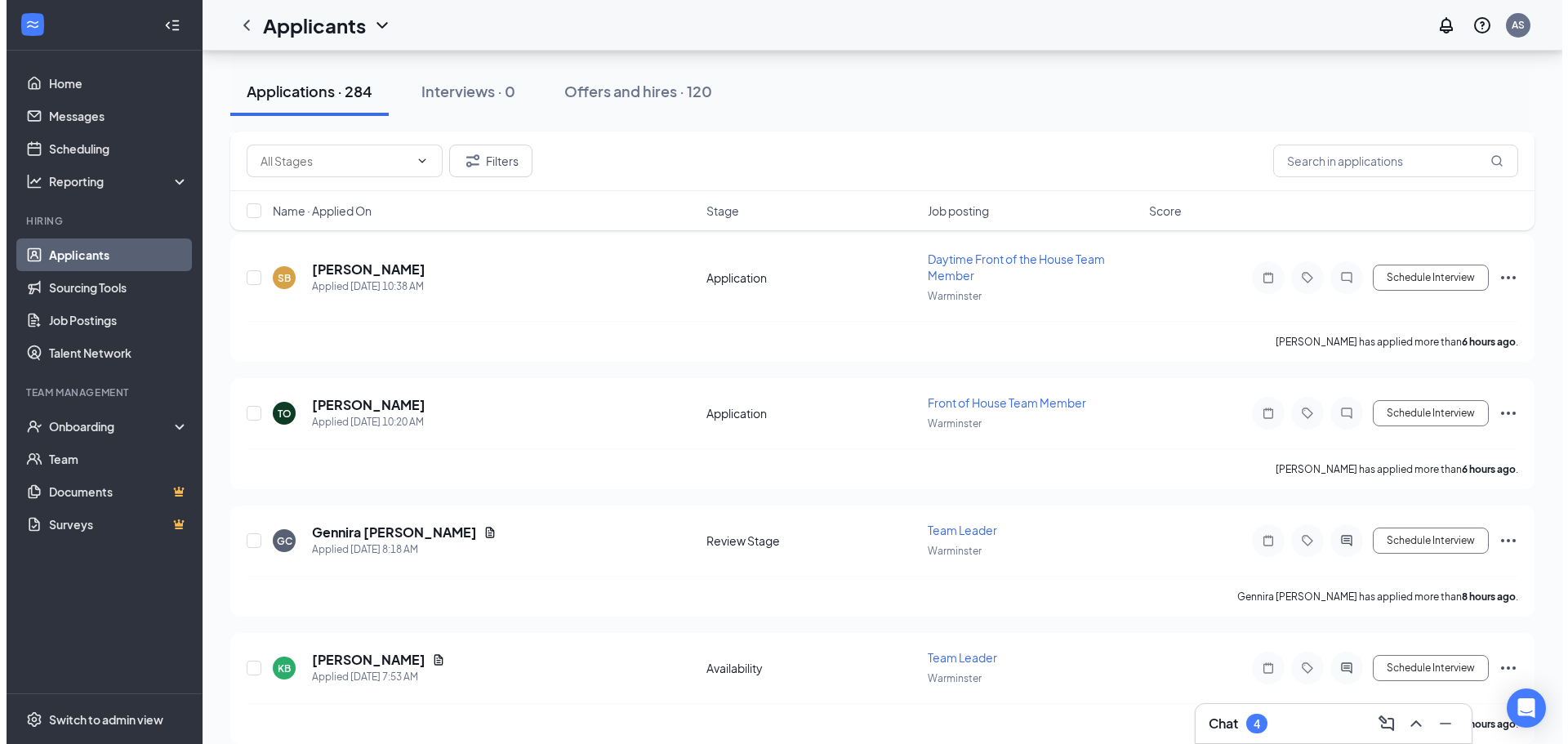
scroll to position [1469, 0]
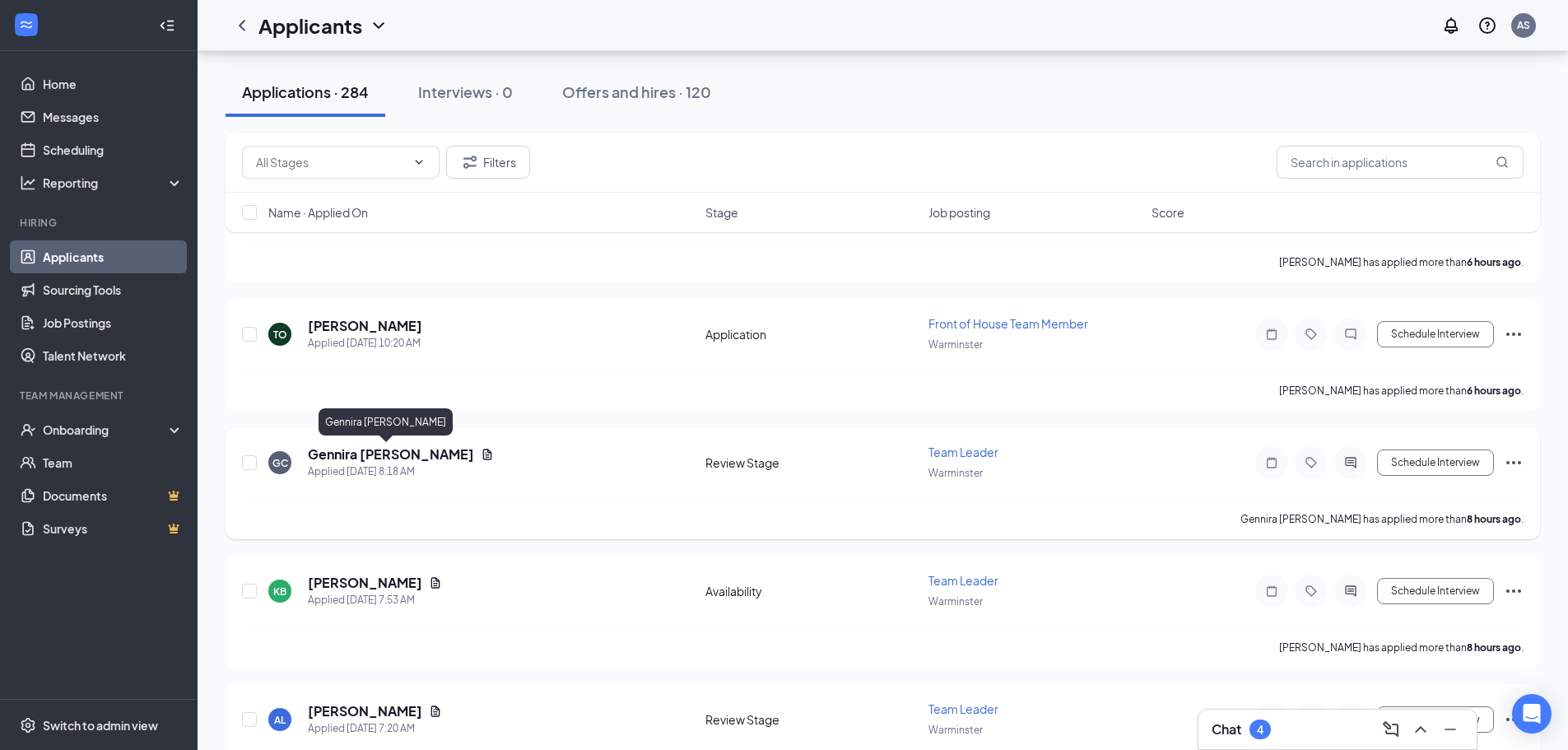
click at [399, 458] on h5 "Gennira [PERSON_NAME]" at bounding box center [391, 454] width 166 height 18
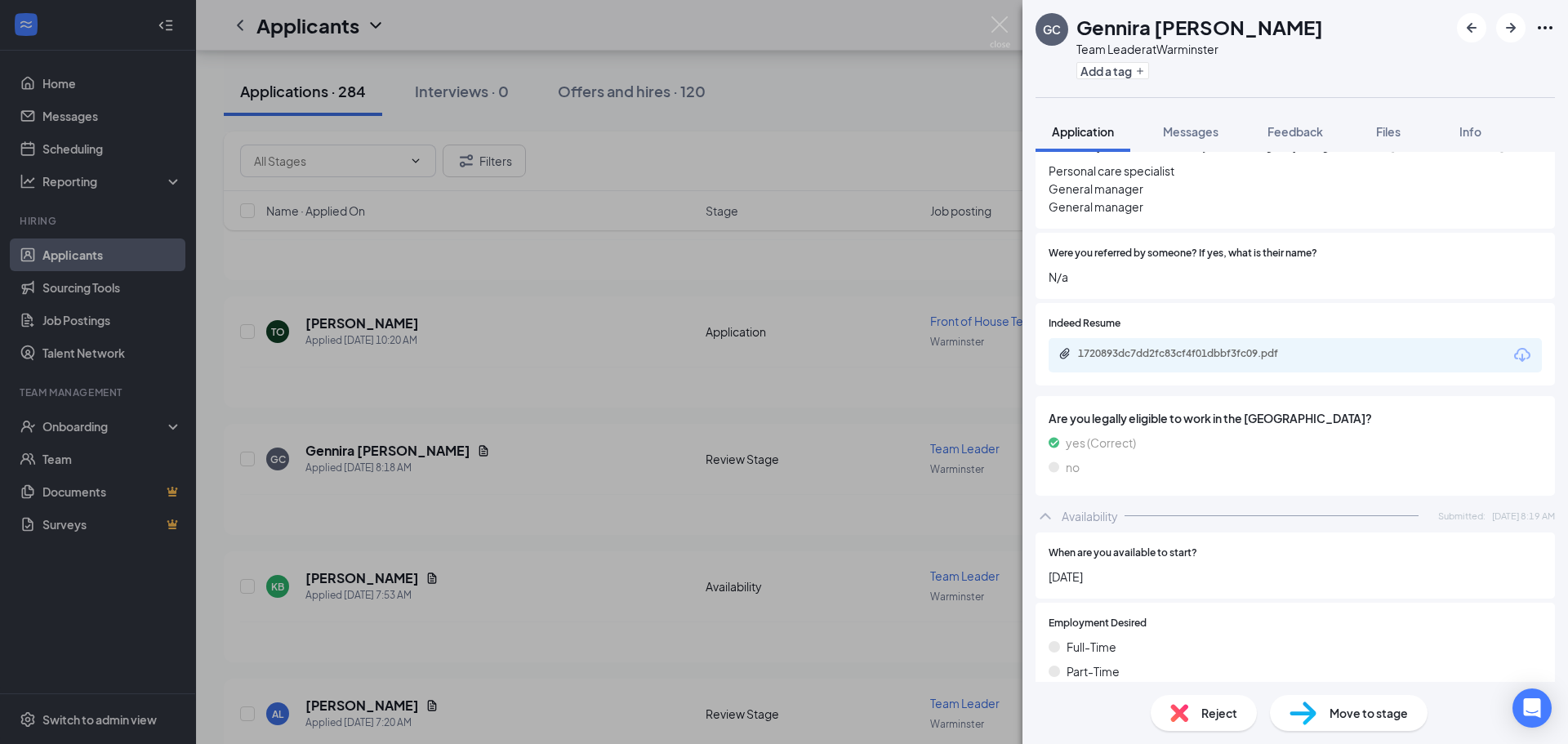
scroll to position [735, 0]
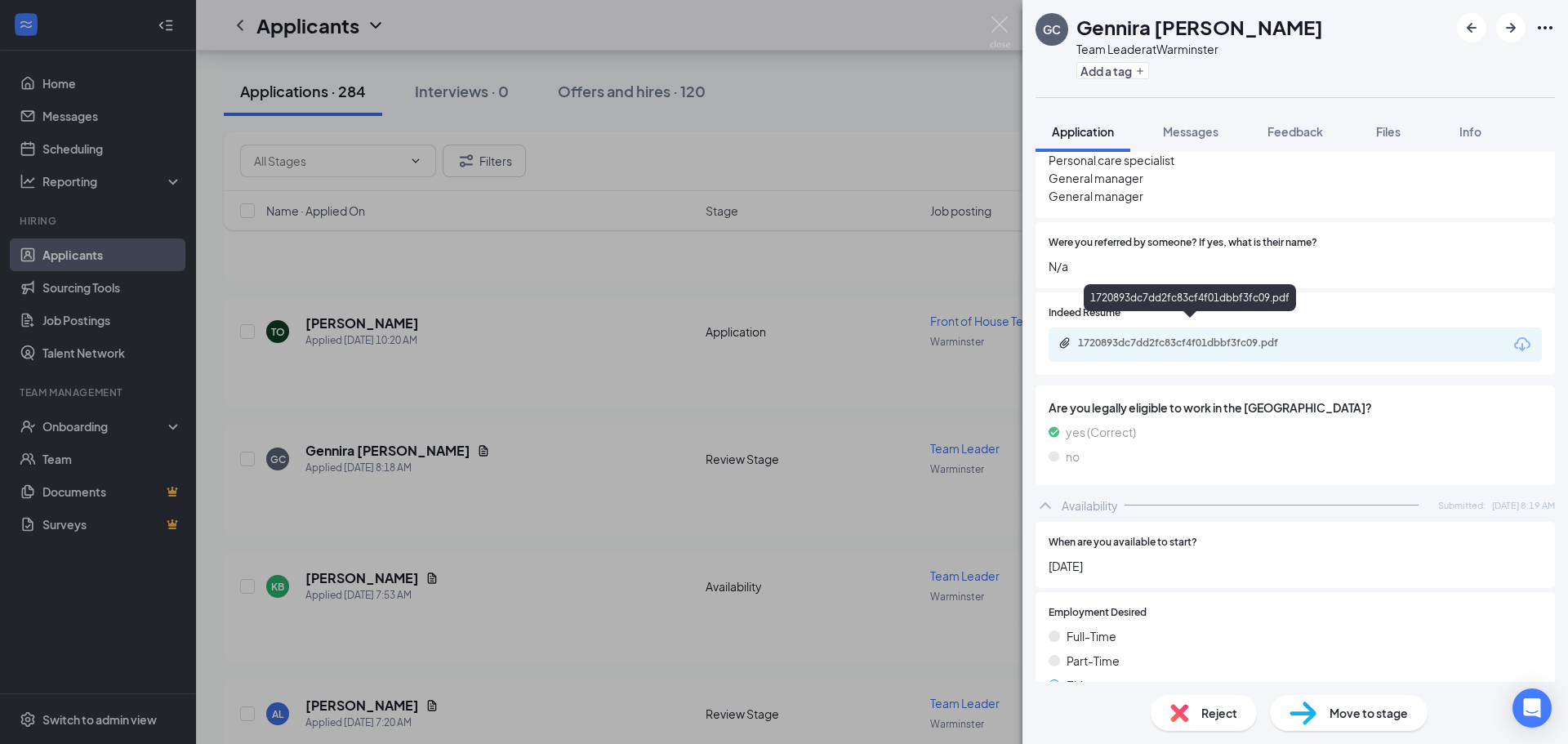
click at [1165, 337] on div "1720893dc7dd2fc83cf4f01dbbf3fc09.pdf" at bounding box center [1191, 343] width 229 height 13
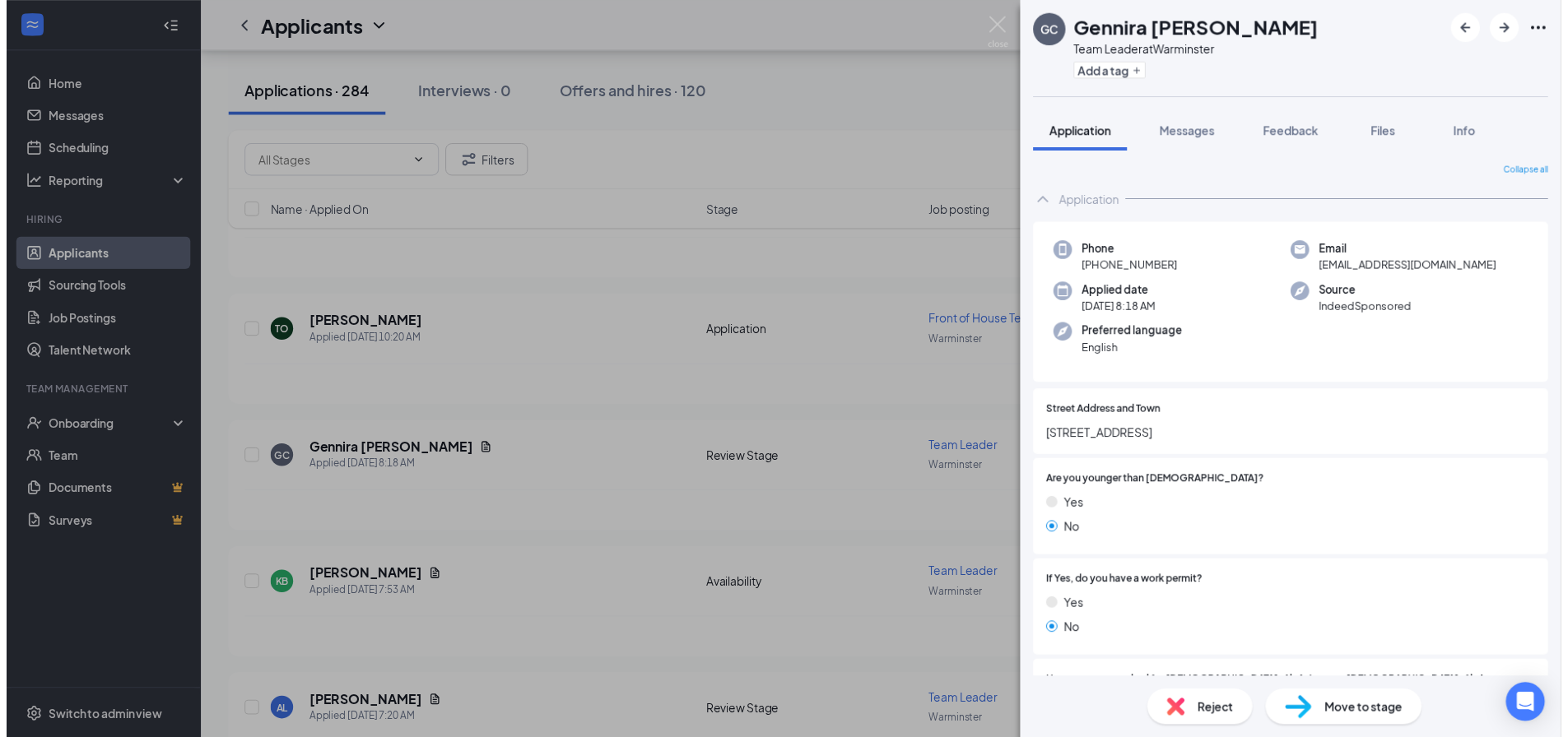
scroll to position [741, 0]
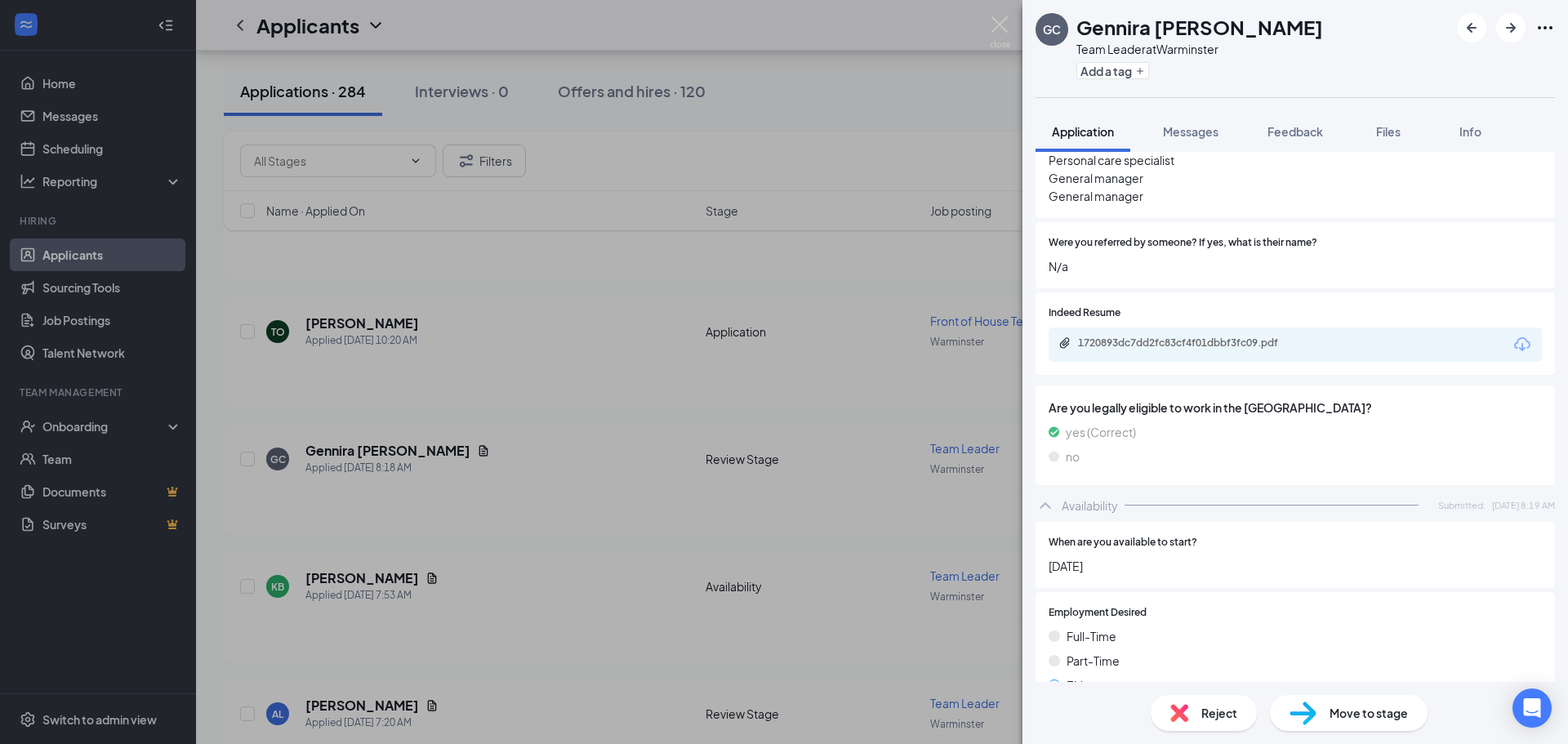
click at [683, 405] on div "GC Gennira Cottingham Team Leader at Warminster Add a tag Application Messages …" at bounding box center [784, 372] width 1568 height 744
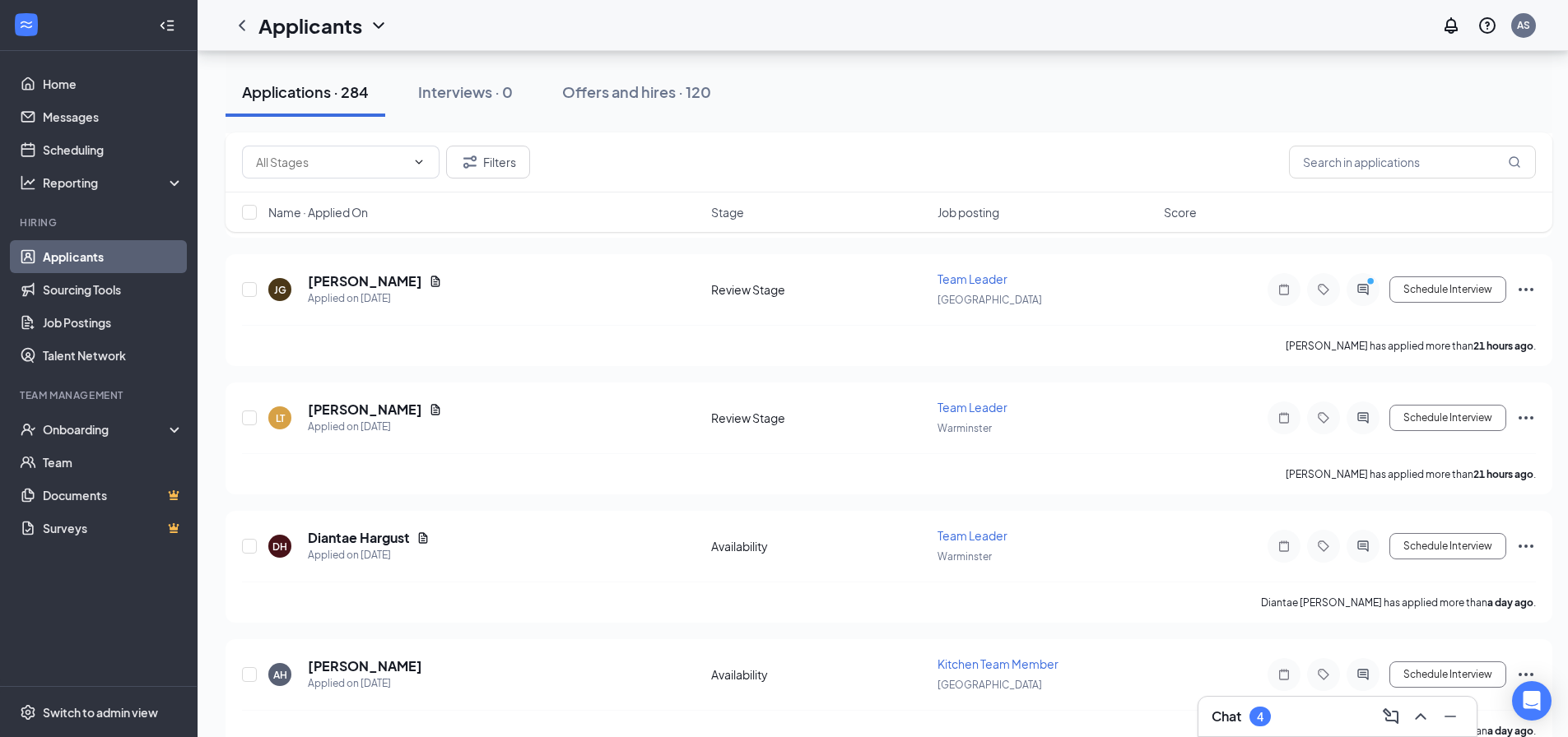
scroll to position [4195, 0]
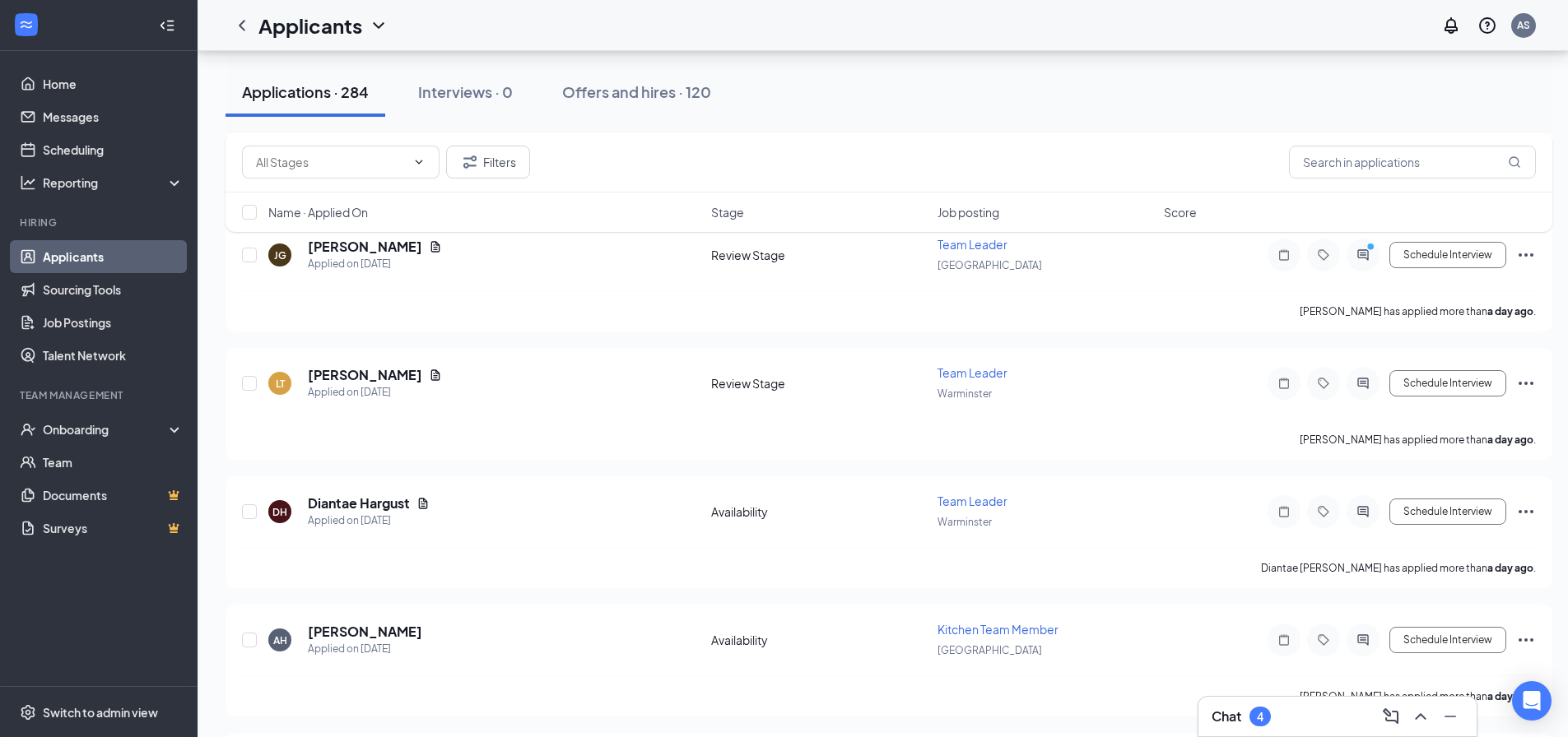
click at [1268, 709] on div "4" at bounding box center [1260, 717] width 21 height 20
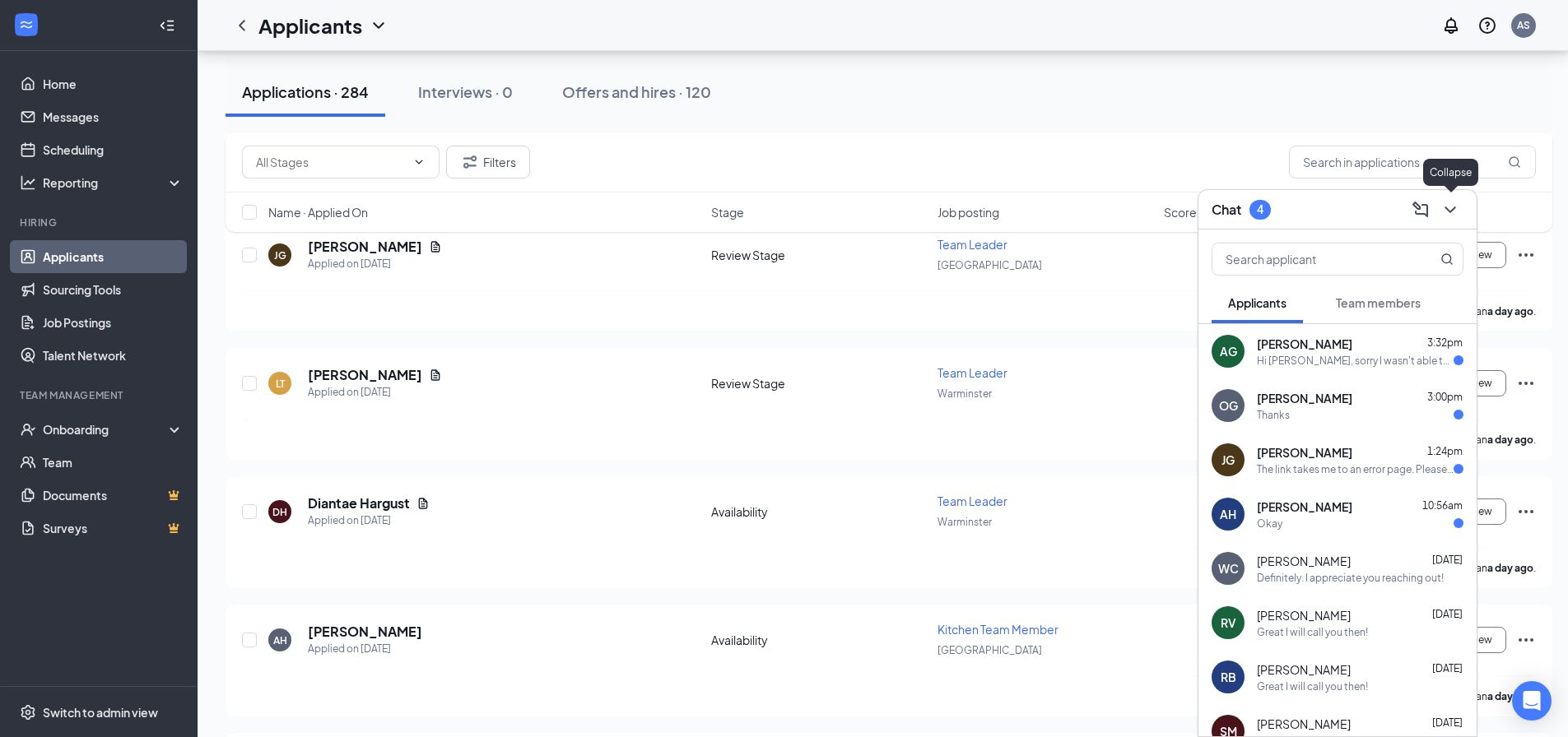
click at [1455, 217] on icon "ChevronDown" at bounding box center [1450, 210] width 20 height 20
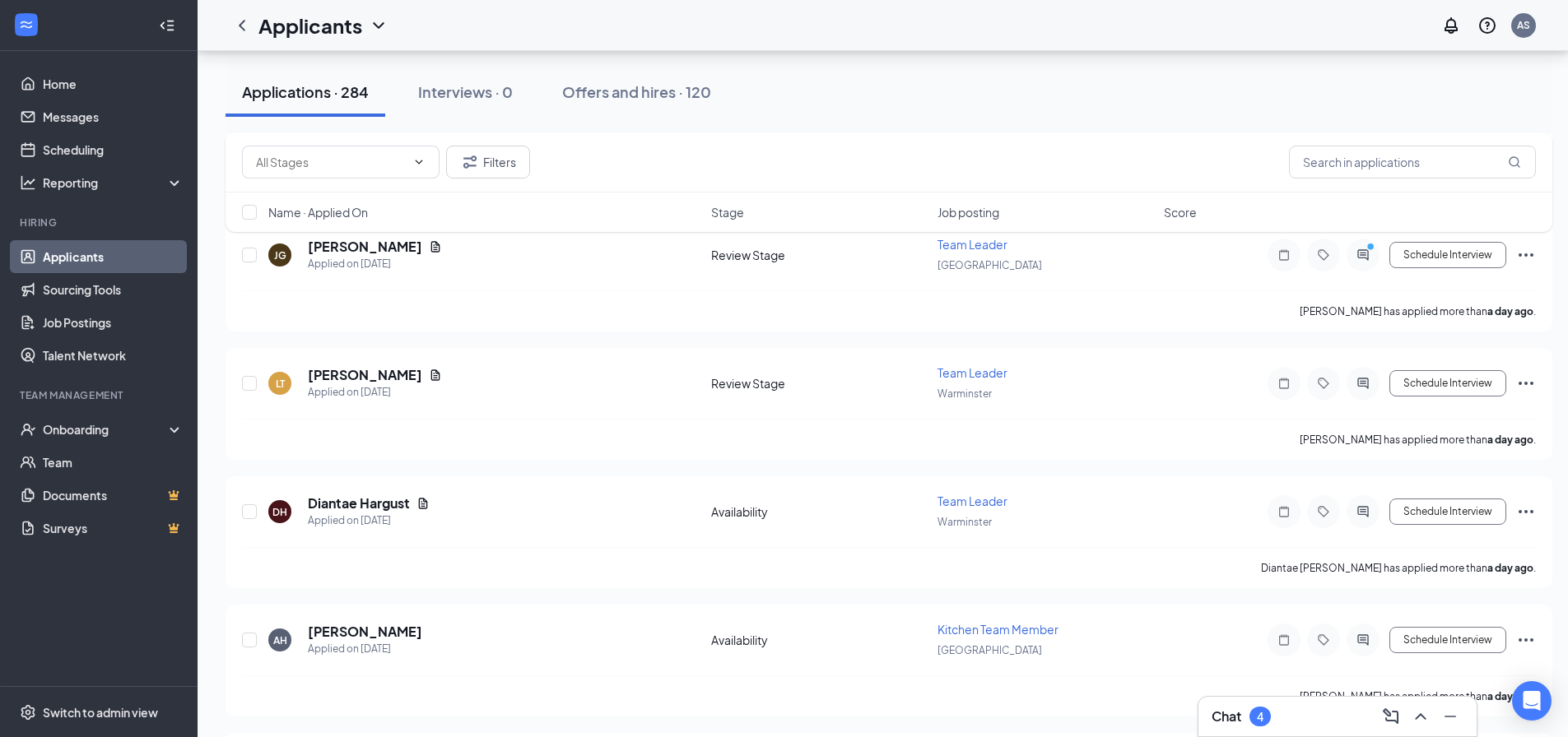
click at [1251, 725] on div "Chat 4" at bounding box center [1240, 717] width 59 height 20
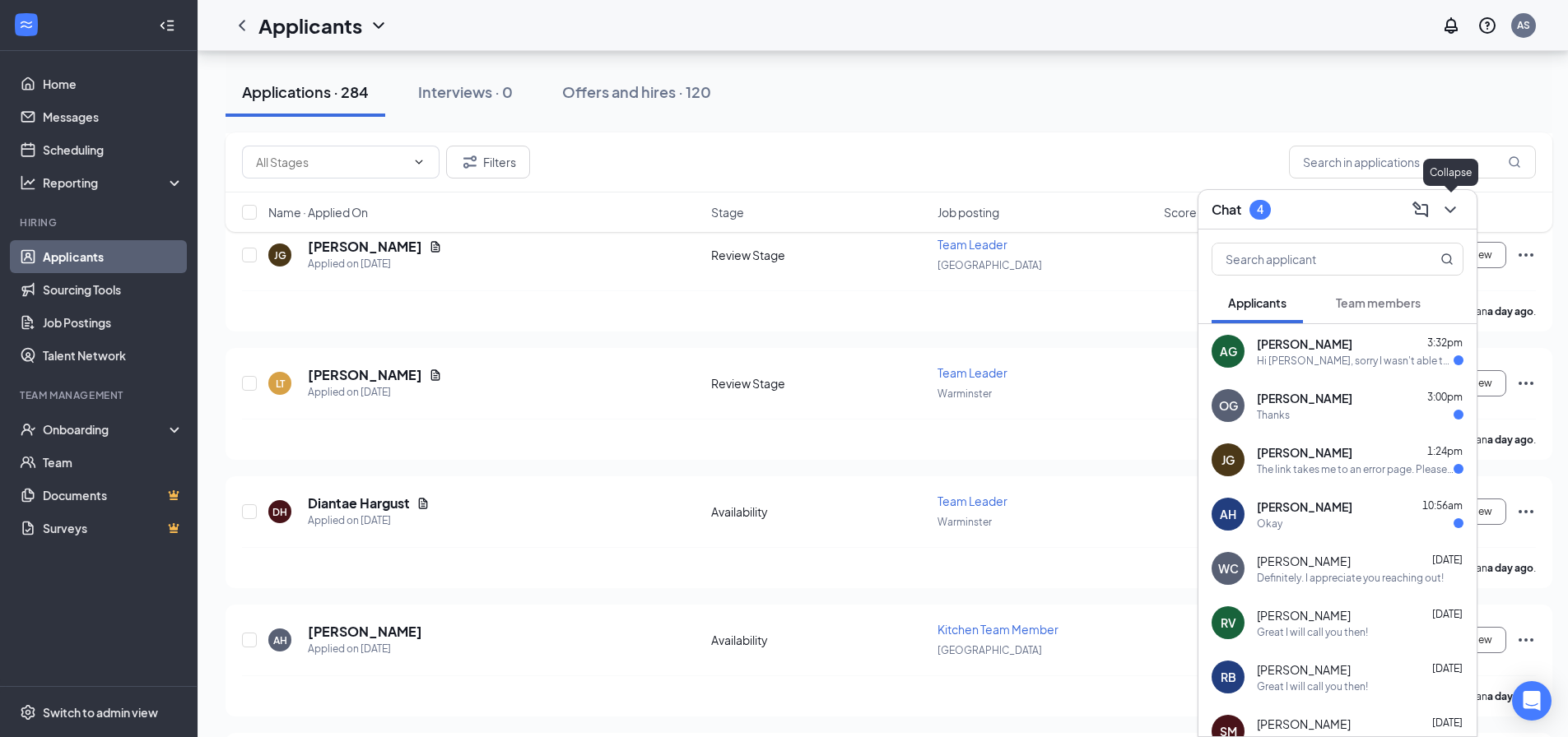
click at [1455, 213] on icon "ChevronDown" at bounding box center [1450, 210] width 20 height 20
